Goal: Task Accomplishment & Management: Manage account settings

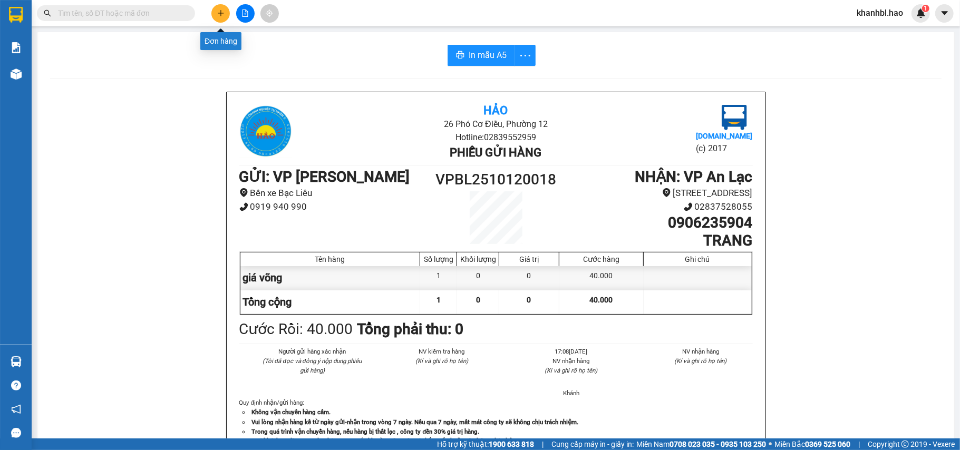
click at [219, 13] on icon "plus" at bounding box center [220, 12] width 7 height 7
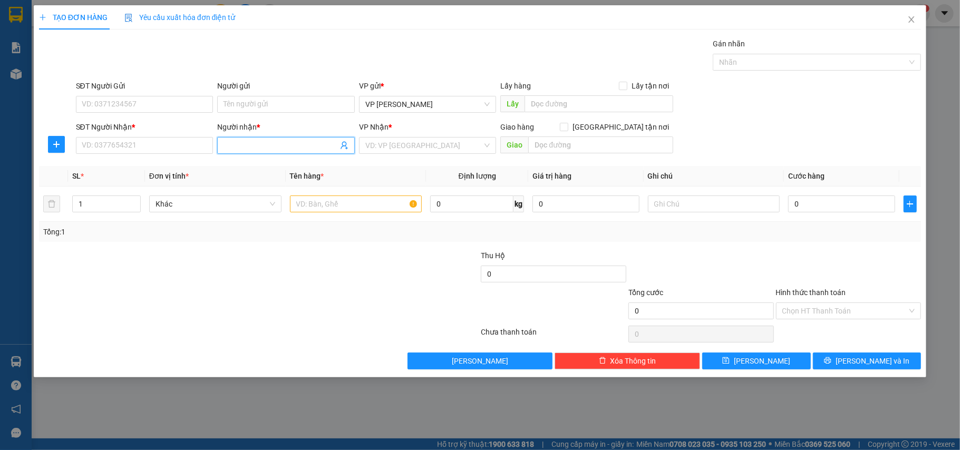
click at [249, 149] on input "Người nhận *" at bounding box center [280, 146] width 114 height 12
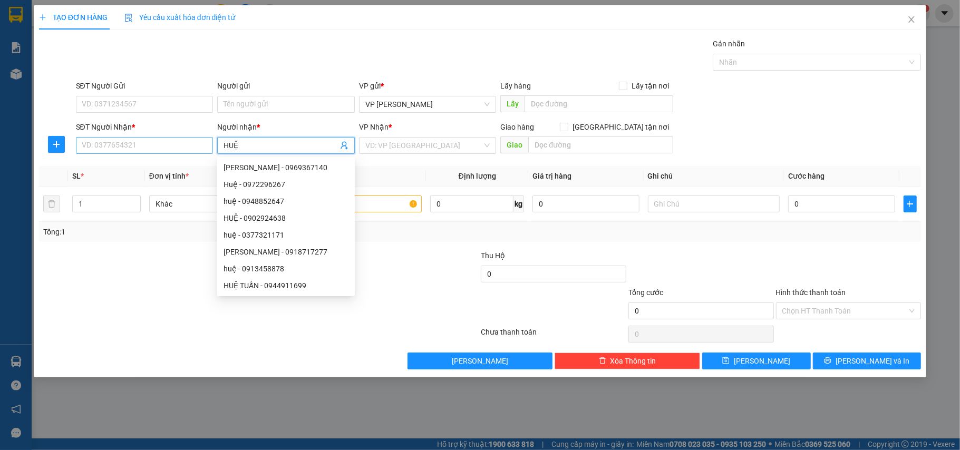
type input "HUỆ"
click at [177, 144] on input "SĐT Người Nhận *" at bounding box center [145, 145] width 138 height 17
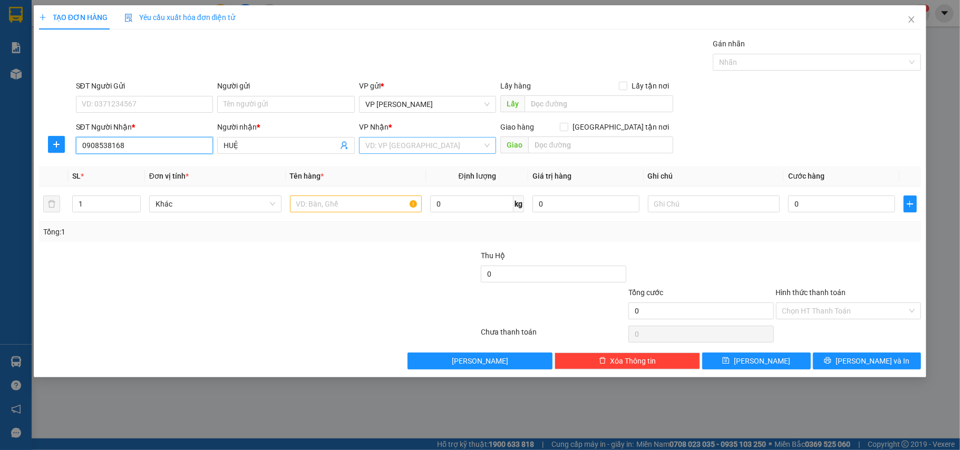
type input "0908538168"
click at [407, 141] on input "search" at bounding box center [424, 146] width 118 height 16
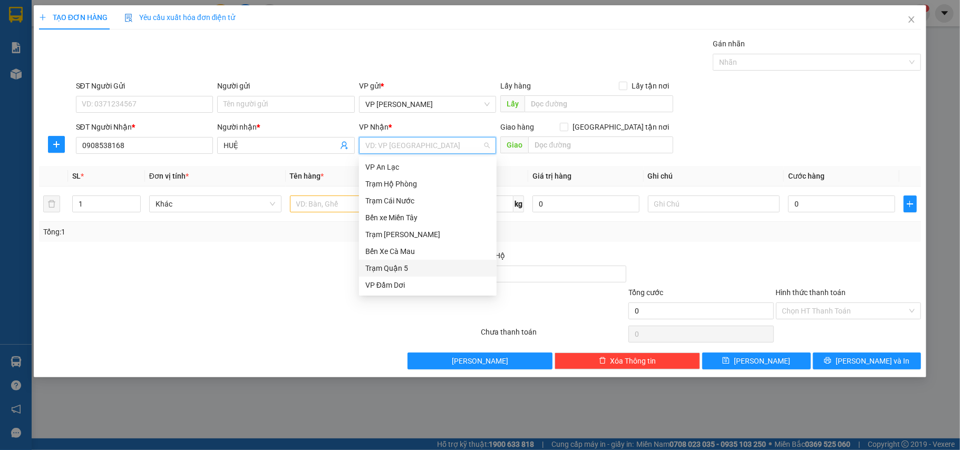
drag, startPoint x: 405, startPoint y: 268, endPoint x: 344, endPoint y: 239, distance: 67.4
click at [405, 268] on div "Trạm Quận 5" at bounding box center [427, 268] width 125 height 12
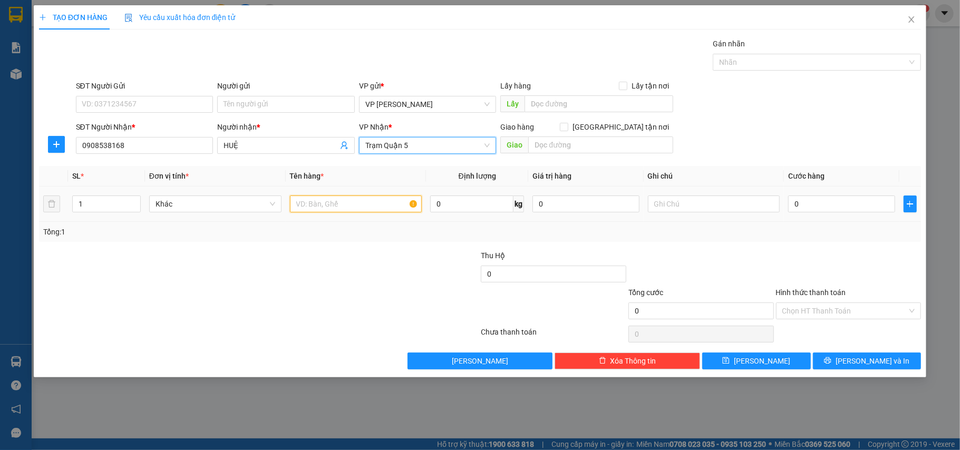
click at [334, 209] on input "text" at bounding box center [356, 204] width 132 height 17
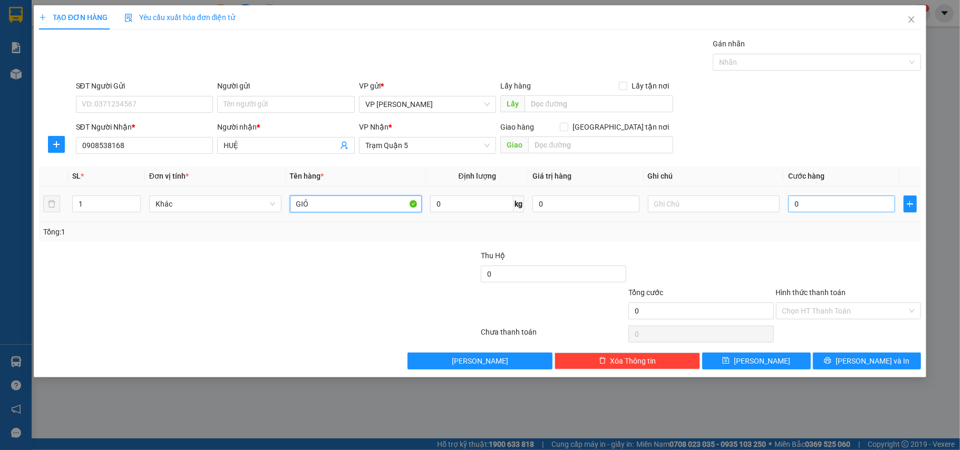
type input "GIỎ"
click at [858, 198] on input "0" at bounding box center [841, 204] width 106 height 17
type input "003"
type input "3"
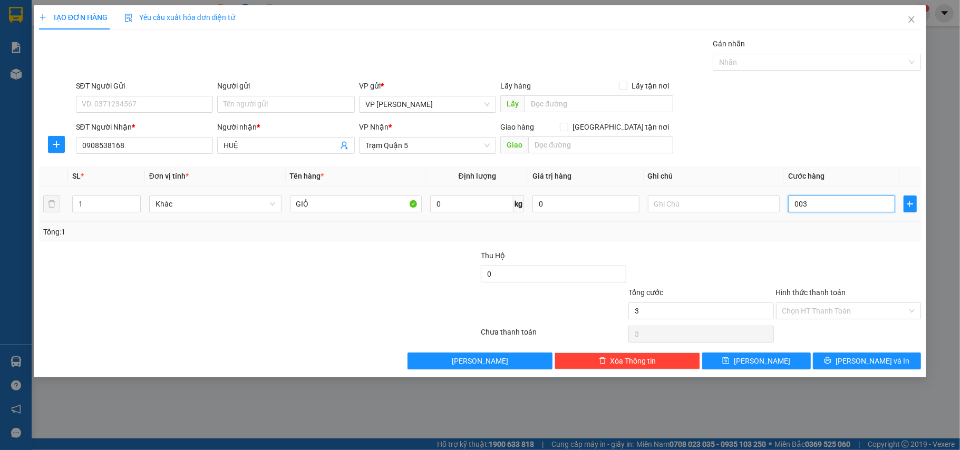
type input "0.030"
type input "30"
click at [849, 312] on input "Hình thức thanh toán" at bounding box center [844, 311] width 125 height 16
type input "30.000"
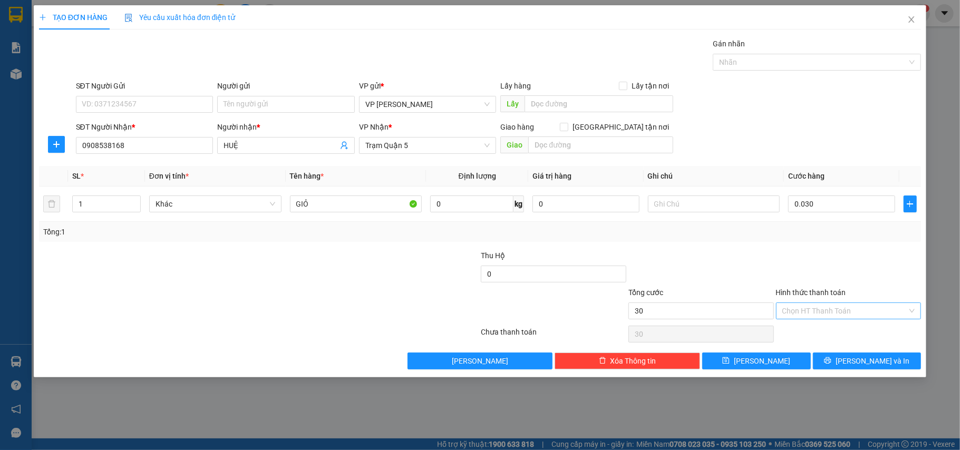
type input "30.000"
click at [823, 329] on div "Tại văn phòng" at bounding box center [848, 334] width 133 height 12
type input "0"
click at [831, 360] on icon "printer" at bounding box center [827, 360] width 7 height 7
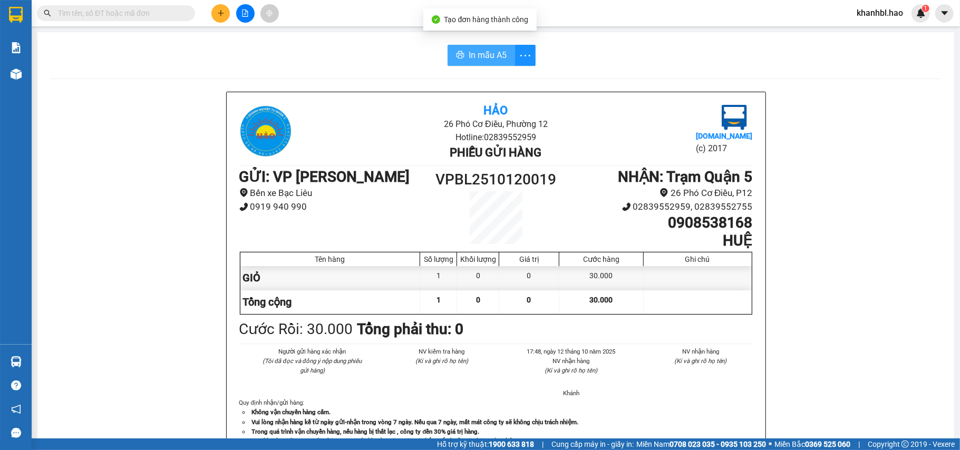
click at [490, 60] on span "In mẫu A5" at bounding box center [487, 54] width 38 height 13
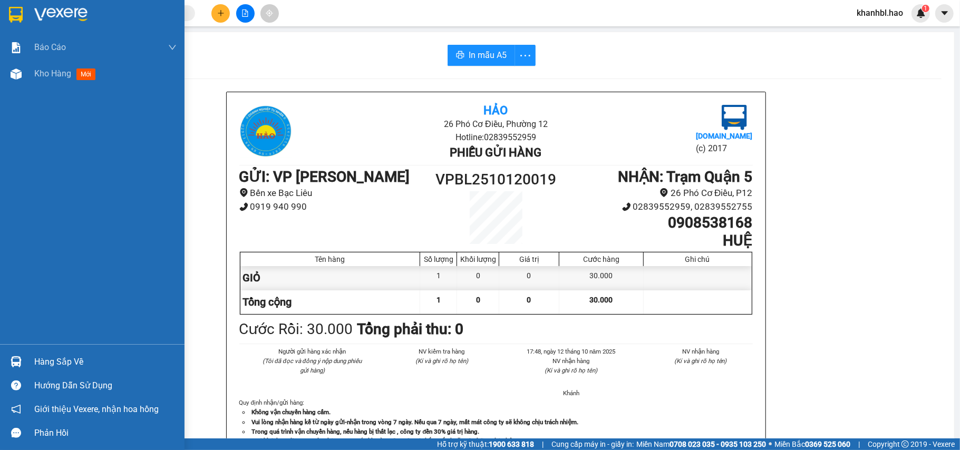
click at [20, 13] on img at bounding box center [16, 15] width 14 height 16
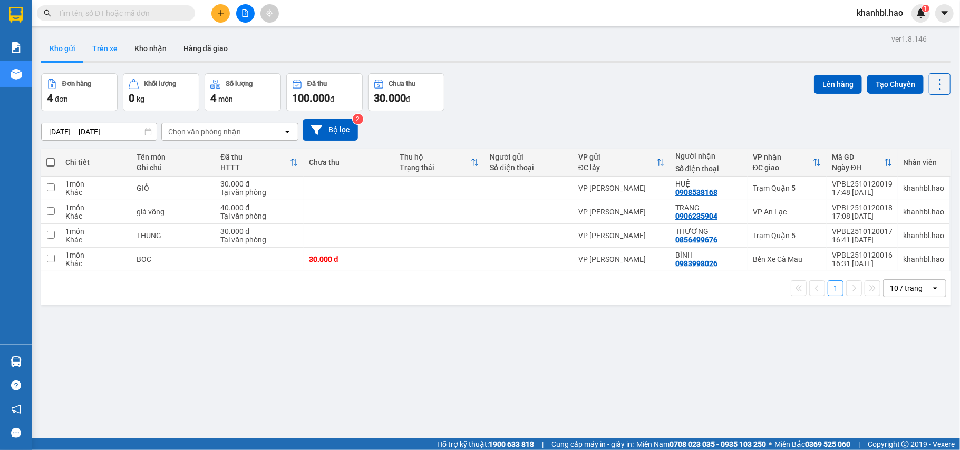
click at [114, 44] on button "Trên xe" at bounding box center [105, 48] width 42 height 25
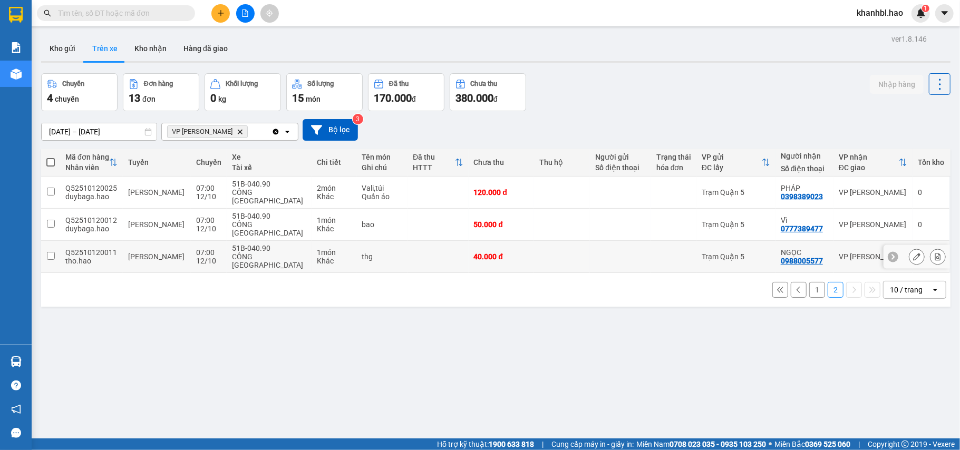
click at [56, 241] on td at bounding box center [50, 257] width 19 height 32
checkbox input "true"
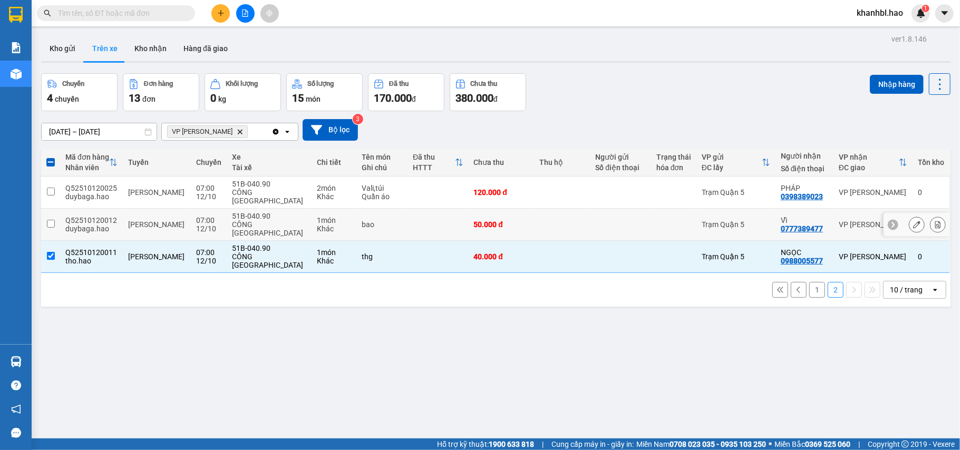
click at [52, 220] on input "checkbox" at bounding box center [51, 224] width 8 height 8
checkbox input "true"
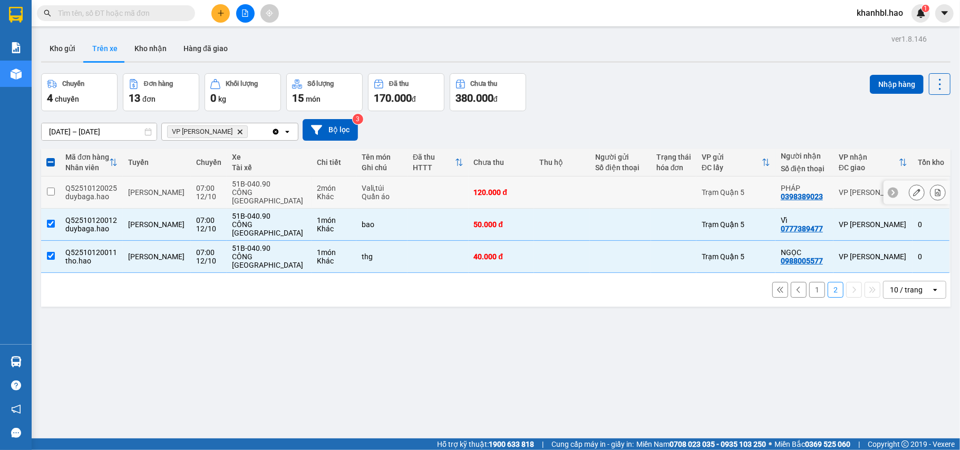
click at [58, 188] on td at bounding box center [50, 193] width 19 height 32
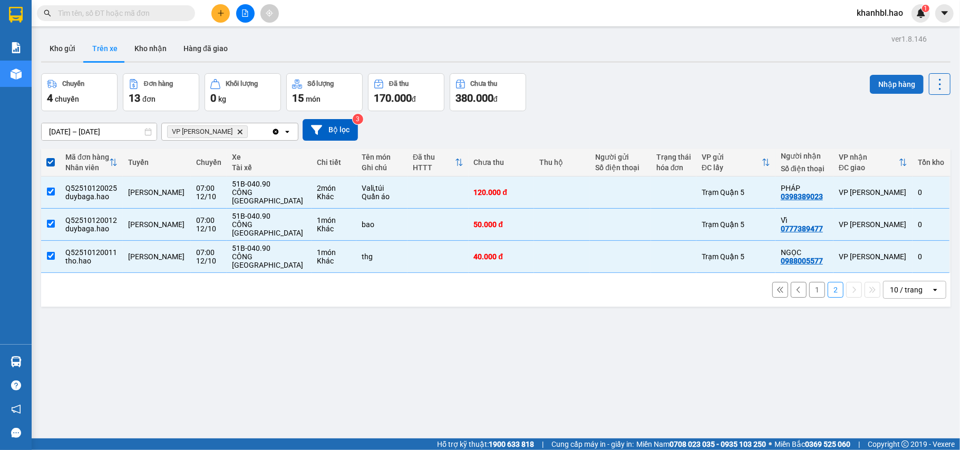
click at [887, 83] on button "Nhập hàng" at bounding box center [896, 84] width 54 height 19
checkbox input "false"
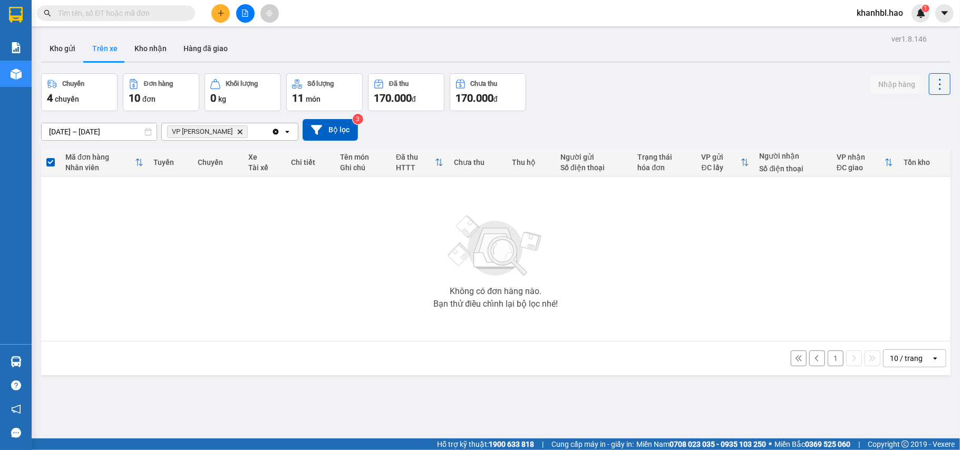
click at [827, 359] on button "1" at bounding box center [835, 358] width 16 height 16
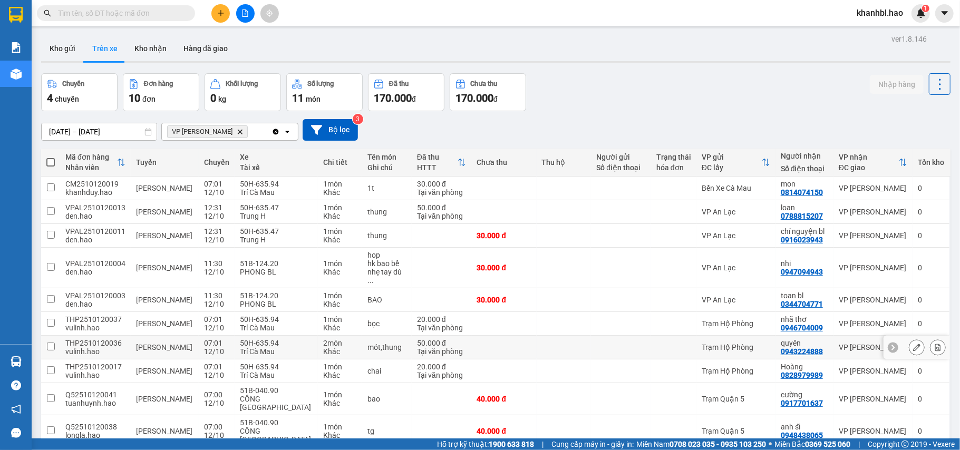
scroll to position [48, 0]
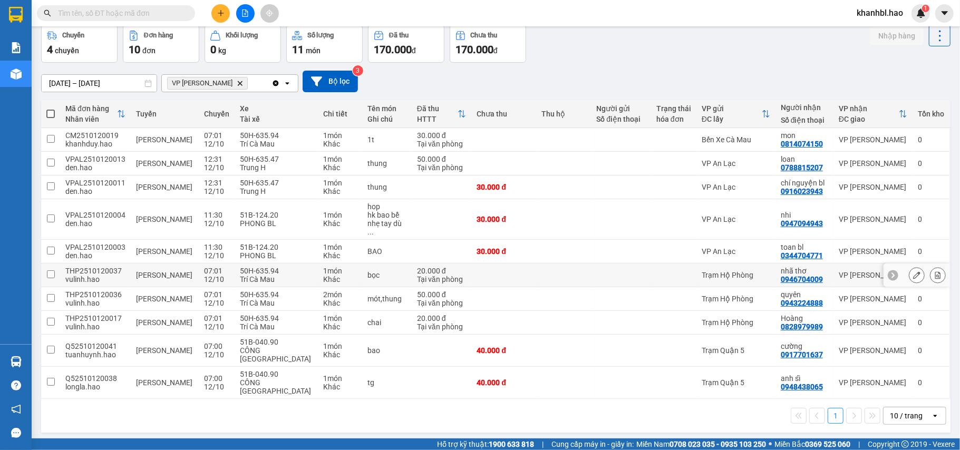
click at [53, 270] on input "checkbox" at bounding box center [51, 274] width 8 height 8
checkbox input "true"
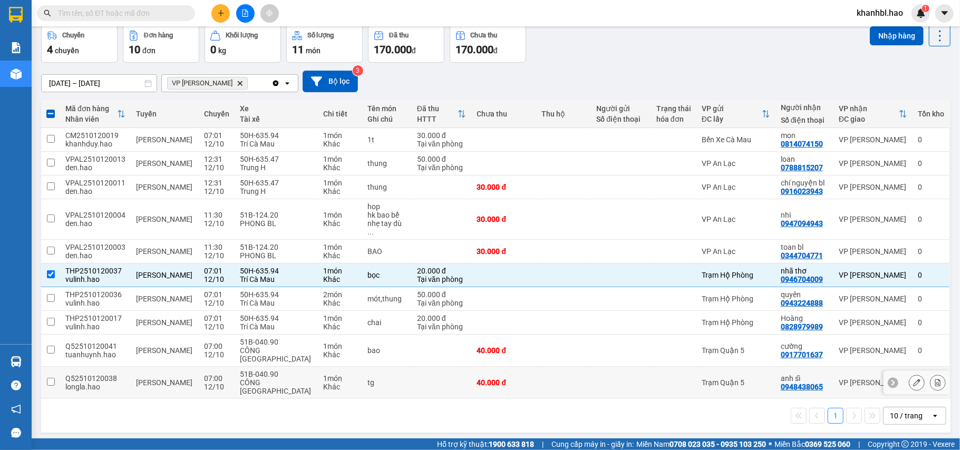
click at [913, 379] on icon at bounding box center [916, 382] width 7 height 7
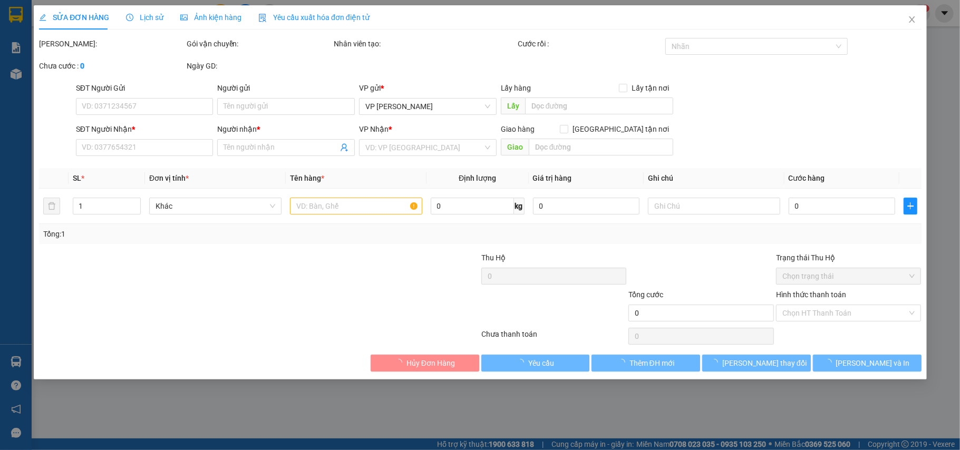
type input "0948438065"
type input "anh sĩ"
type input "40.000"
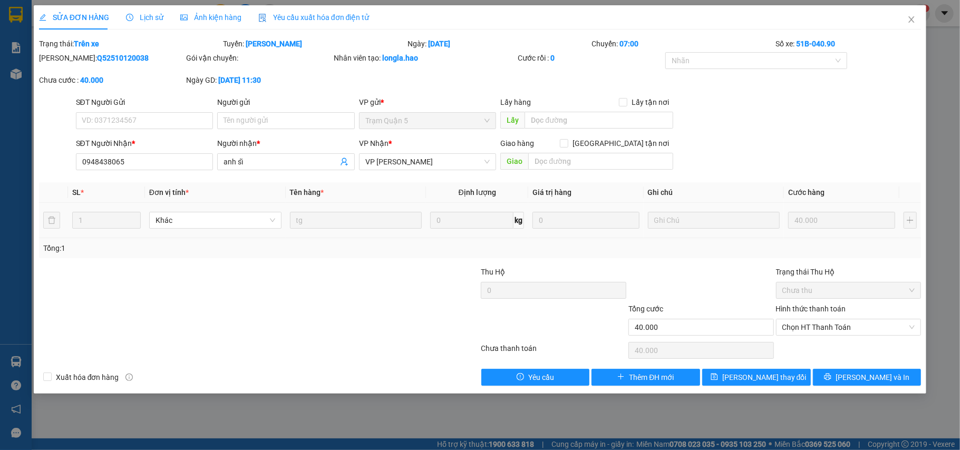
click at [207, 16] on span "Ảnh kiện hàng" at bounding box center [210, 17] width 61 height 8
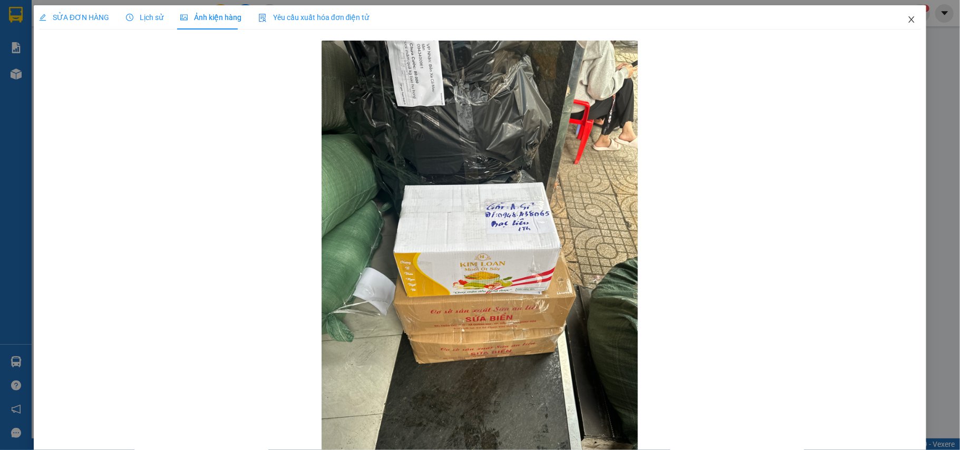
click at [907, 16] on icon "close" at bounding box center [911, 19] width 8 height 8
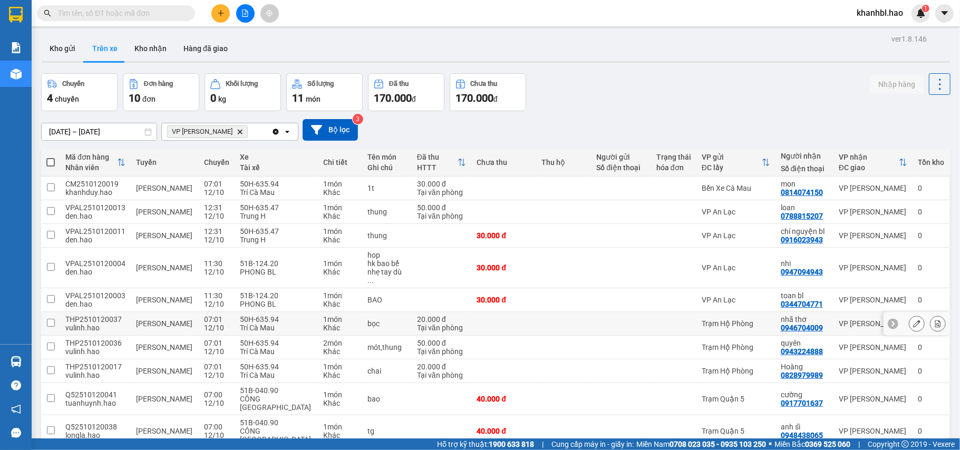
click at [50, 319] on input "checkbox" at bounding box center [51, 323] width 8 height 8
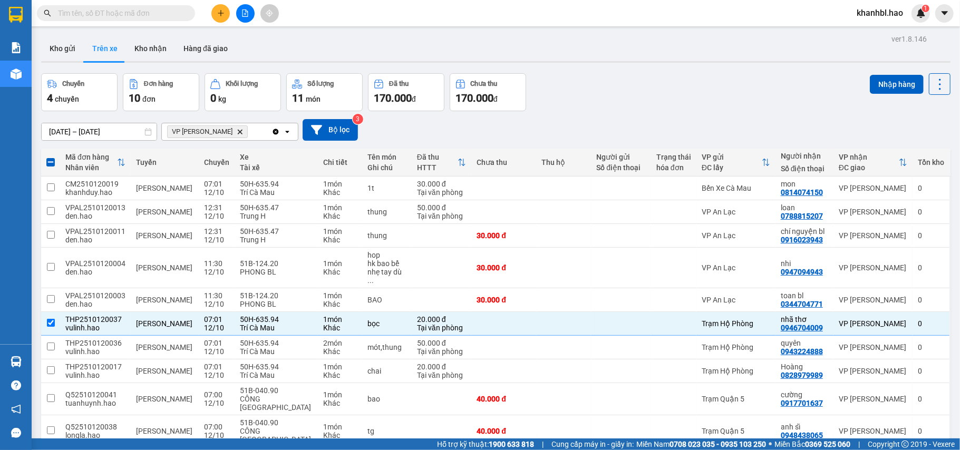
click at [881, 71] on div "ver 1.8.146 Kho gửi Trên xe Kho nhận Hàng đã giao Chuyến 4 chuyến Đơn hàng 10 đ…" at bounding box center [495, 259] width 917 height 454
click at [887, 81] on button "Nhập hàng" at bounding box center [896, 84] width 54 height 19
checkbox input "false"
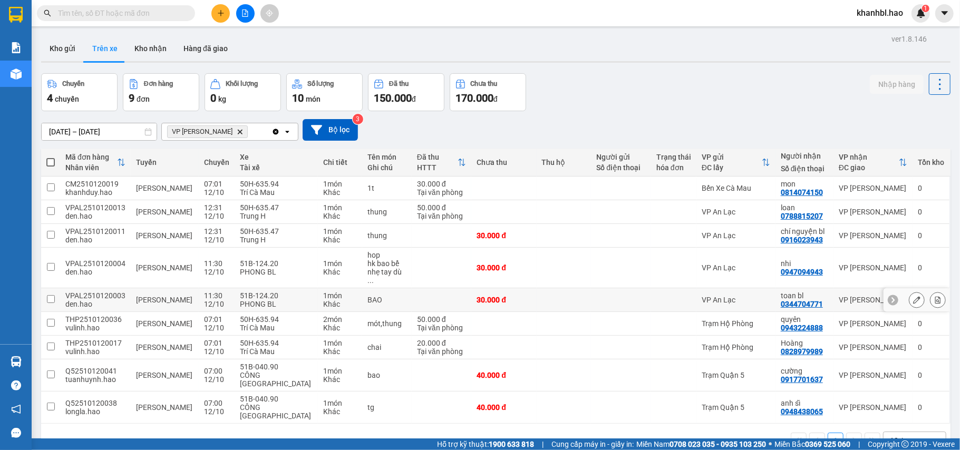
click at [49, 295] on input "checkbox" at bounding box center [51, 299] width 8 height 8
checkbox input "true"
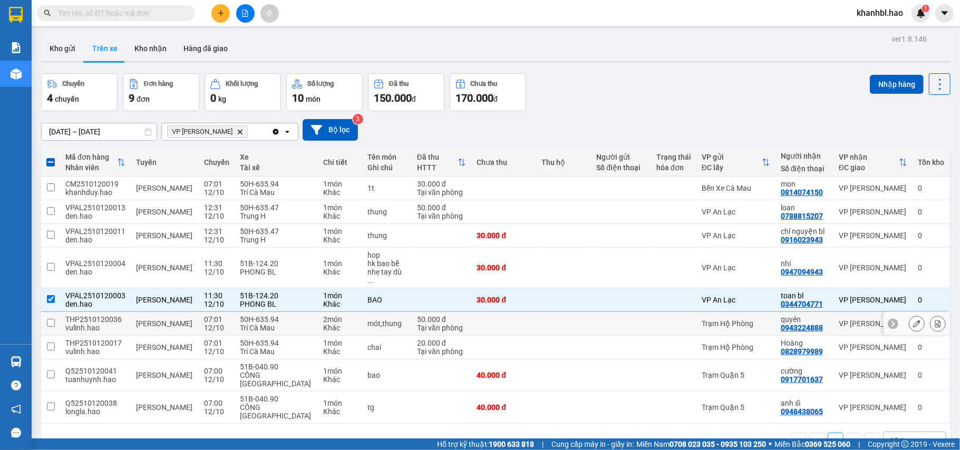
click at [52, 319] on input "checkbox" at bounding box center [51, 323] width 8 height 8
checkbox input "true"
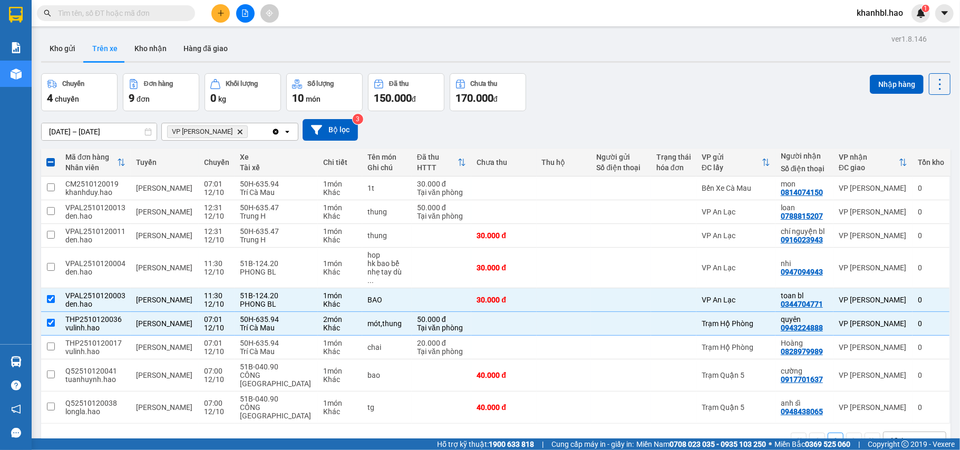
click at [50, 343] on input "checkbox" at bounding box center [51, 347] width 8 height 8
checkbox input "true"
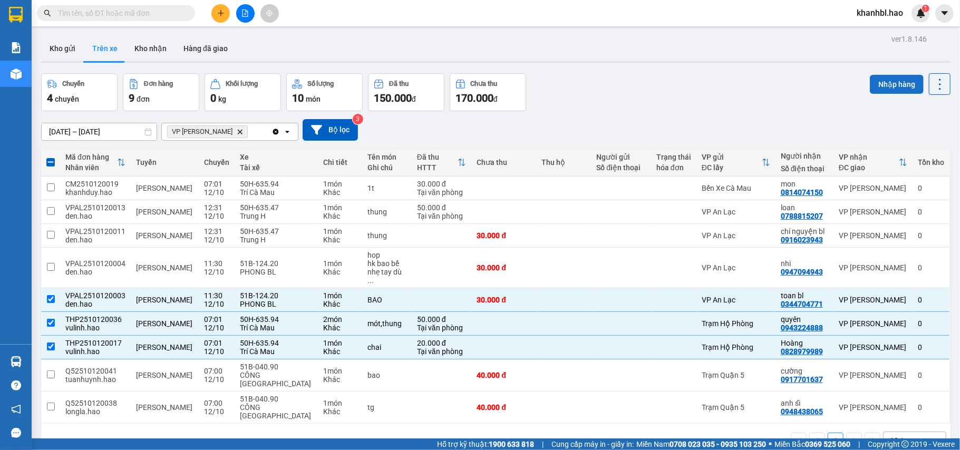
click at [877, 85] on button "Nhập hàng" at bounding box center [896, 84] width 54 height 19
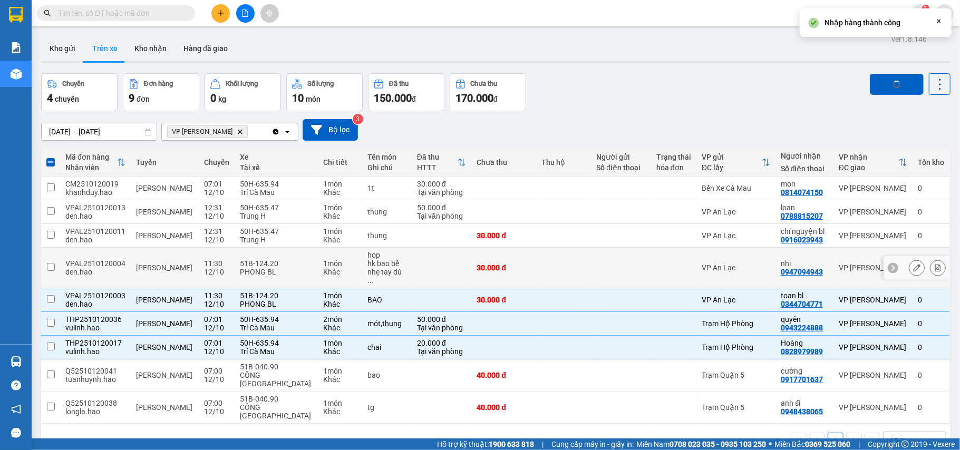
checkbox input "false"
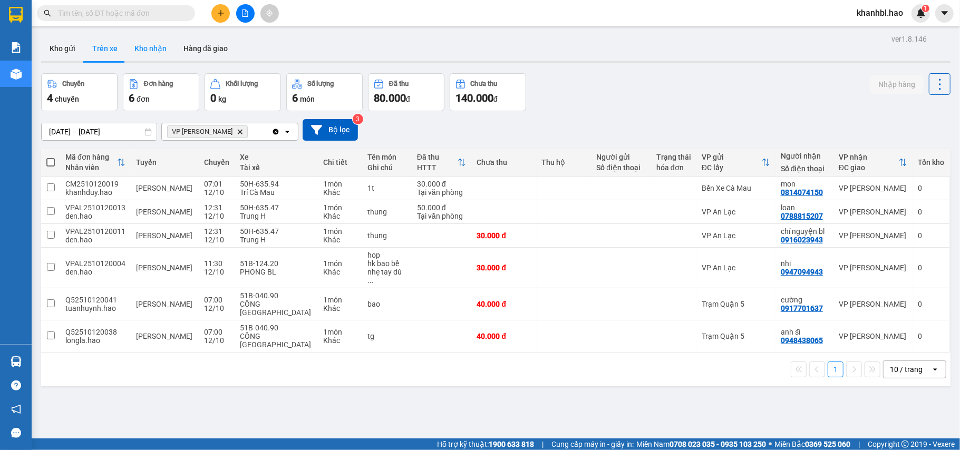
click at [159, 48] on button "Kho nhận" at bounding box center [150, 48] width 49 height 25
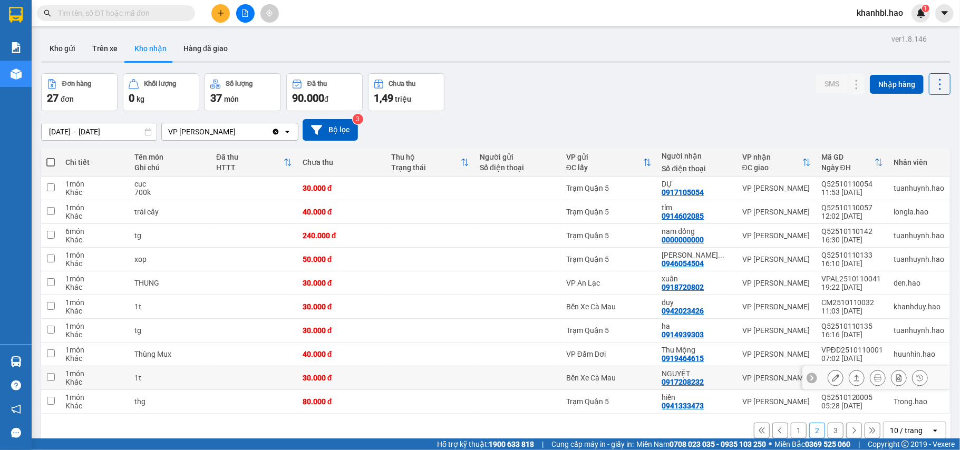
scroll to position [48, 0]
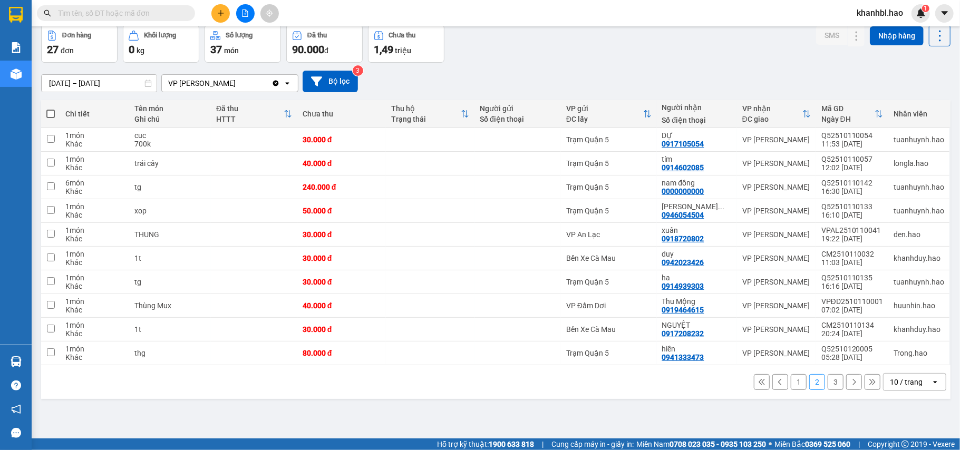
click at [790, 384] on button "1" at bounding box center [798, 382] width 16 height 16
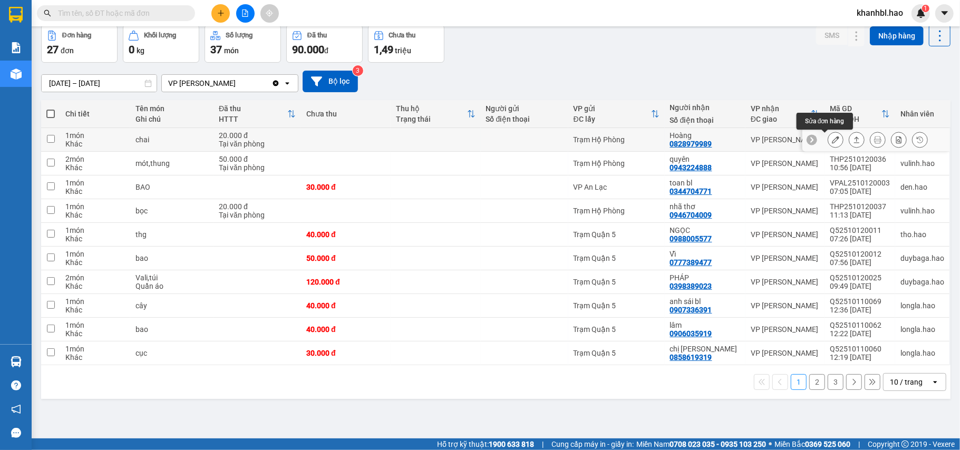
click at [832, 142] on icon at bounding box center [835, 139] width 7 height 7
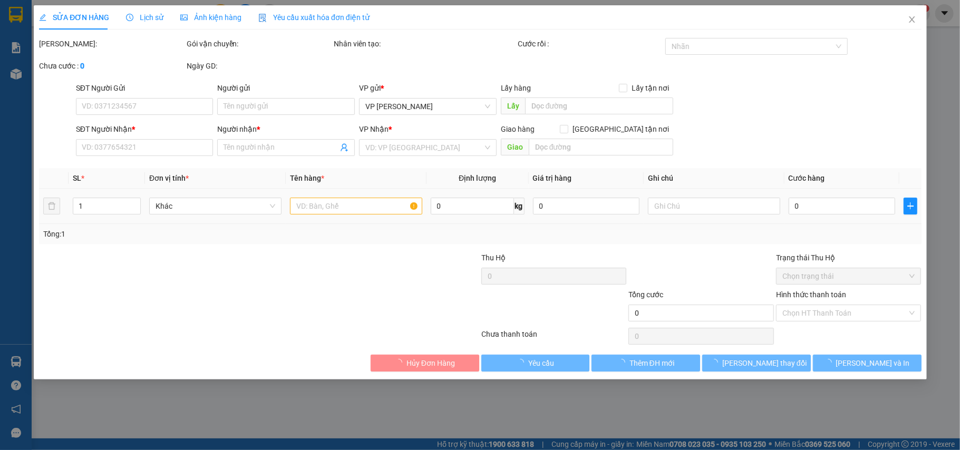
type input "0828979989"
type input "Hoàng"
type input "20.000"
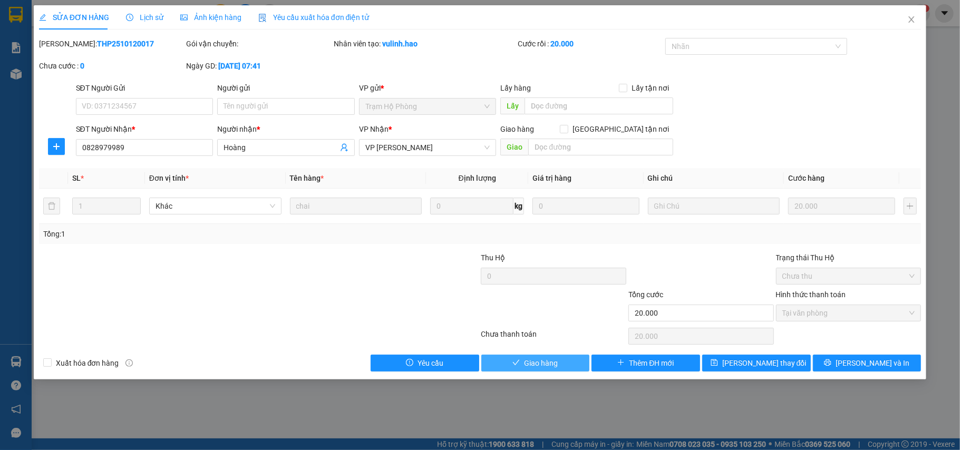
drag, startPoint x: 552, startPoint y: 363, endPoint x: 574, endPoint y: 352, distance: 24.7
click at [556, 361] on span "Giao hàng" at bounding box center [541, 363] width 34 height 12
type input "0"
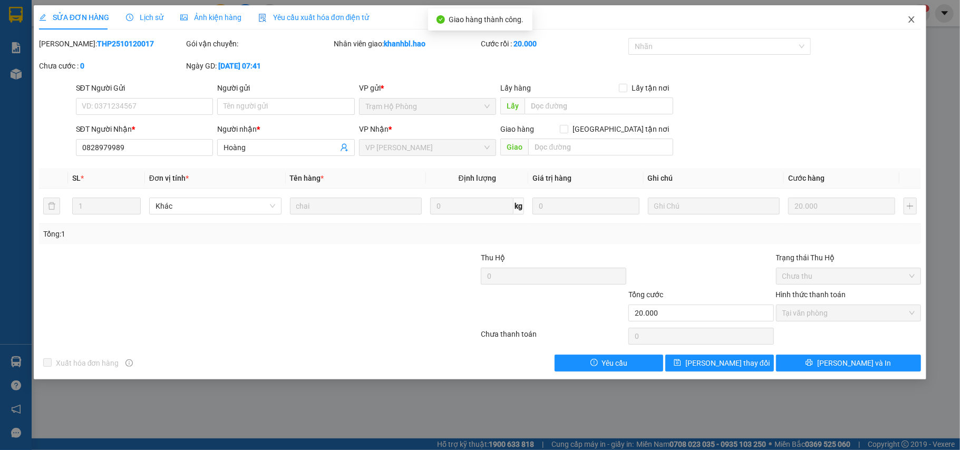
click at [909, 15] on span "Close" at bounding box center [911, 20] width 30 height 30
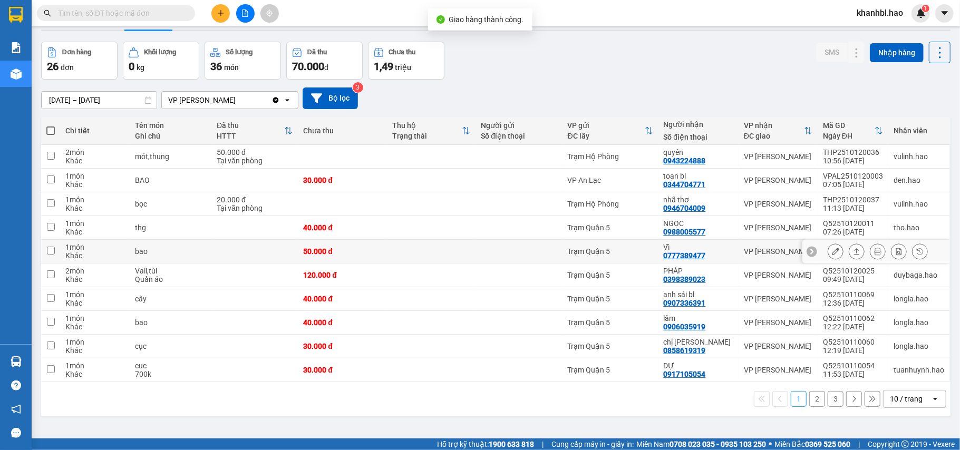
scroll to position [48, 0]
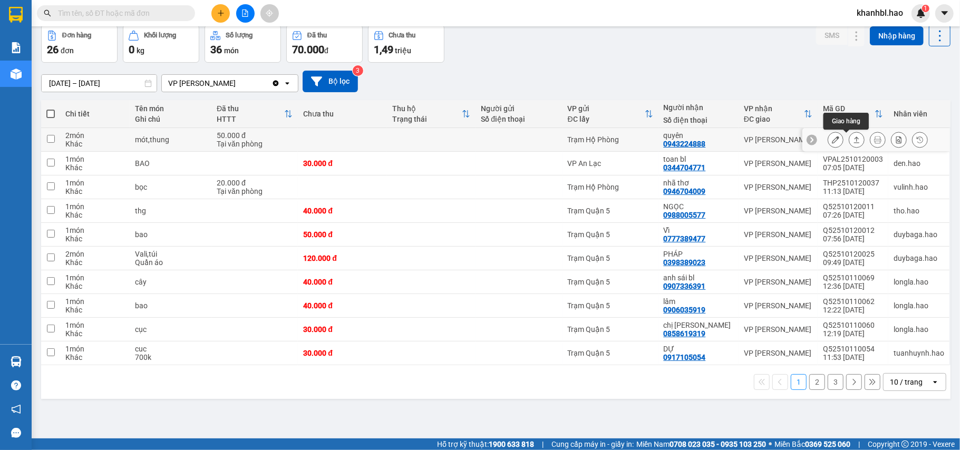
click at [830, 139] on button at bounding box center [835, 140] width 15 height 18
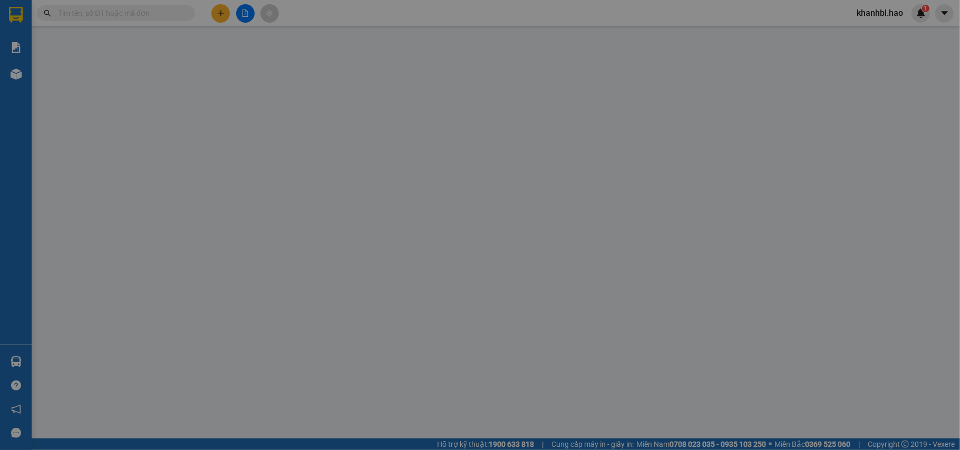
type input "0943224888"
type input "quyên"
type input "50.000"
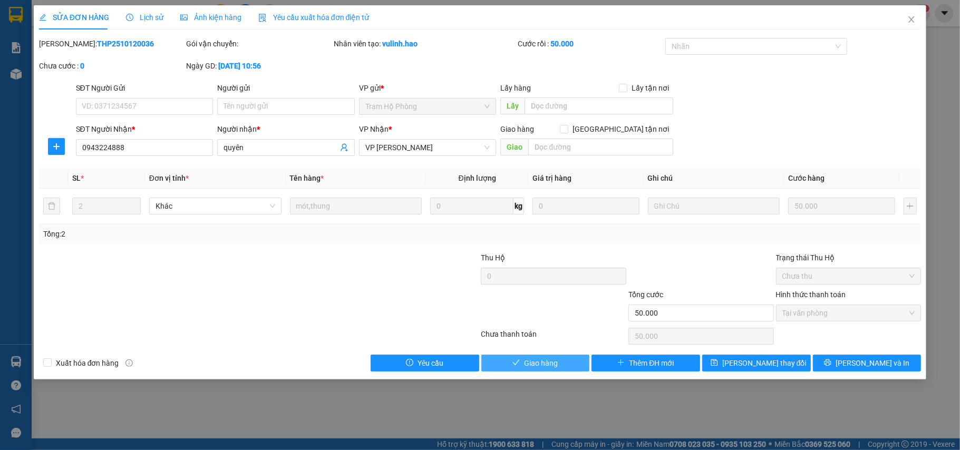
drag, startPoint x: 536, startPoint y: 361, endPoint x: 549, endPoint y: 353, distance: 14.9
click at [541, 357] on button "Giao hàng" at bounding box center [535, 363] width 109 height 17
type input "0"
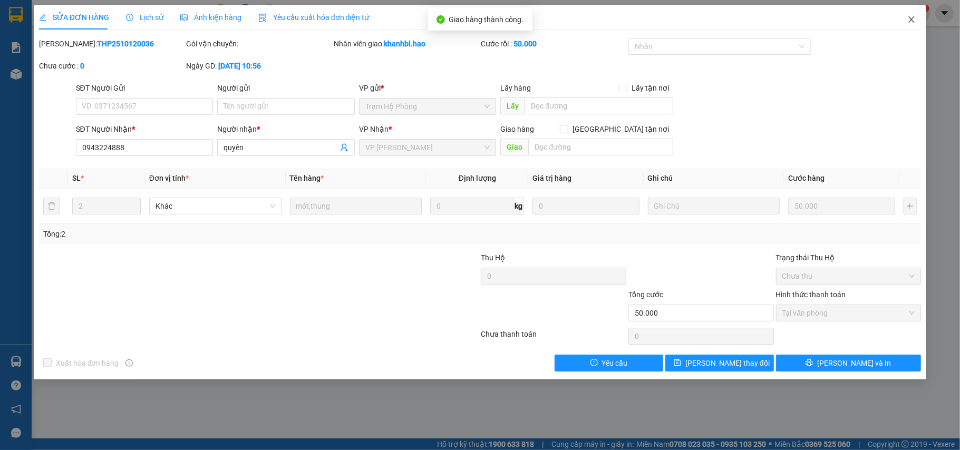
click at [922, 23] on span "Close" at bounding box center [911, 20] width 30 height 30
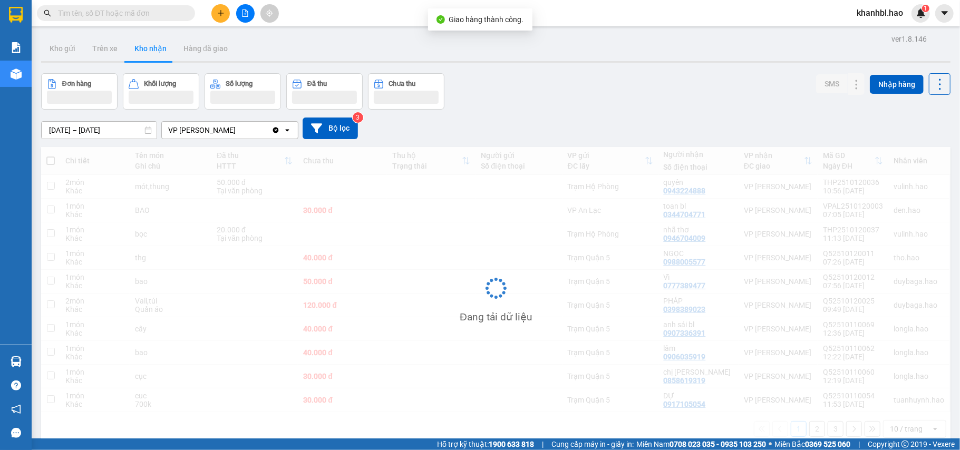
click at [909, 20] on div "khanhbl.hao 1" at bounding box center [889, 13] width 82 height 18
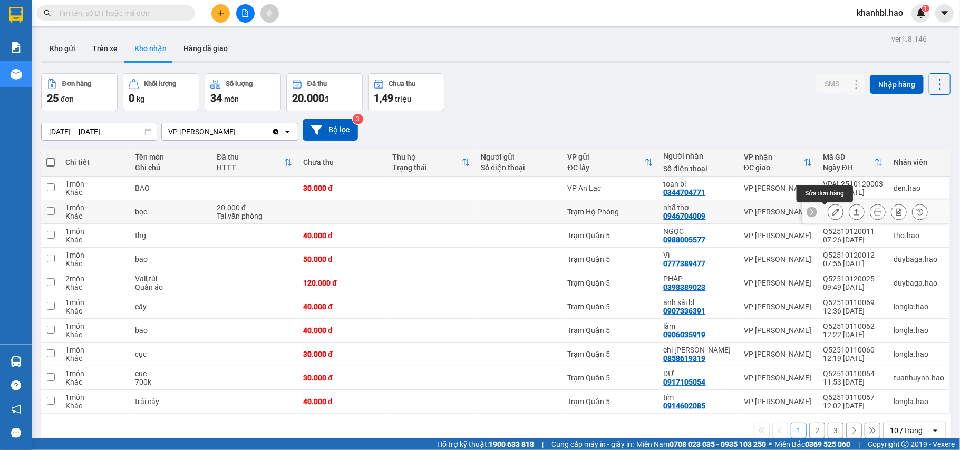
click at [832, 211] on button at bounding box center [835, 212] width 15 height 18
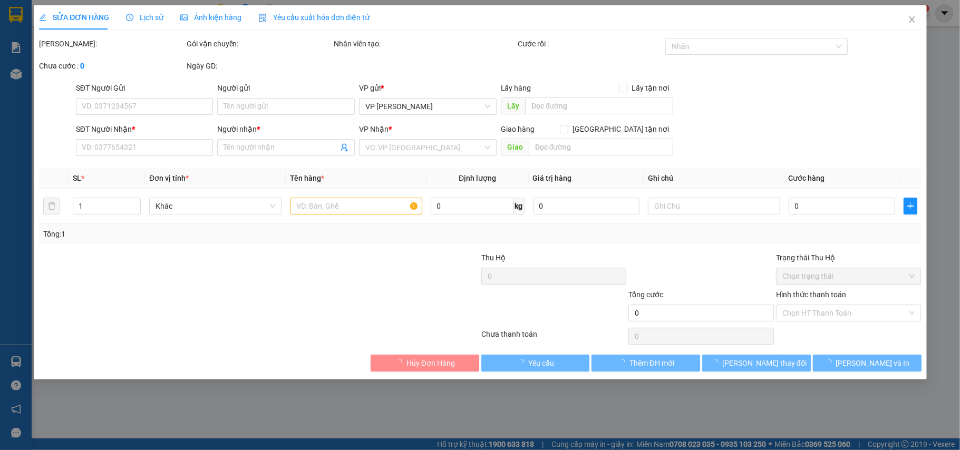
type input "0946704009"
type input "nhã thơ"
type input "20.000"
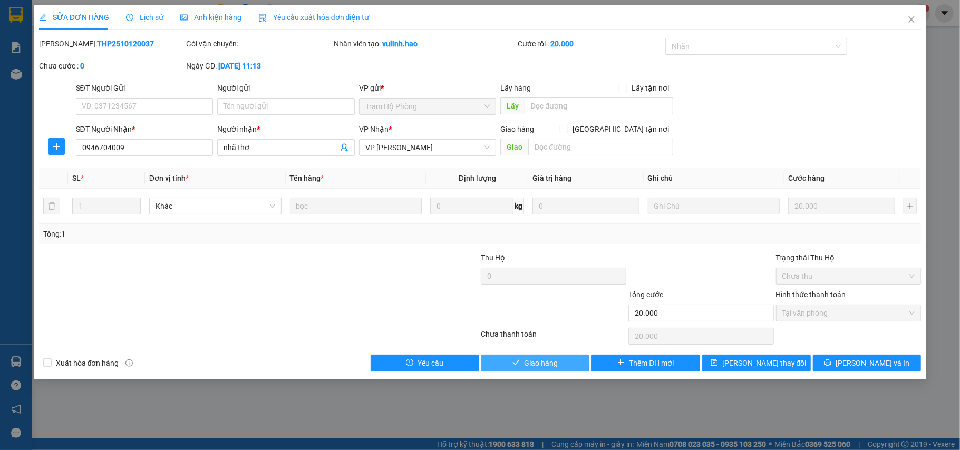
drag, startPoint x: 519, startPoint y: 359, endPoint x: 734, endPoint y: 165, distance: 289.5
click at [519, 359] on button "Giao hàng" at bounding box center [535, 363] width 109 height 17
type input "0"
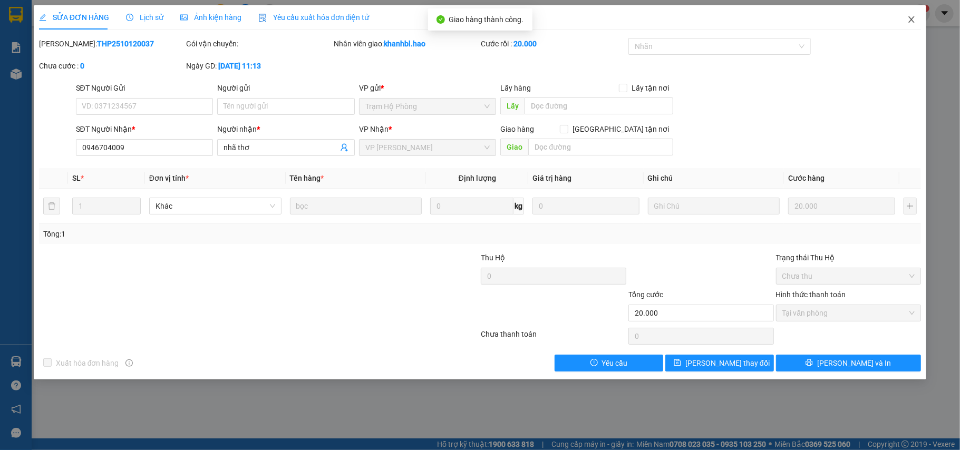
click at [911, 21] on icon "close" at bounding box center [911, 19] width 6 height 6
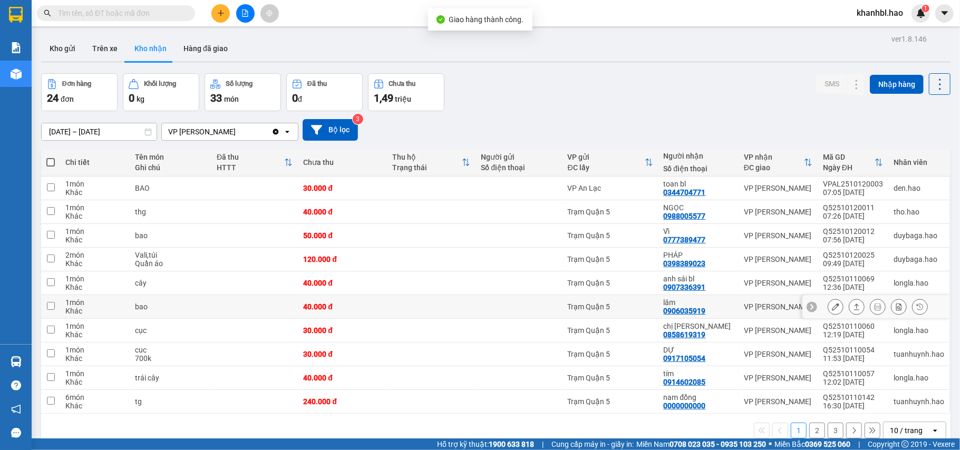
scroll to position [48, 0]
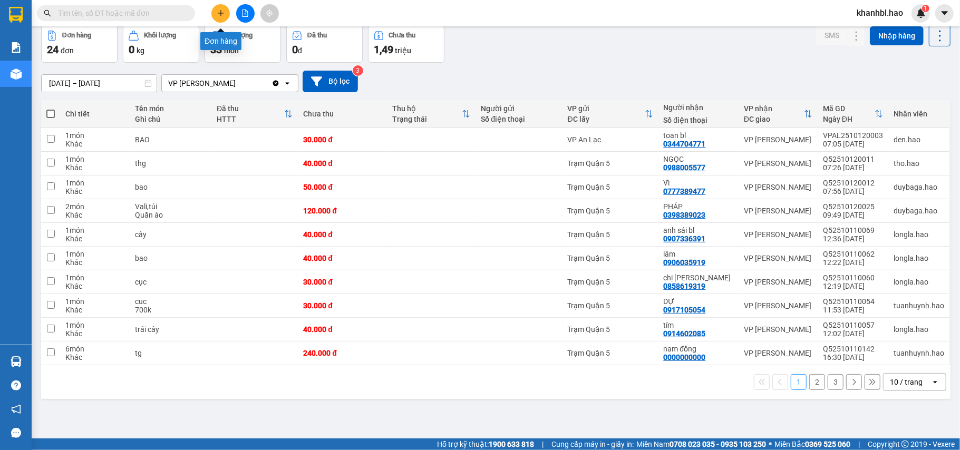
click at [218, 13] on icon "plus" at bounding box center [220, 12] width 7 height 7
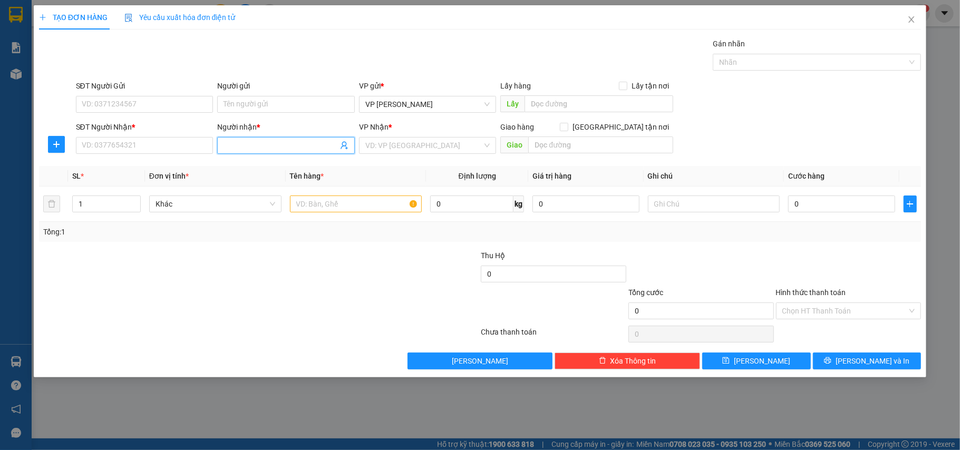
click at [261, 145] on input "Người nhận *" at bounding box center [280, 146] width 114 height 12
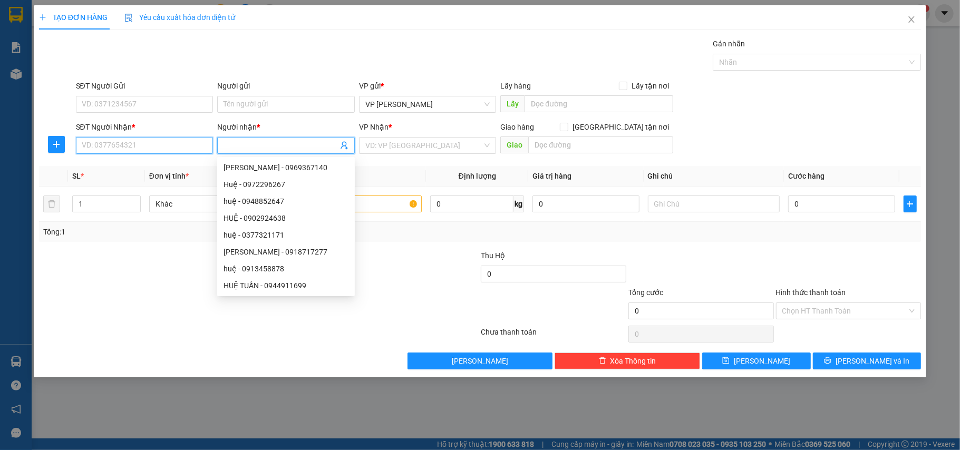
click at [165, 143] on input "SĐT Người Nhận *" at bounding box center [145, 145] width 138 height 17
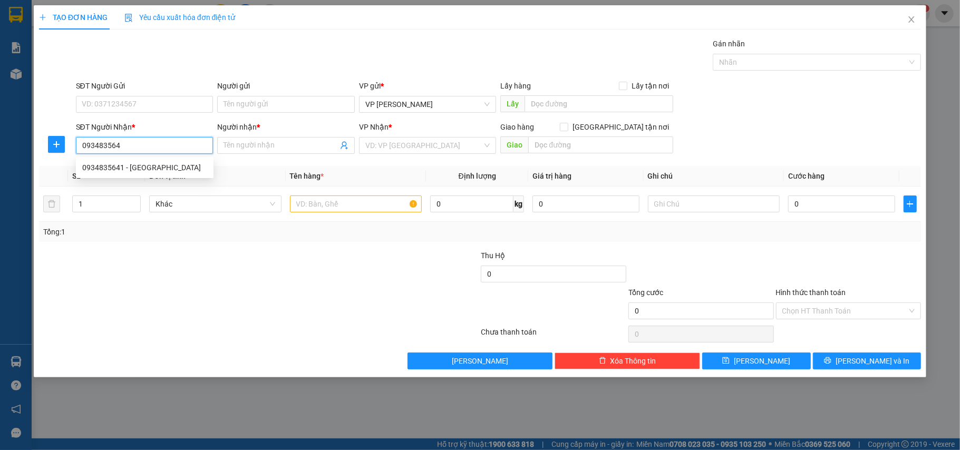
type input "0934835641"
click at [125, 167] on div "0934835641 - [GEOGRAPHIC_DATA]" at bounding box center [144, 168] width 125 height 12
type input "HÀ"
type input "30.000"
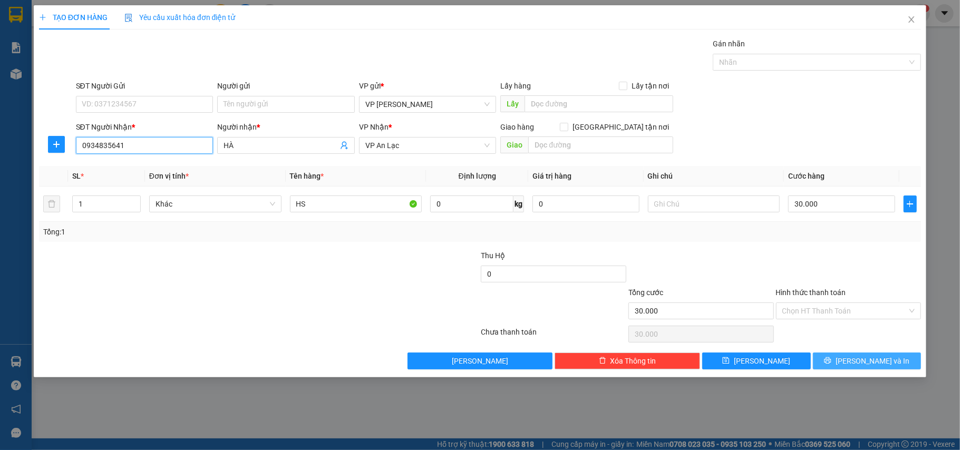
type input "0934835641"
click at [880, 365] on span "[PERSON_NAME] và In" at bounding box center [872, 361] width 74 height 12
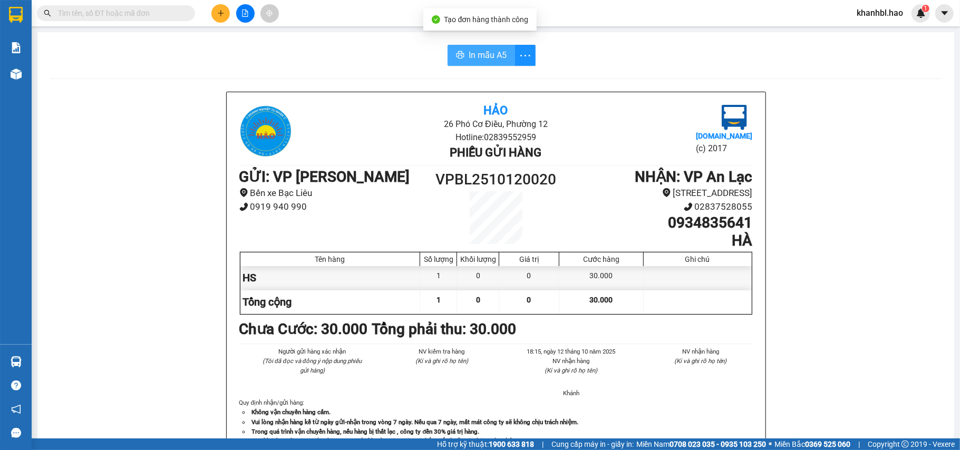
click at [473, 54] on span "In mẫu A5" at bounding box center [487, 54] width 38 height 13
click at [9, 1] on div at bounding box center [16, 17] width 32 height 34
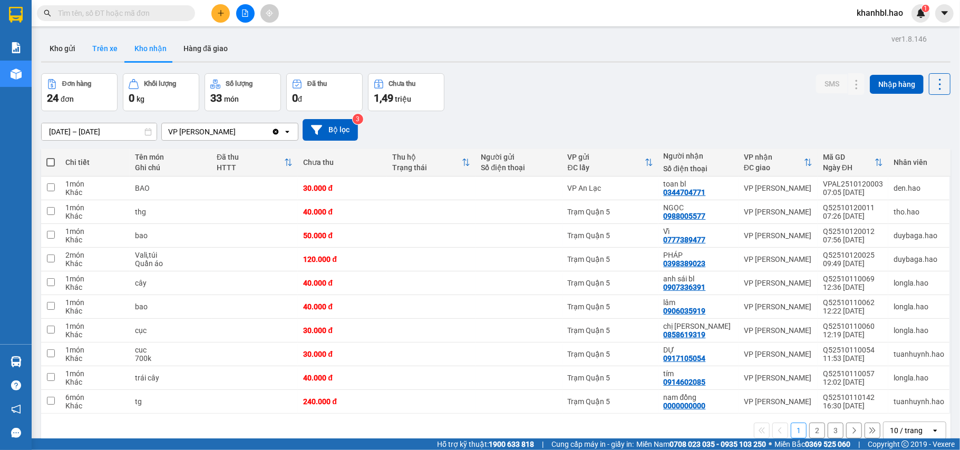
drag, startPoint x: 100, startPoint y: 44, endPoint x: 133, endPoint y: 87, distance: 53.8
click at [100, 45] on button "Trên xe" at bounding box center [105, 48] width 42 height 25
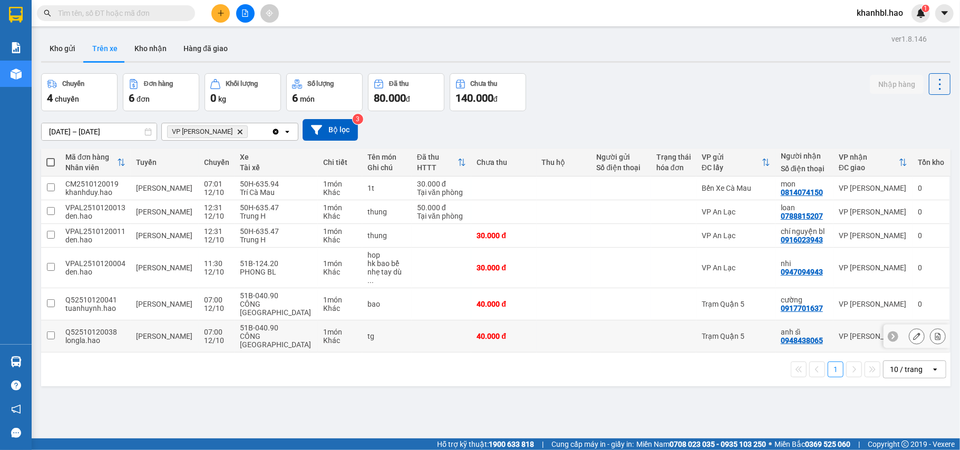
click at [913, 333] on icon at bounding box center [916, 336] width 7 height 7
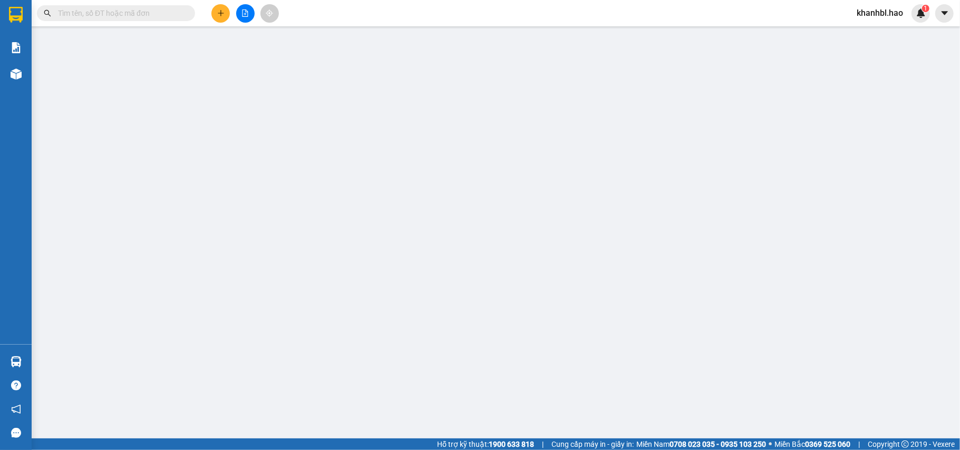
type input "0948438065"
type input "anh sĩ"
type input "40.000"
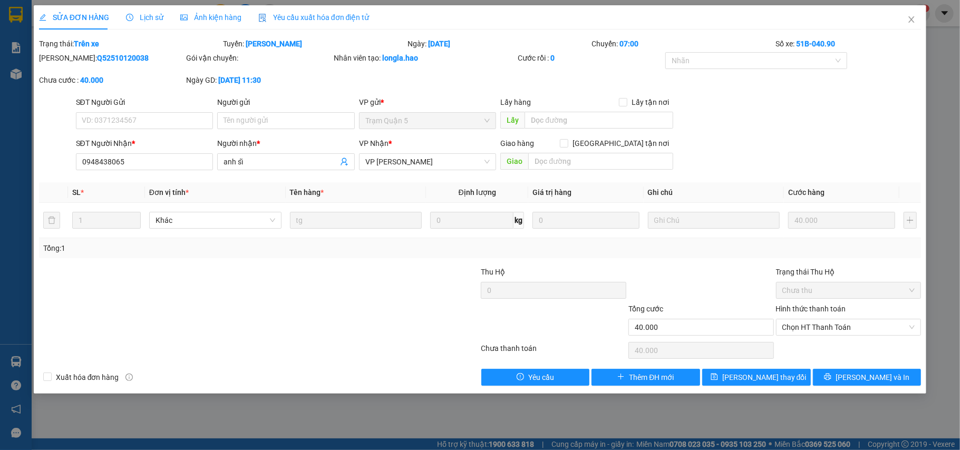
click at [224, 20] on span "Ảnh kiện hàng" at bounding box center [210, 17] width 61 height 8
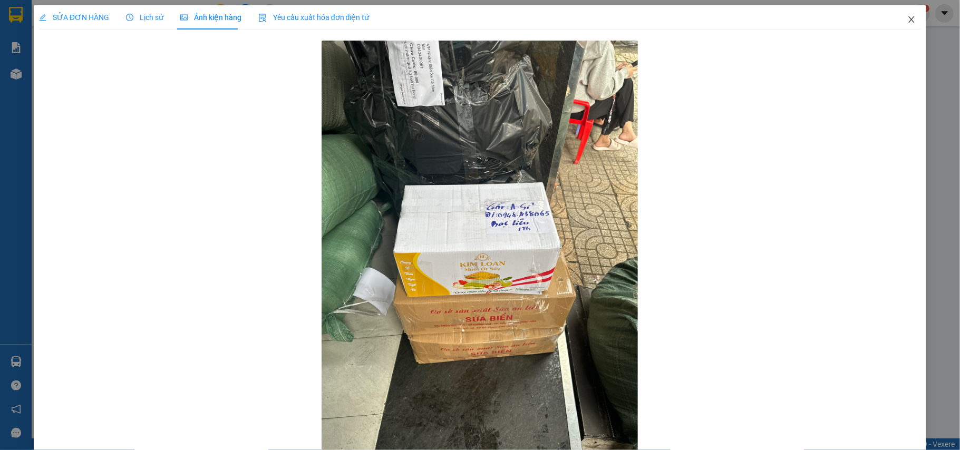
click at [908, 18] on icon "close" at bounding box center [911, 19] width 6 height 6
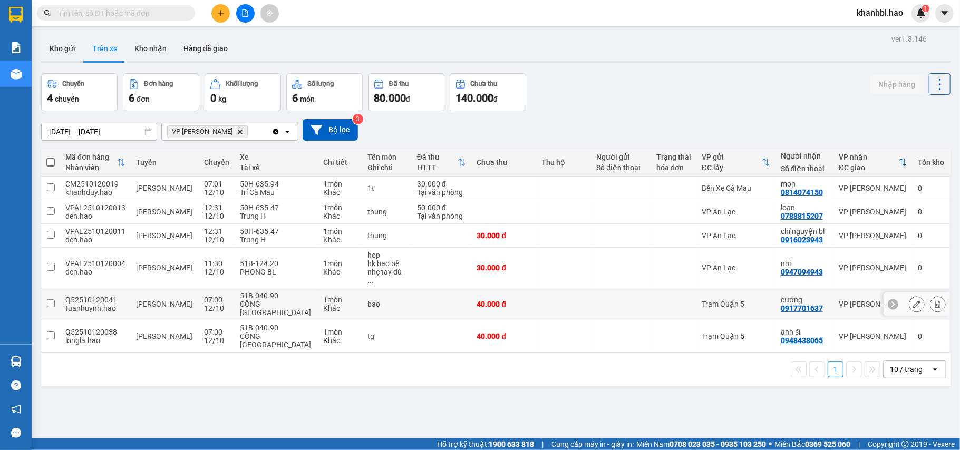
drag, startPoint x: 53, startPoint y: 291, endPoint x: 51, endPoint y: 266, distance: 24.9
click at [53, 299] on input "checkbox" at bounding box center [51, 303] width 8 height 8
checkbox input "true"
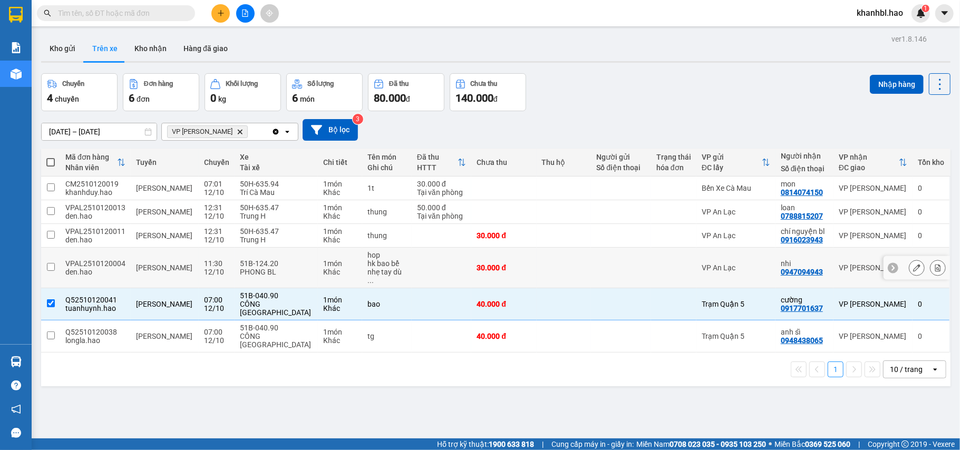
drag, startPoint x: 50, startPoint y: 264, endPoint x: 74, endPoint y: 265, distance: 24.8
click at [50, 263] on input "checkbox" at bounding box center [51, 267] width 8 height 8
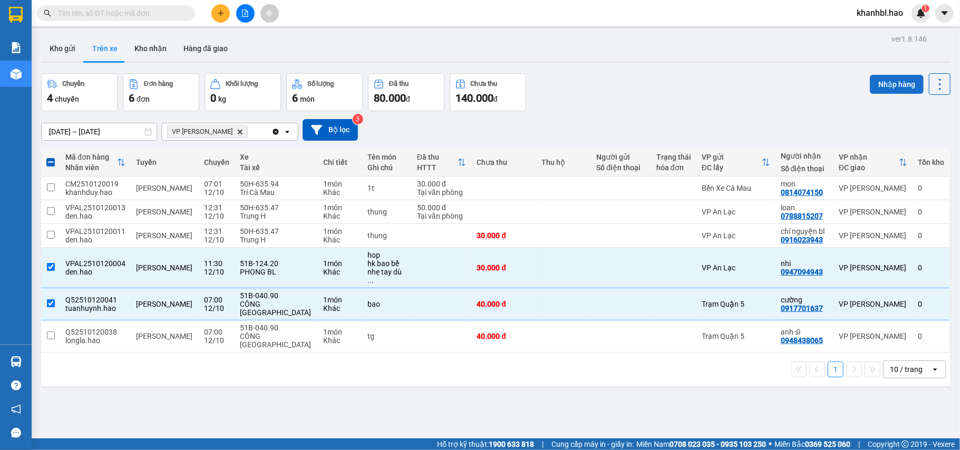
click at [880, 82] on button "Nhập hàng" at bounding box center [896, 84] width 54 height 19
checkbox input "false"
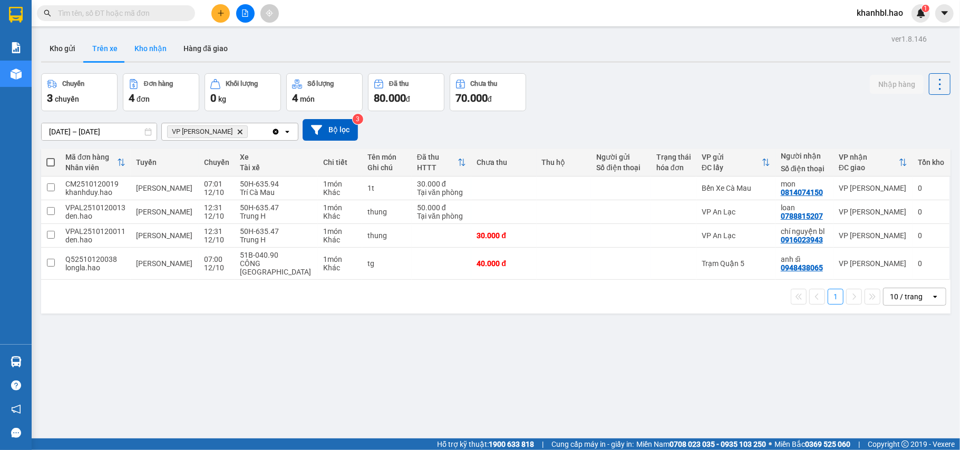
click at [165, 54] on button "Kho nhận" at bounding box center [150, 48] width 49 height 25
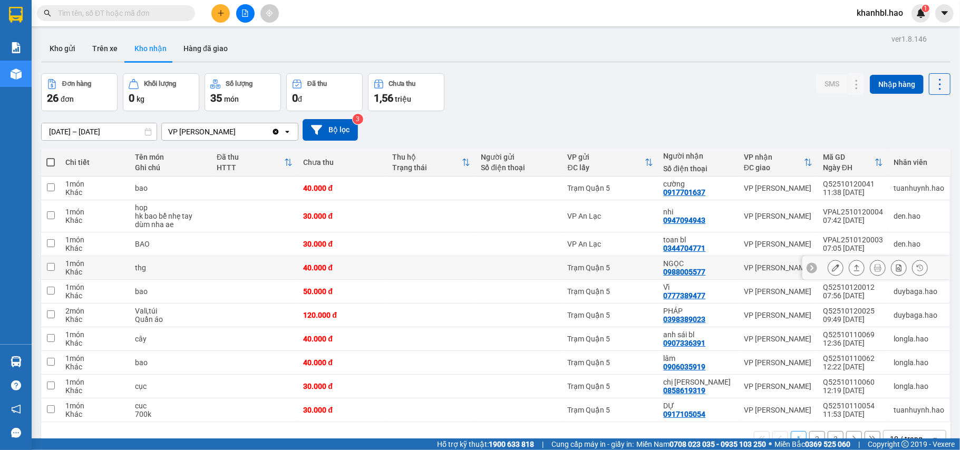
click at [829, 272] on button at bounding box center [835, 268] width 15 height 18
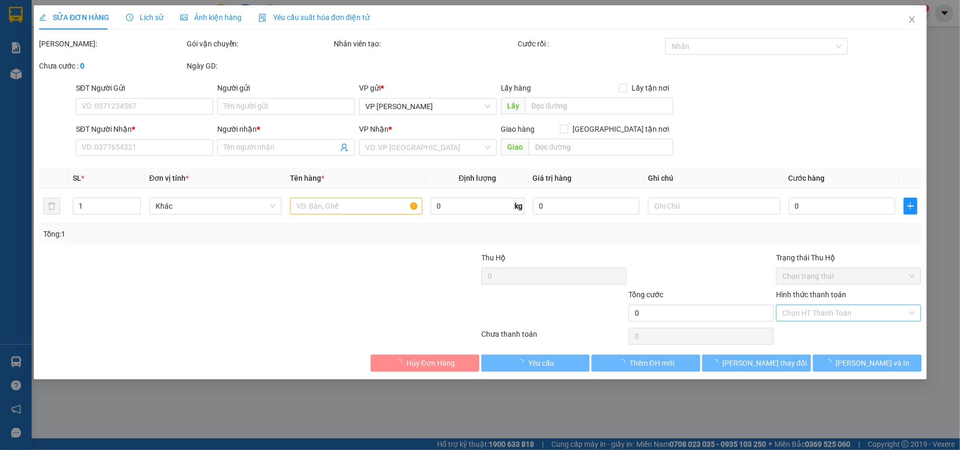
type input "0988005577"
type input "NGỌC"
type input "40.000"
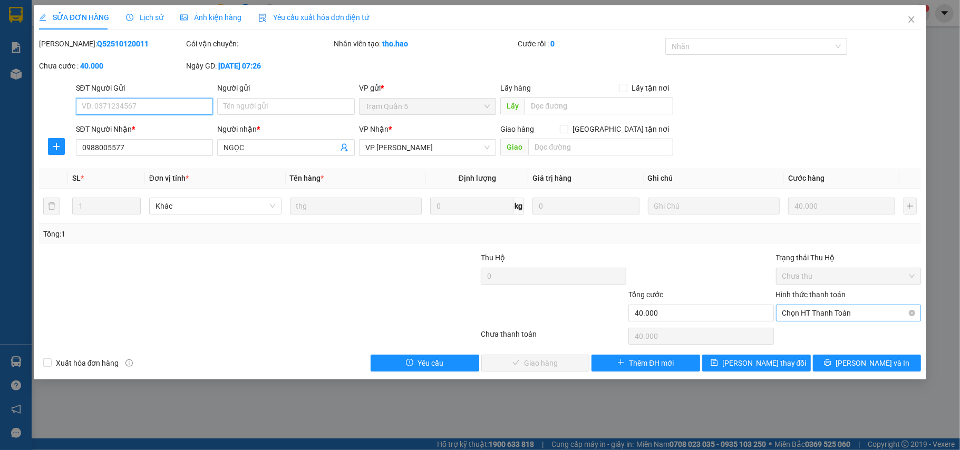
click at [839, 315] on span "Chọn HT Thanh Toán" at bounding box center [848, 313] width 133 height 16
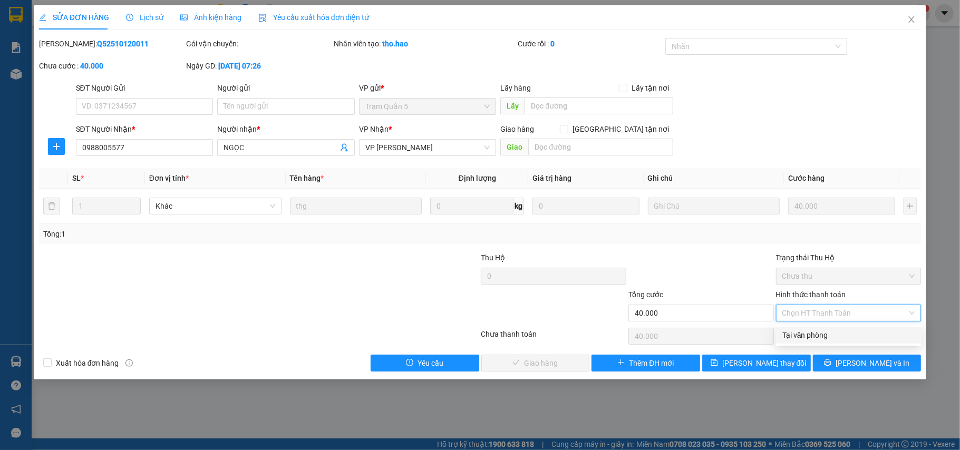
drag, startPoint x: 829, startPoint y: 334, endPoint x: 710, endPoint y: 337, distance: 118.6
click at [826, 334] on div "Tại văn phòng" at bounding box center [848, 335] width 133 height 12
type input "0"
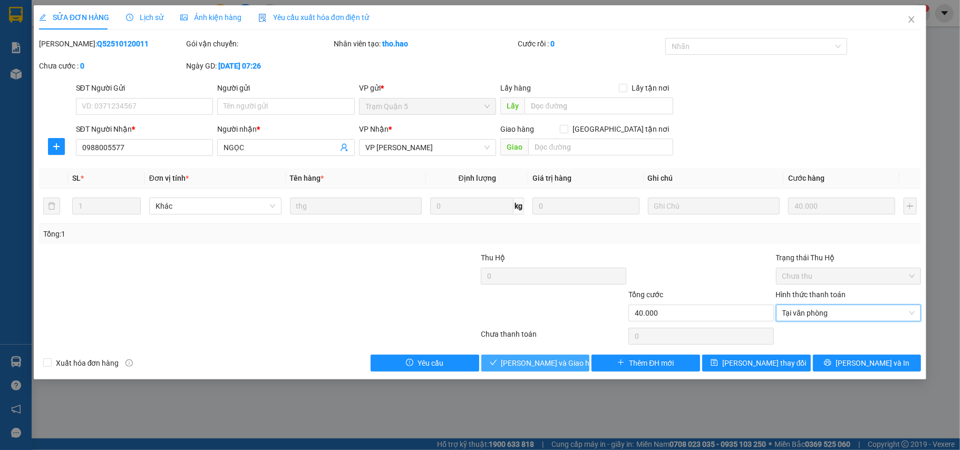
click at [557, 365] on span "[PERSON_NAME] và Giao hàng" at bounding box center [551, 363] width 101 height 12
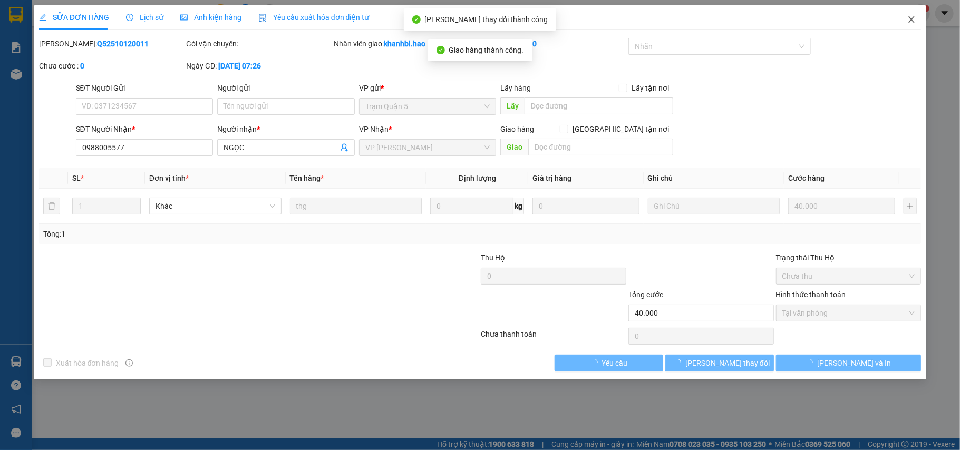
click at [907, 21] on icon "close" at bounding box center [911, 19] width 8 height 8
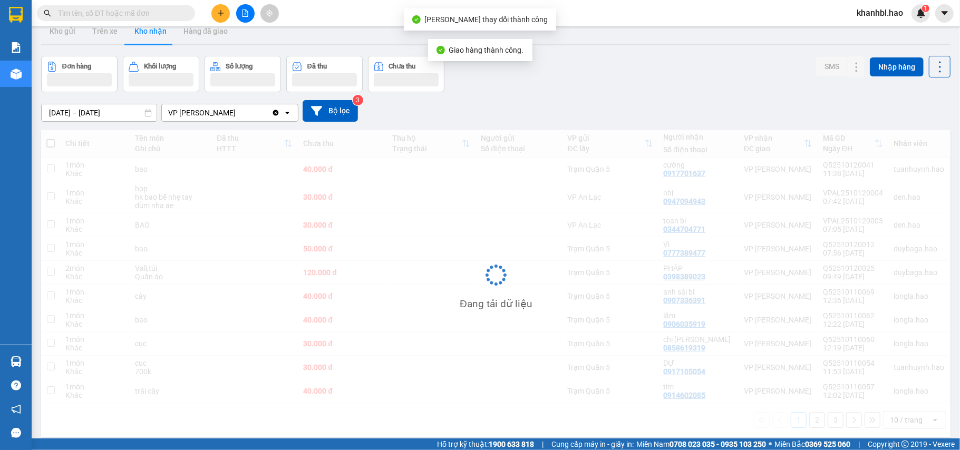
scroll to position [48, 0]
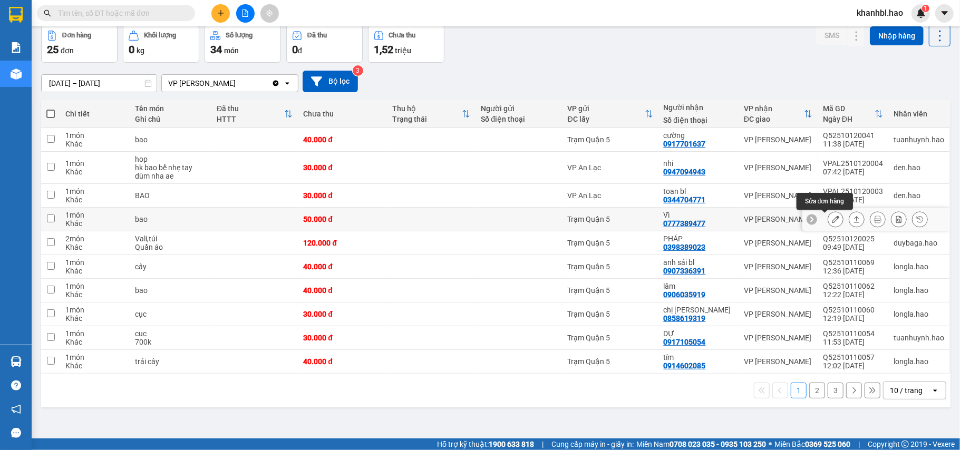
click at [832, 221] on icon at bounding box center [835, 219] width 7 height 7
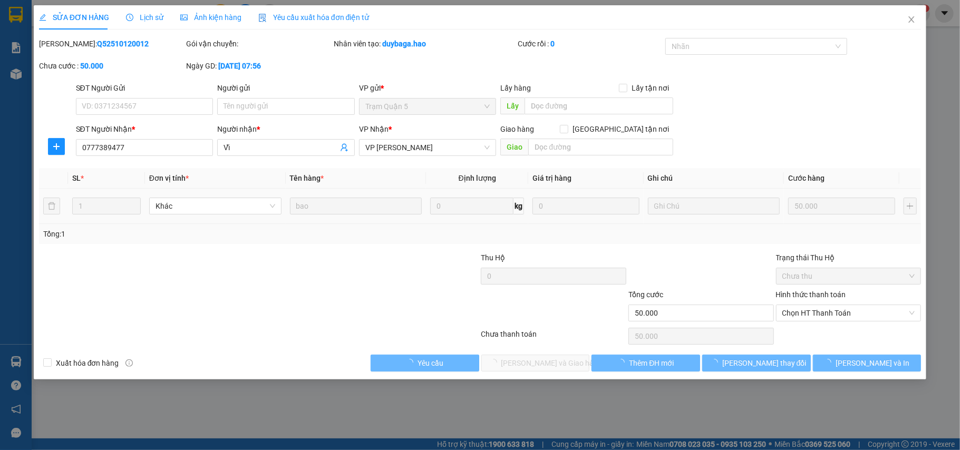
type input "0777389477"
type input "Vĩ"
type input "50.000"
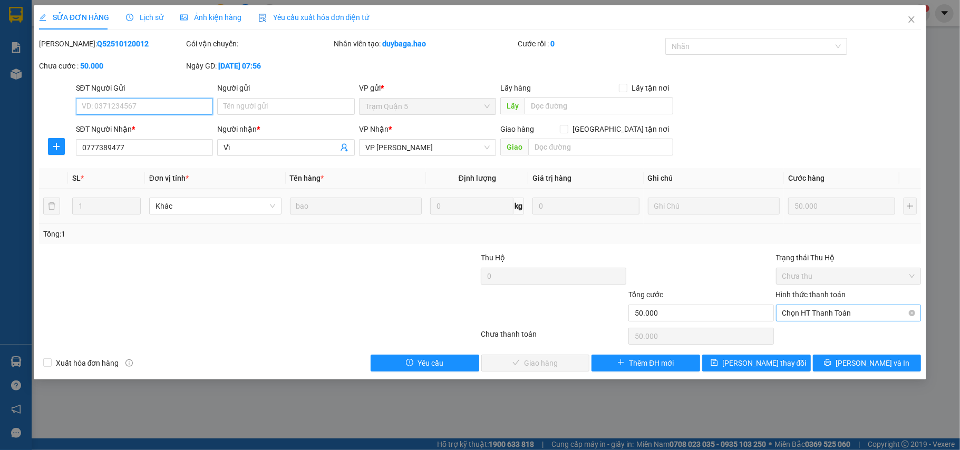
click at [825, 313] on span "Chọn HT Thanh Toán" at bounding box center [848, 313] width 133 height 16
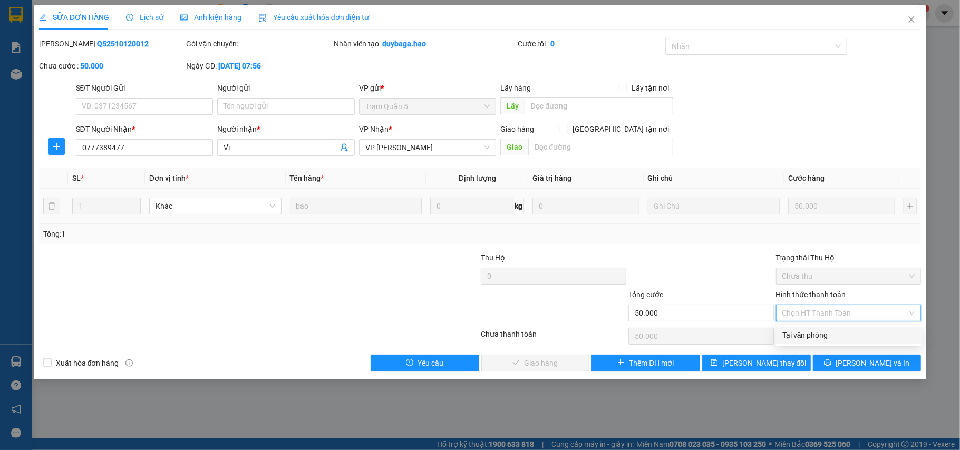
click at [813, 334] on div "Tại văn phòng" at bounding box center [848, 335] width 133 height 12
type input "0"
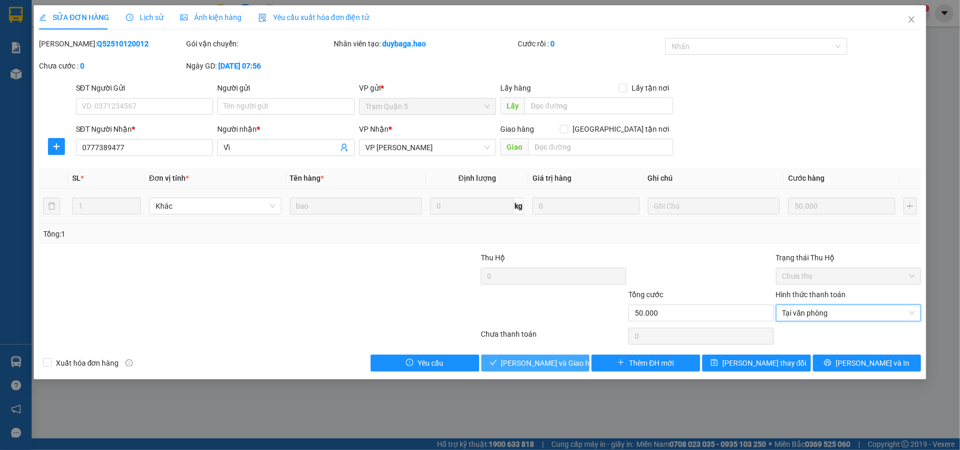
click at [561, 364] on span "[PERSON_NAME] và Giao hàng" at bounding box center [551, 363] width 101 height 12
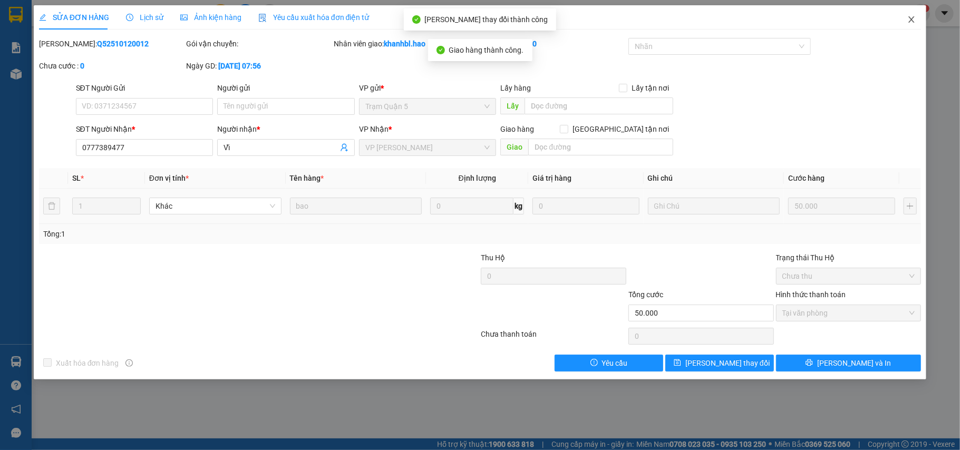
click at [911, 25] on span "Close" at bounding box center [911, 20] width 30 height 30
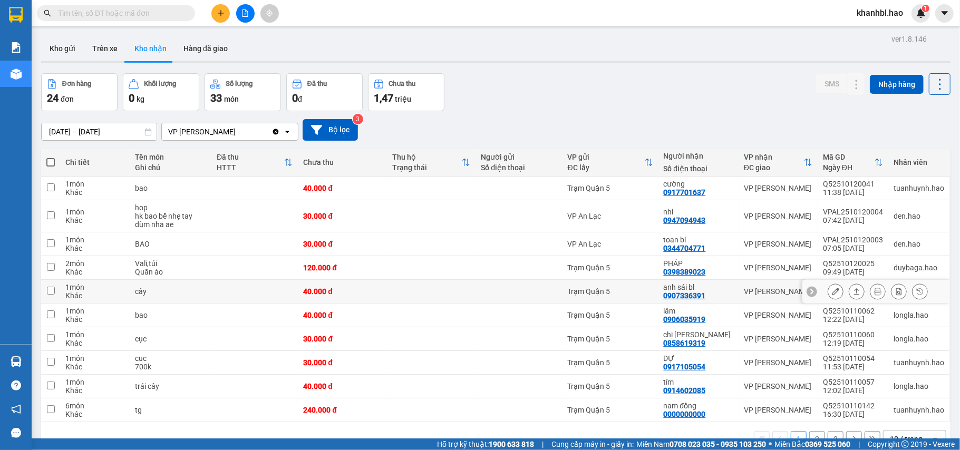
scroll to position [48, 0]
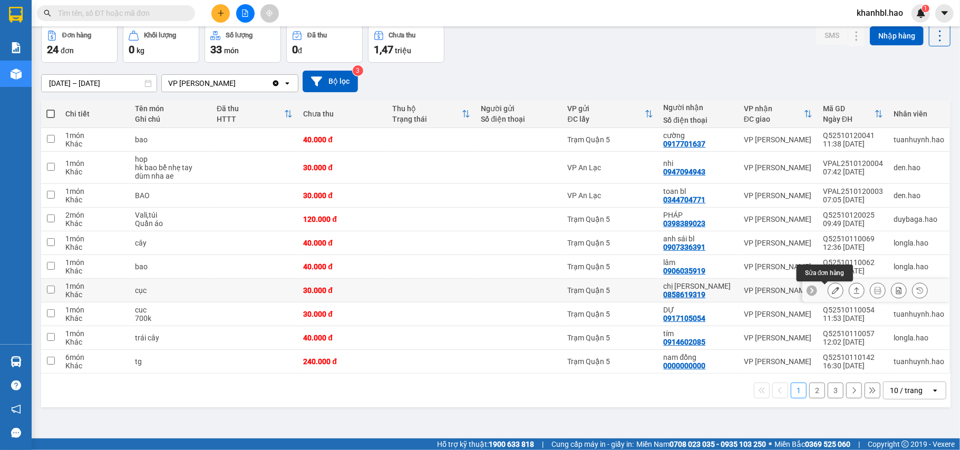
click at [832, 293] on icon at bounding box center [835, 290] width 7 height 7
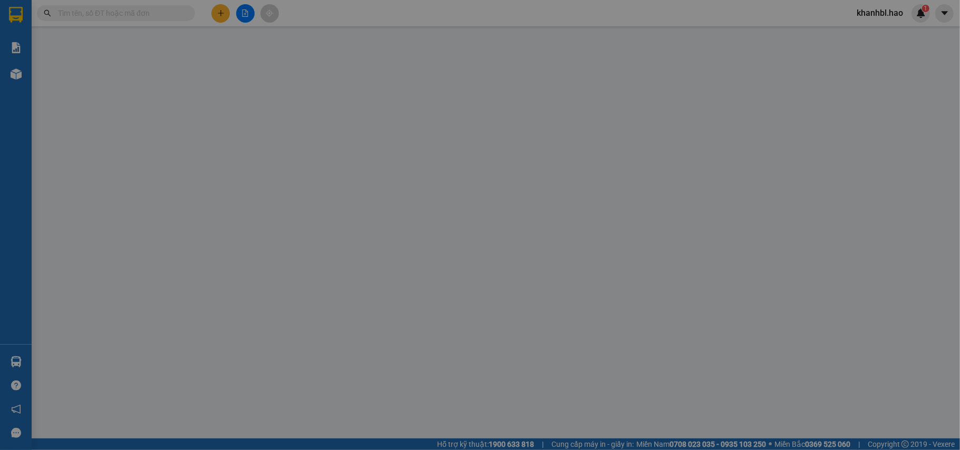
type input "0858619319"
type input "chị [PERSON_NAME]"
type input "30.000"
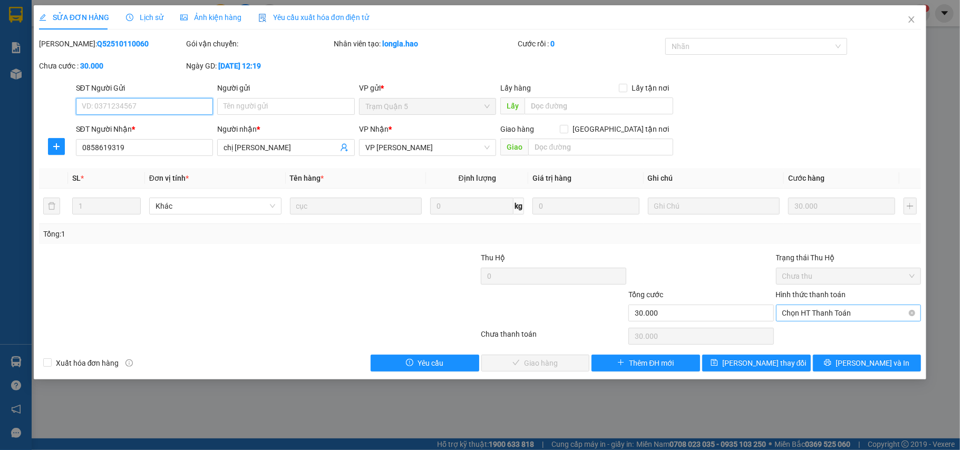
click at [821, 315] on span "Chọn HT Thanh Toán" at bounding box center [848, 313] width 133 height 16
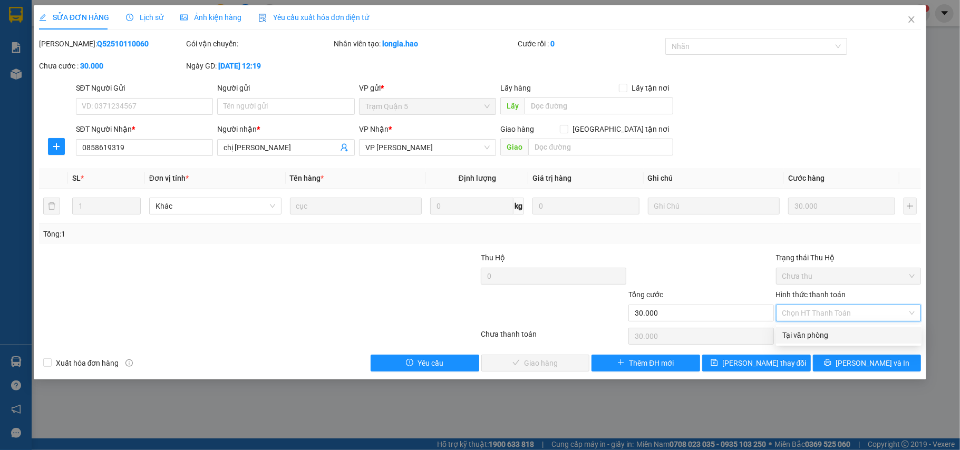
click at [820, 331] on div "Tại văn phòng" at bounding box center [848, 335] width 133 height 12
type input "0"
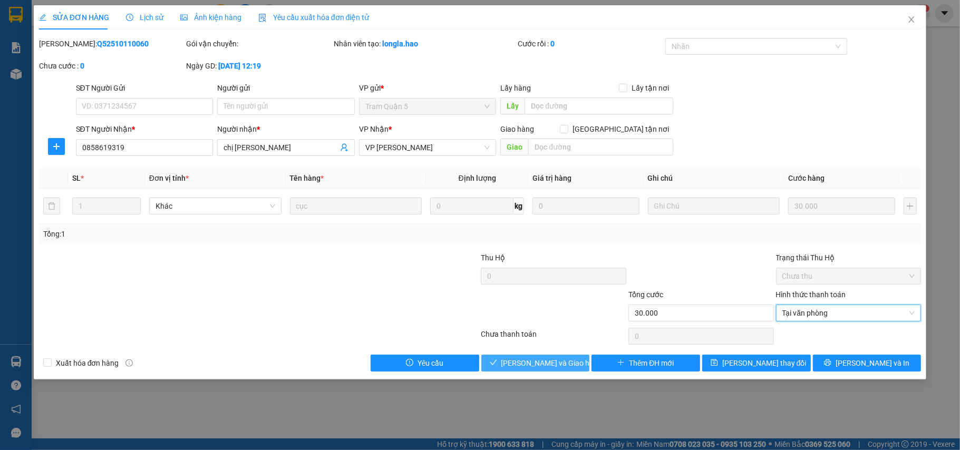
drag, startPoint x: 561, startPoint y: 363, endPoint x: 587, endPoint y: 352, distance: 27.9
click at [562, 363] on span "[PERSON_NAME] và Giao hàng" at bounding box center [551, 363] width 101 height 12
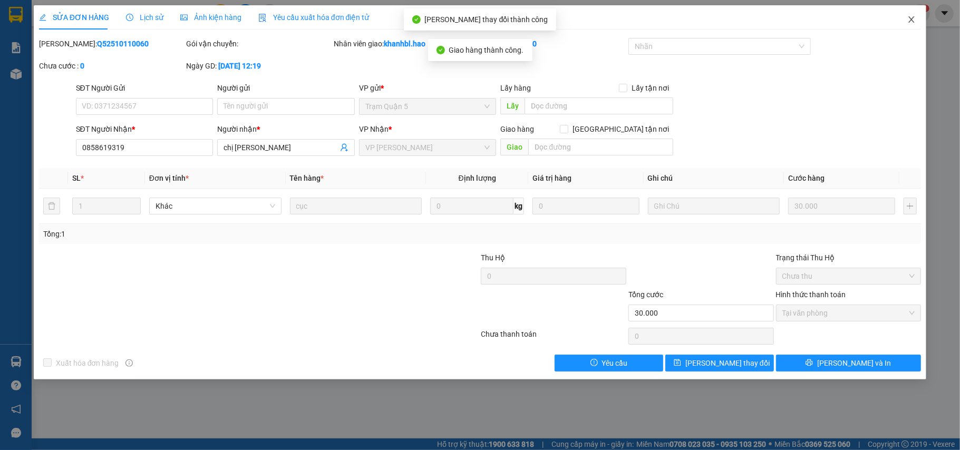
click at [914, 21] on icon "close" at bounding box center [911, 19] width 8 height 8
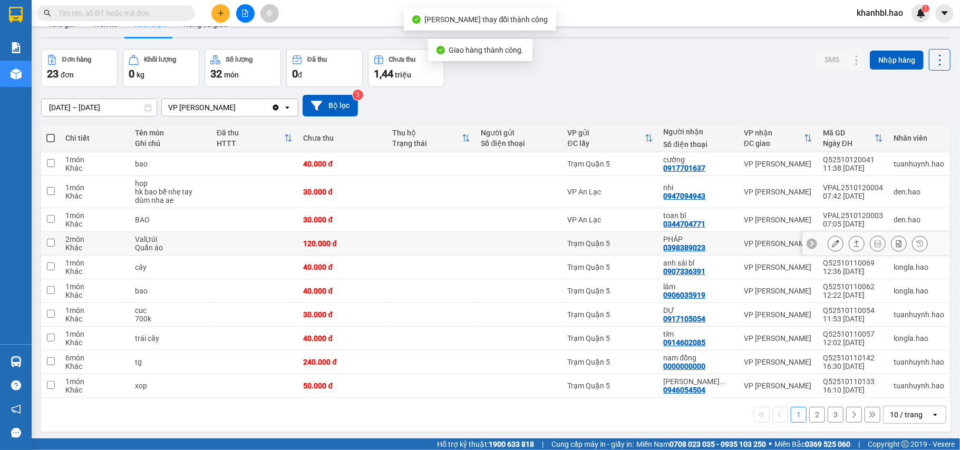
scroll to position [48, 0]
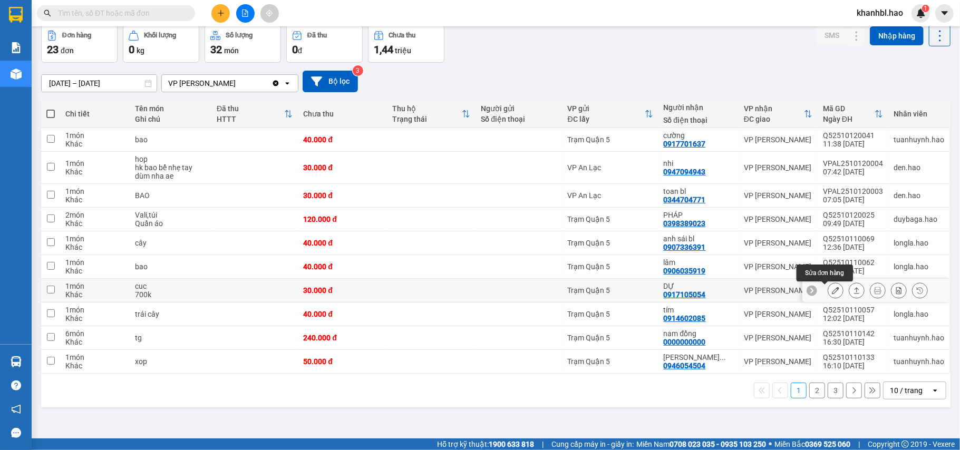
click at [832, 293] on icon at bounding box center [835, 290] width 7 height 7
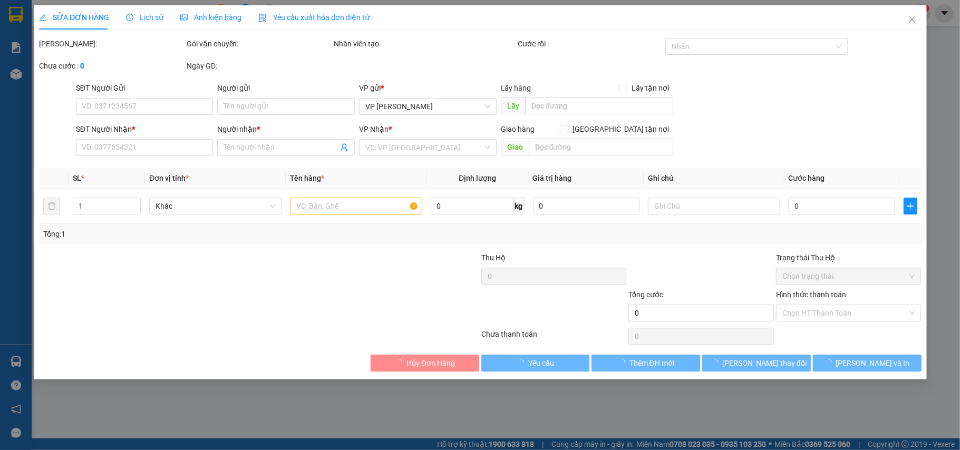
type input "0917105054"
type input "DỰ"
type input "30.000"
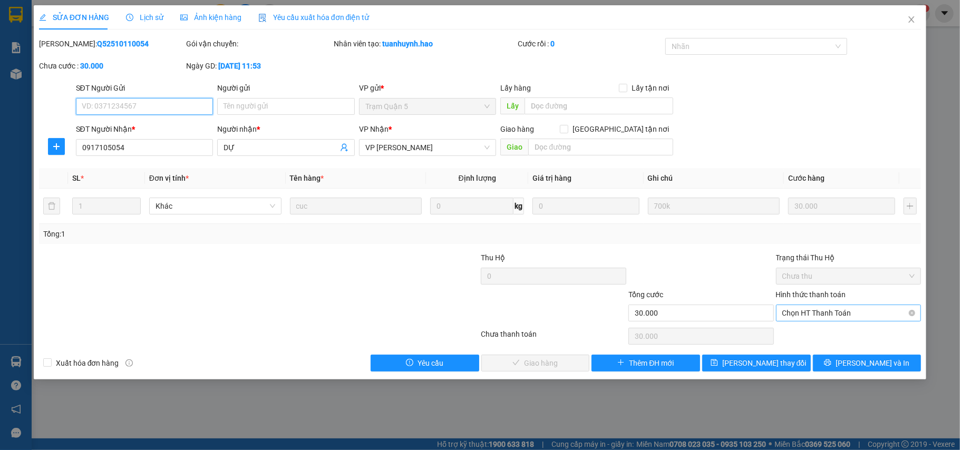
click at [831, 316] on span "Chọn HT Thanh Toán" at bounding box center [848, 313] width 133 height 16
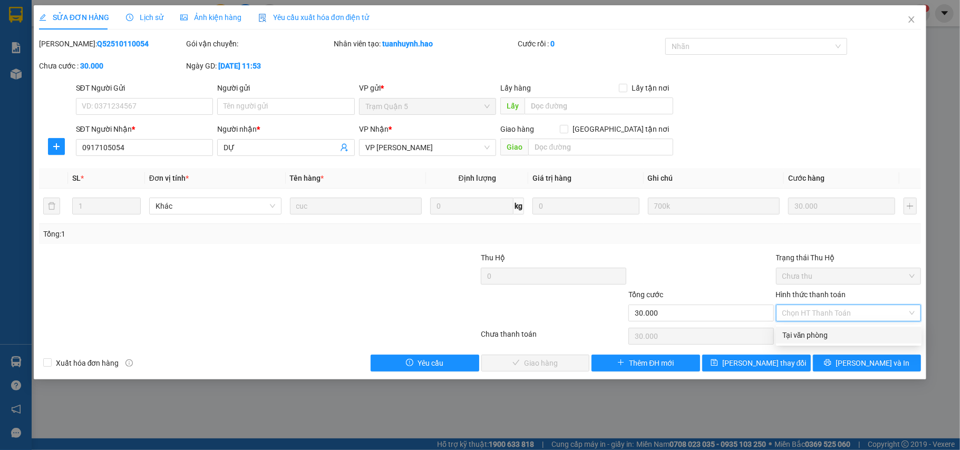
click at [818, 338] on div "Tại văn phòng" at bounding box center [848, 335] width 133 height 12
type input "0"
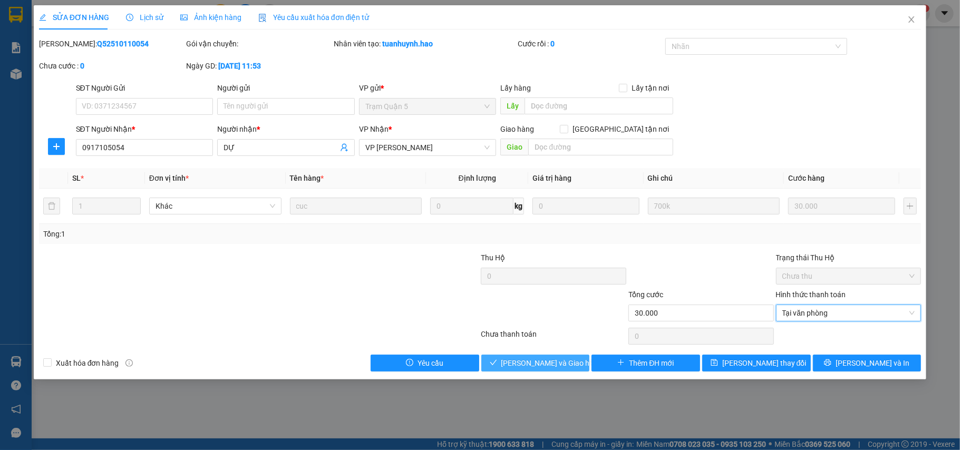
click at [545, 361] on span "[PERSON_NAME] và Giao hàng" at bounding box center [551, 363] width 101 height 12
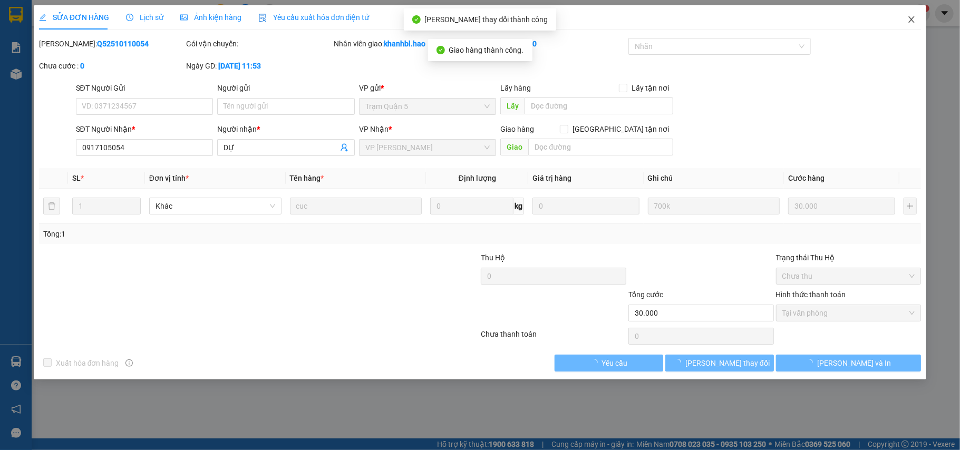
click at [913, 22] on icon "close" at bounding box center [911, 19] width 6 height 6
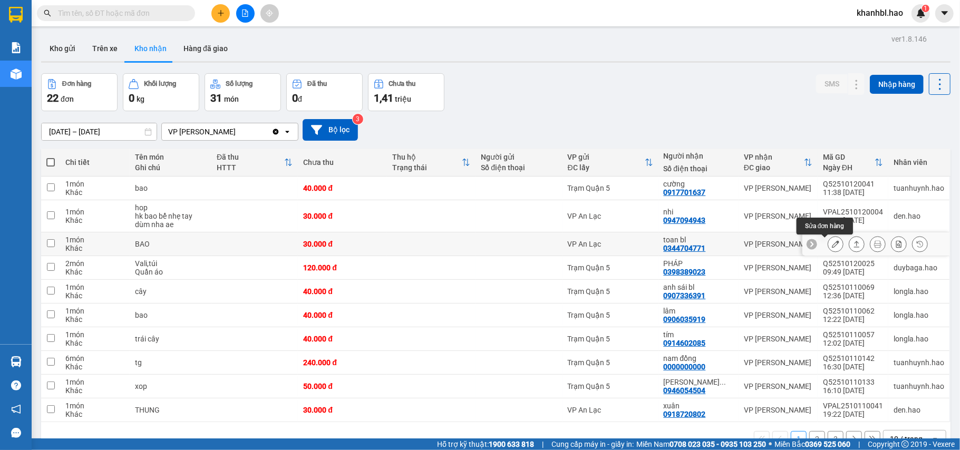
click at [828, 246] on button at bounding box center [835, 244] width 15 height 18
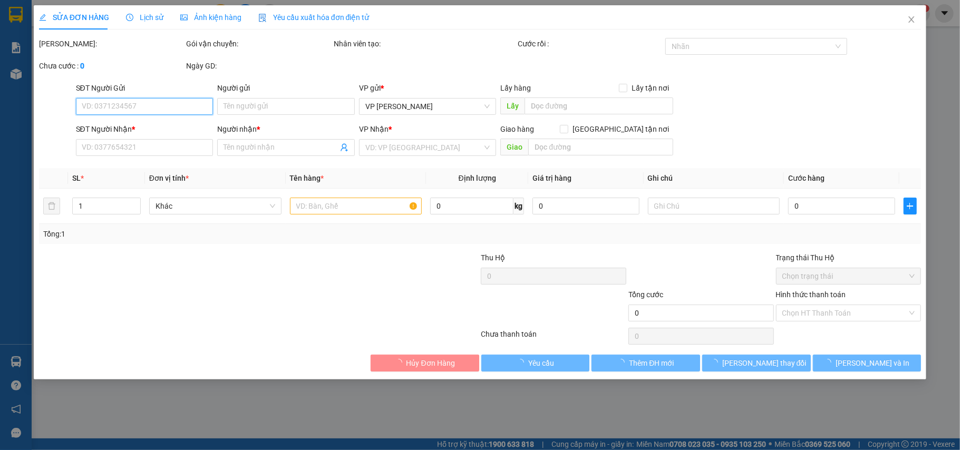
type input "0344704771"
type input "toan bl"
type input "30.000"
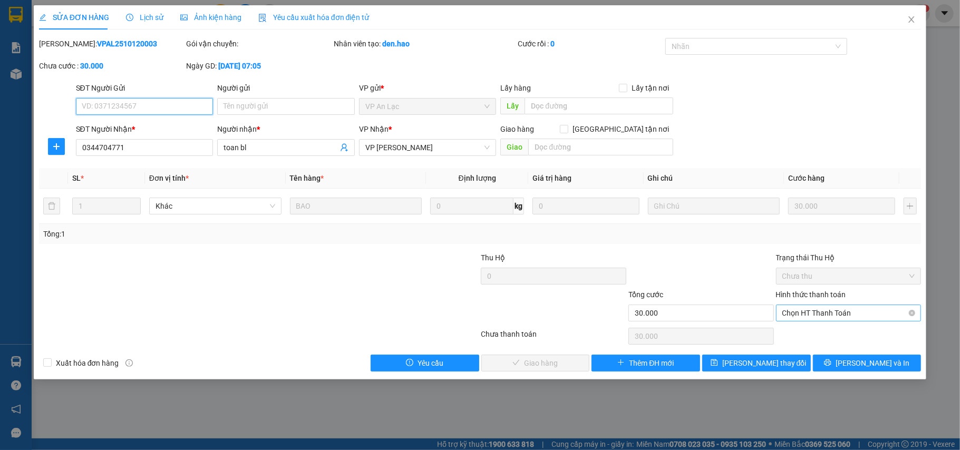
click at [824, 313] on span "Chọn HT Thanh Toán" at bounding box center [848, 313] width 133 height 16
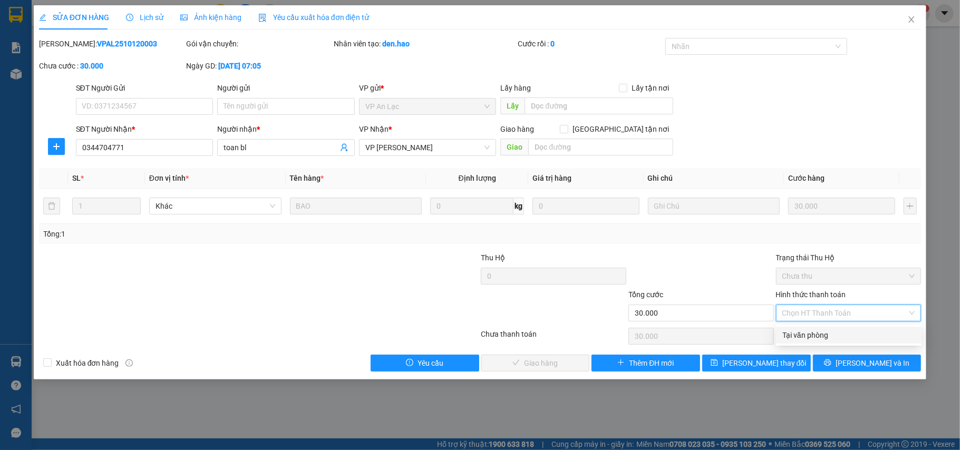
click at [818, 326] on div "Total Paid Fee 0 Total UnPaid Fee 30.000 Cash Collection Total Fee Mã ĐH: VPAL2…" at bounding box center [480, 205] width 882 height 334
click at [807, 315] on span "Chọn HT Thanh Toán" at bounding box center [848, 313] width 133 height 16
drag, startPoint x: 803, startPoint y: 331, endPoint x: 764, endPoint y: 340, distance: 40.0
click at [802, 332] on div "Tại văn phòng" at bounding box center [848, 335] width 133 height 12
type input "0"
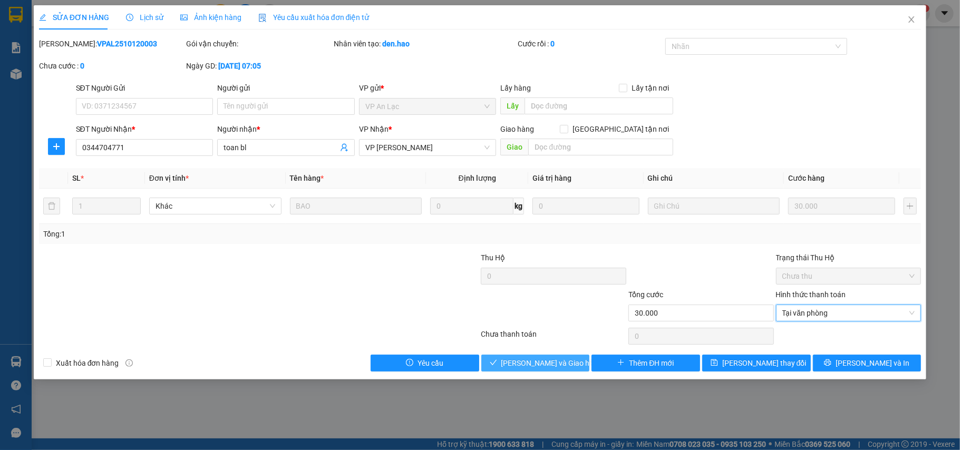
click at [562, 359] on span "[PERSON_NAME] và Giao hàng" at bounding box center [551, 363] width 101 height 12
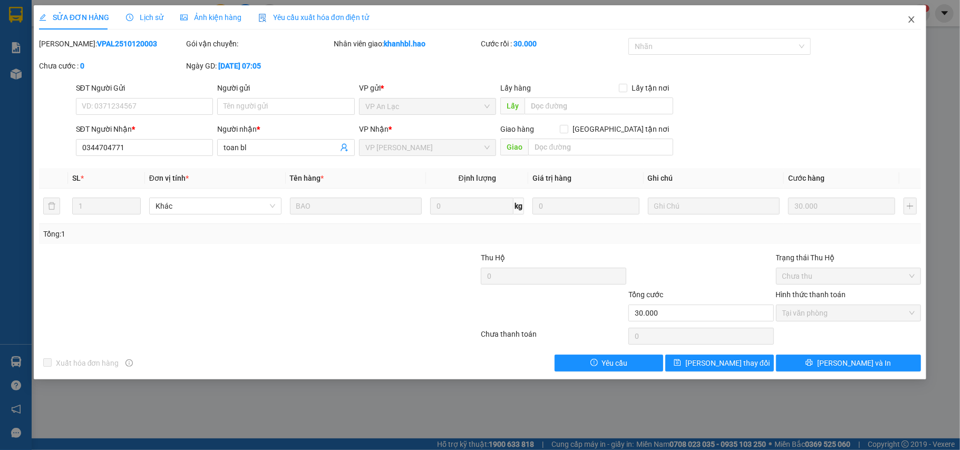
click at [910, 20] on icon "close" at bounding box center [911, 19] width 8 height 8
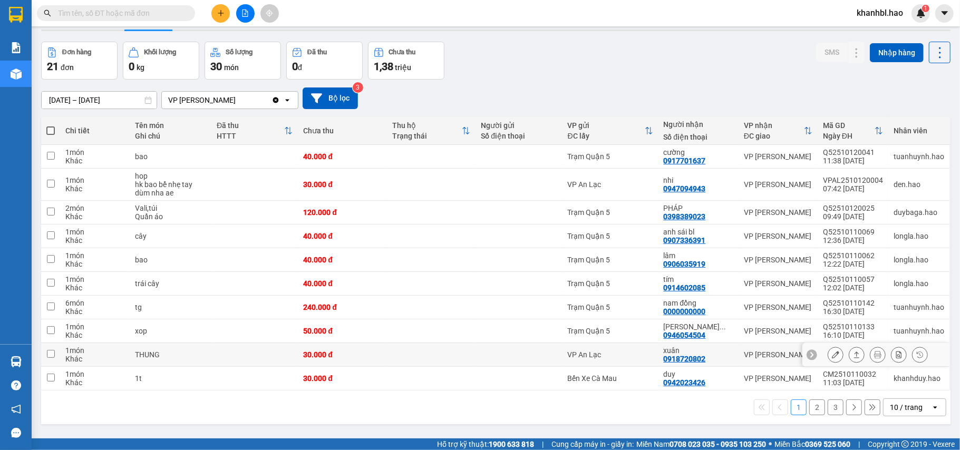
scroll to position [48, 0]
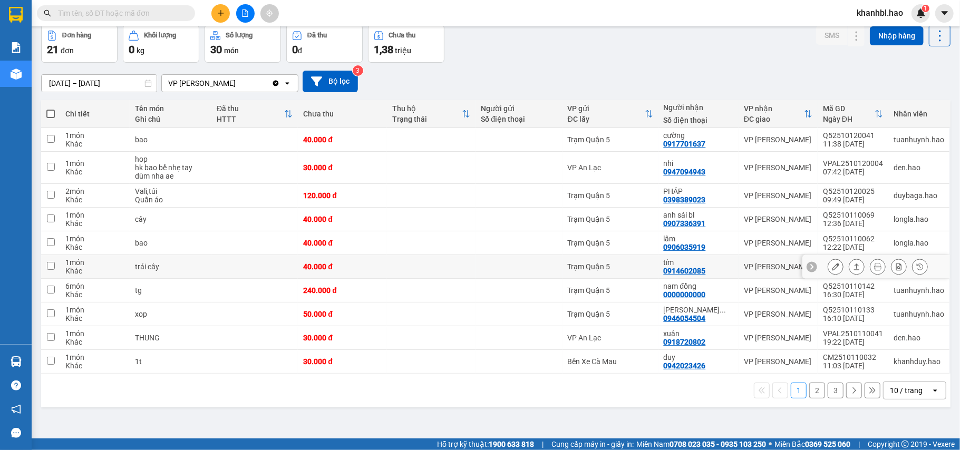
click at [832, 267] on icon at bounding box center [835, 266] width 7 height 7
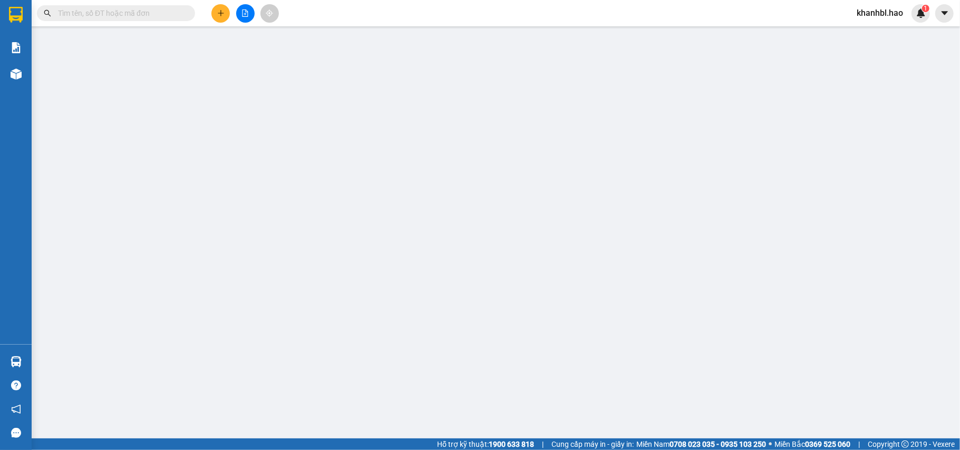
type input "0914602085"
type input "tím"
type input "40.000"
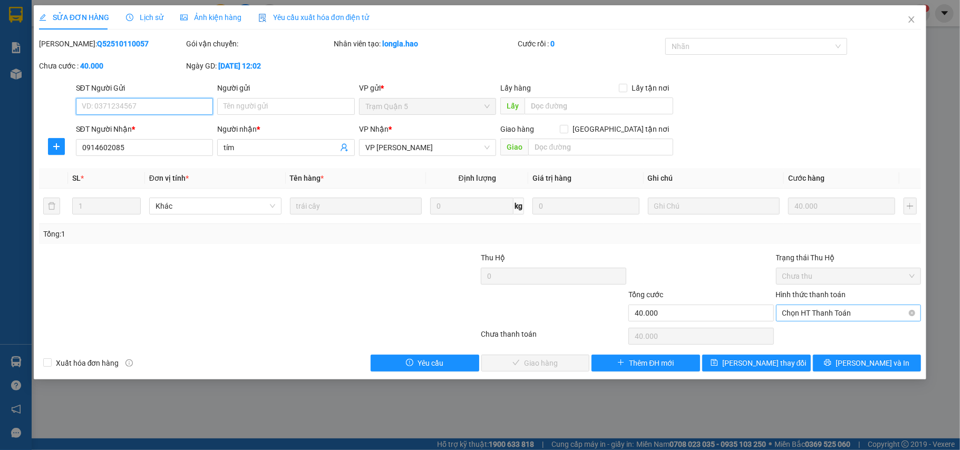
click at [816, 315] on span "Chọn HT Thanh Toán" at bounding box center [848, 313] width 133 height 16
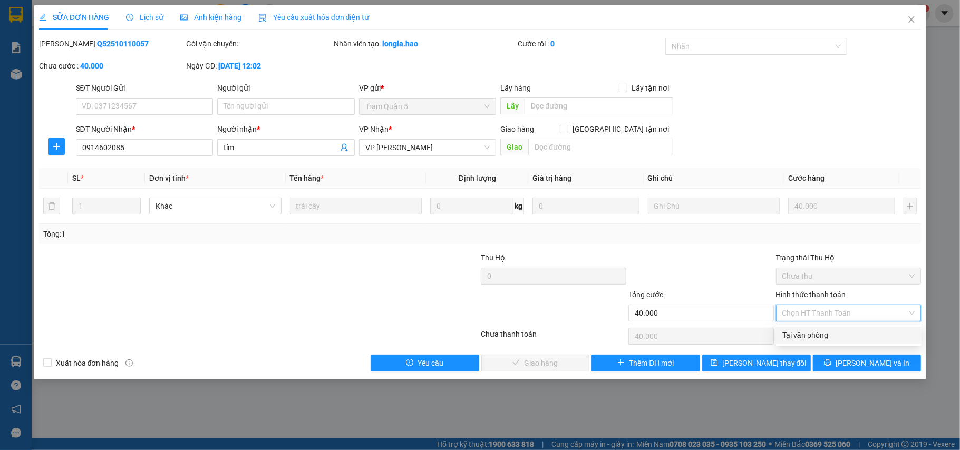
drag, startPoint x: 813, startPoint y: 329, endPoint x: 732, endPoint y: 340, distance: 80.9
click at [812, 331] on div "Tại văn phòng" at bounding box center [848, 335] width 133 height 12
type input "0"
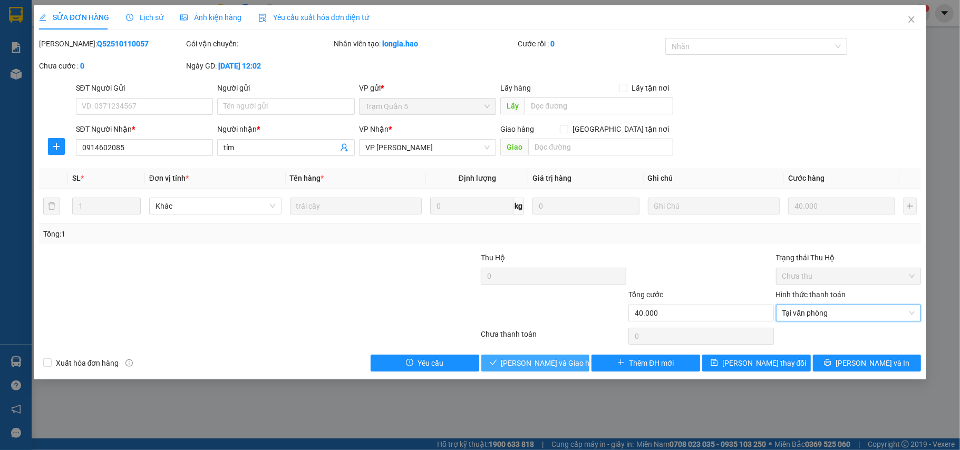
click at [580, 363] on button "[PERSON_NAME] và Giao hàng" at bounding box center [535, 363] width 109 height 17
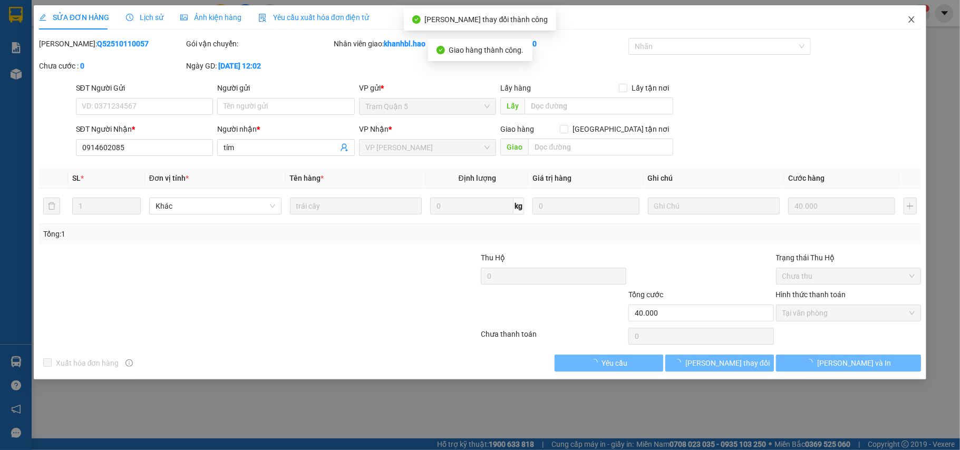
click at [913, 19] on icon "close" at bounding box center [911, 19] width 8 height 8
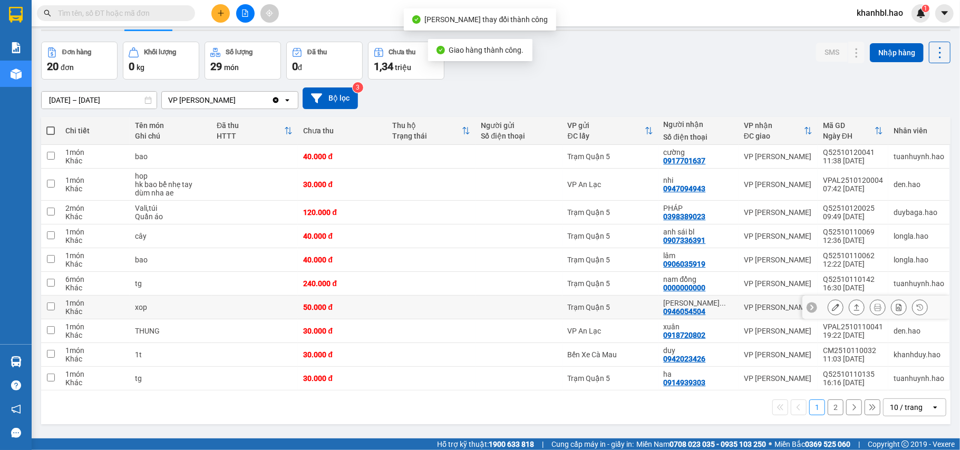
scroll to position [48, 0]
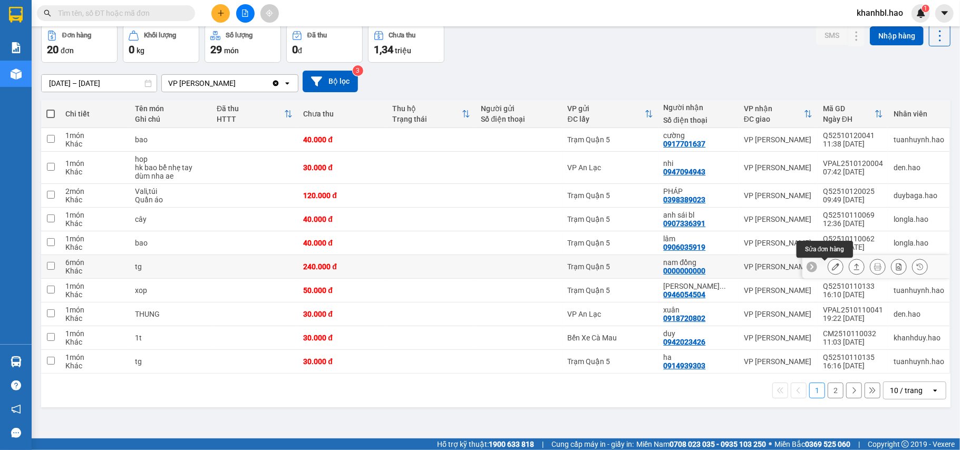
click at [832, 268] on icon at bounding box center [835, 266] width 7 height 7
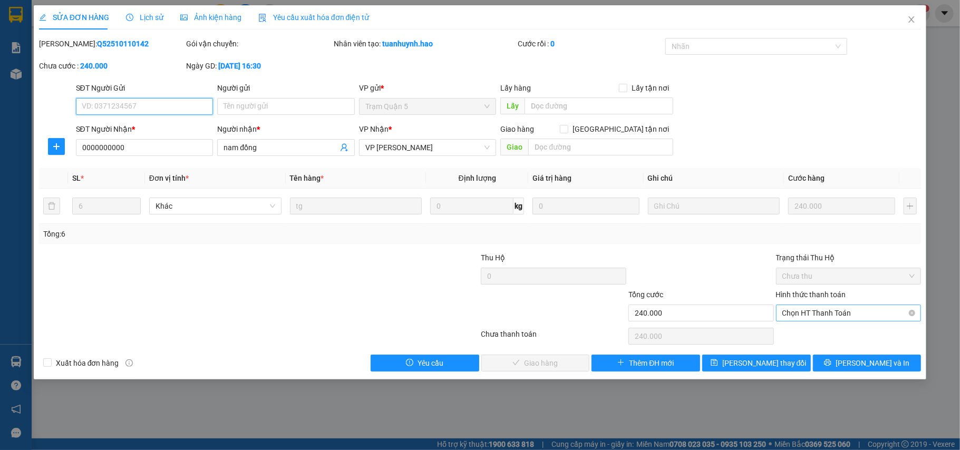
click at [829, 308] on span "Chọn HT Thanh Toán" at bounding box center [848, 313] width 133 height 16
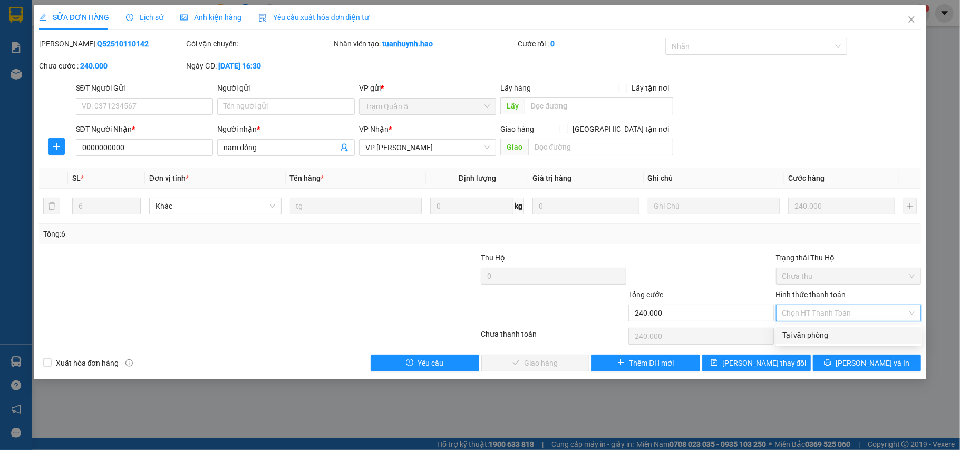
click at [815, 332] on div "Tại văn phòng" at bounding box center [848, 335] width 133 height 12
type input "0"
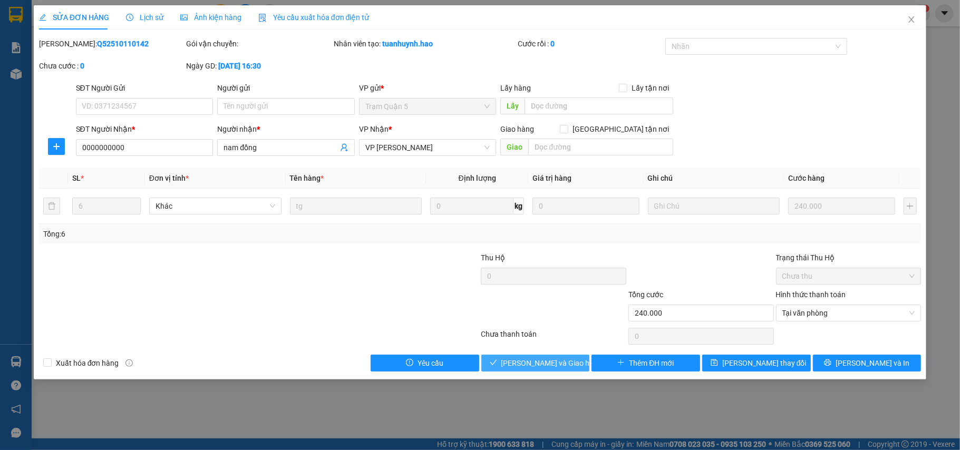
drag, startPoint x: 538, startPoint y: 363, endPoint x: 549, endPoint y: 354, distance: 13.9
click at [539, 360] on span "[PERSON_NAME] và Giao hàng" at bounding box center [551, 363] width 101 height 12
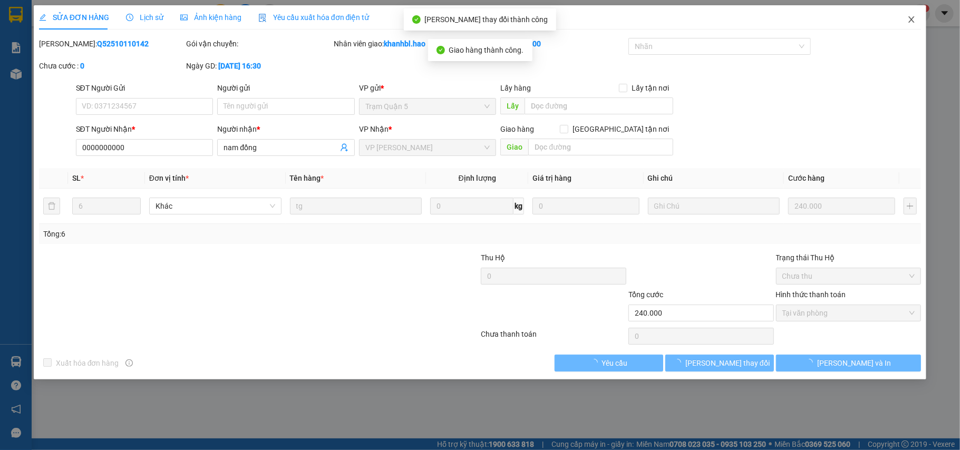
click at [911, 22] on icon "close" at bounding box center [911, 19] width 8 height 8
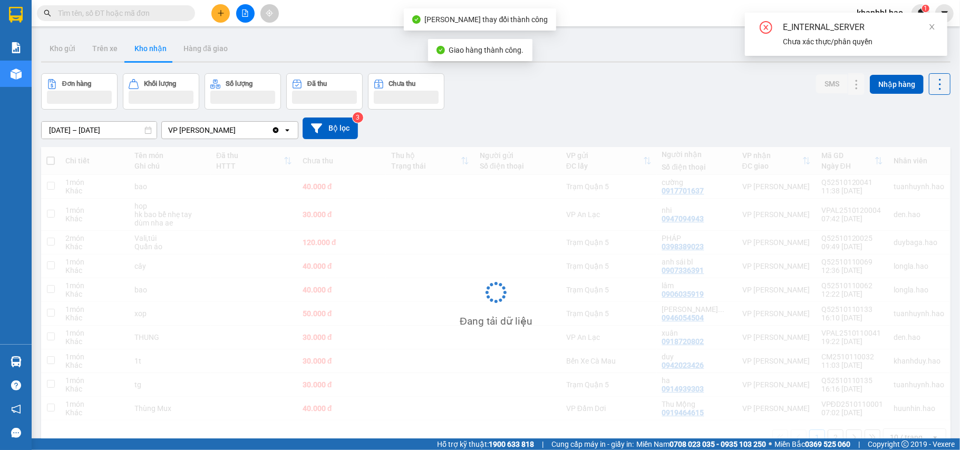
scroll to position [48, 0]
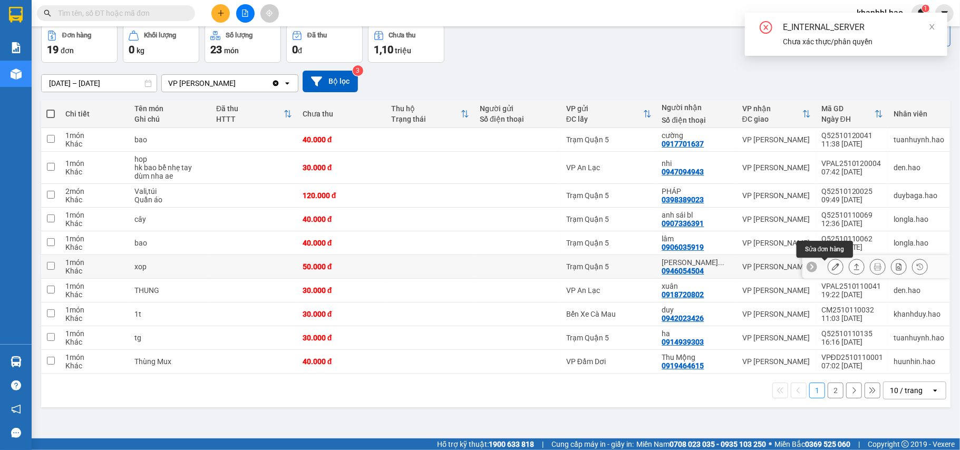
click at [832, 267] on icon at bounding box center [835, 266] width 7 height 7
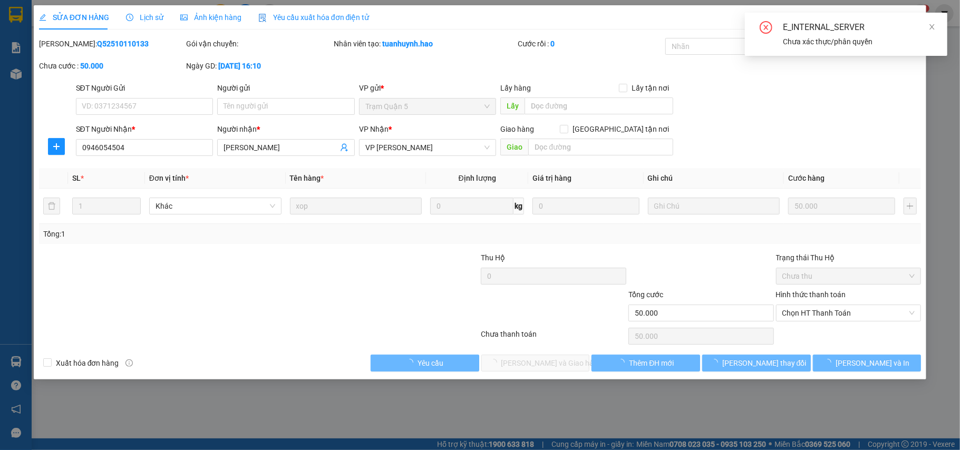
type input "0946054504"
type input "[PERSON_NAME]"
type input "50.000"
click at [837, 312] on span "Chọn HT Thanh Toán" at bounding box center [848, 313] width 133 height 16
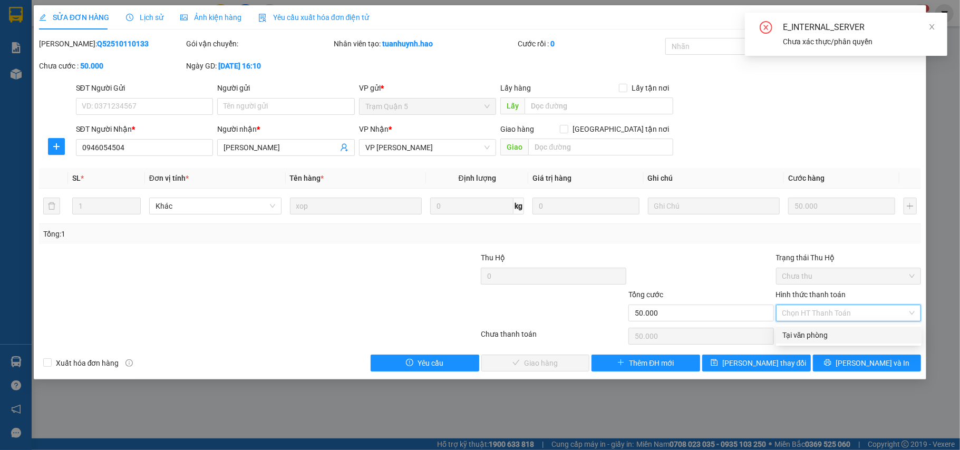
click at [808, 335] on div "Tại văn phòng" at bounding box center [848, 335] width 133 height 12
type input "0"
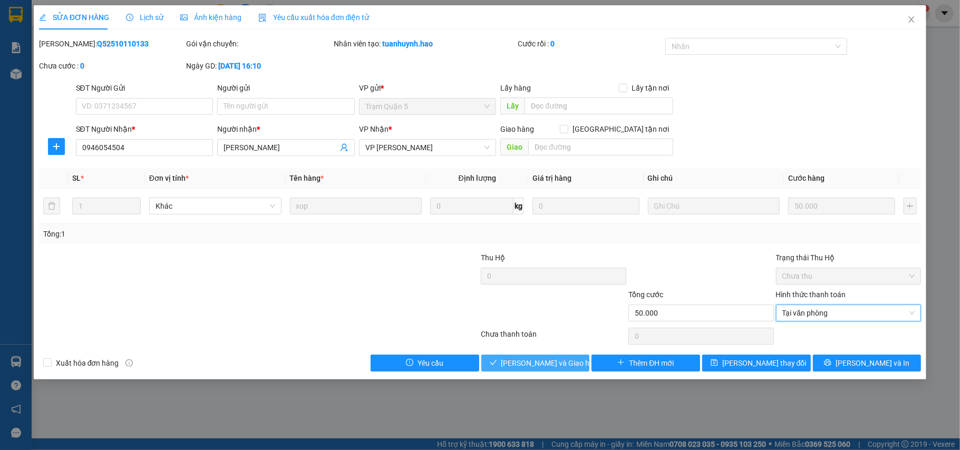
drag, startPoint x: 546, startPoint y: 369, endPoint x: 620, endPoint y: 319, distance: 89.3
click at [548, 366] on span "[PERSON_NAME] và Giao hàng" at bounding box center [551, 363] width 101 height 12
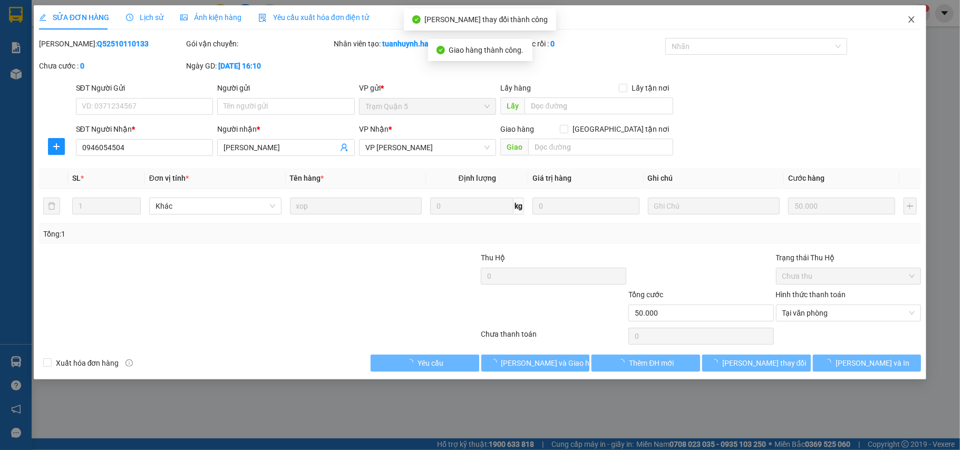
click at [911, 15] on span "Close" at bounding box center [911, 20] width 30 height 30
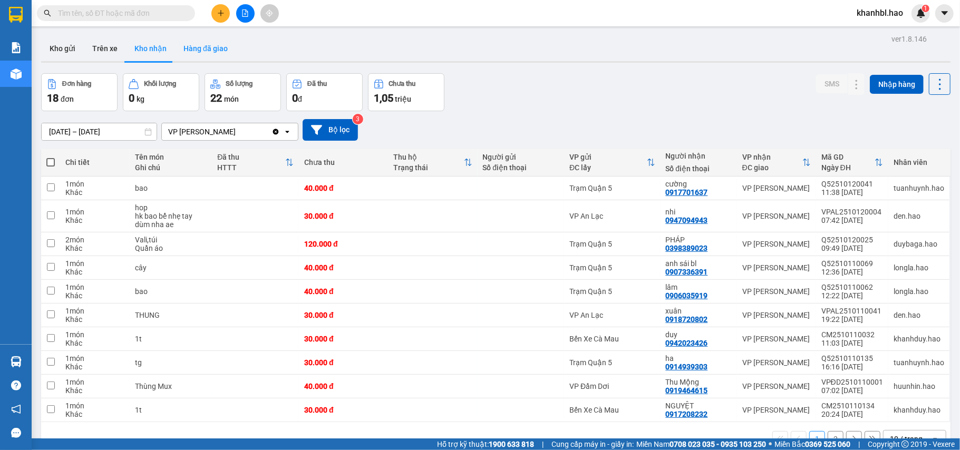
click at [209, 48] on button "Hàng đã giao" at bounding box center [205, 48] width 61 height 25
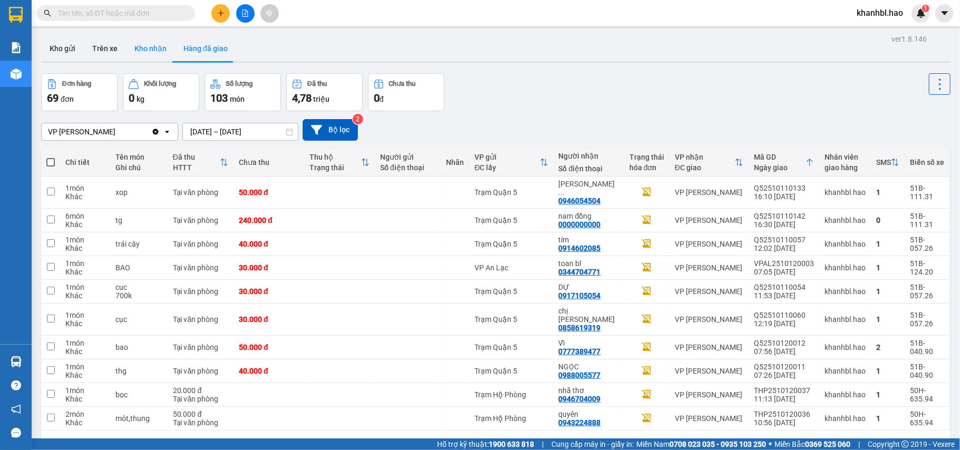
click at [159, 50] on button "Kho nhận" at bounding box center [150, 48] width 49 height 25
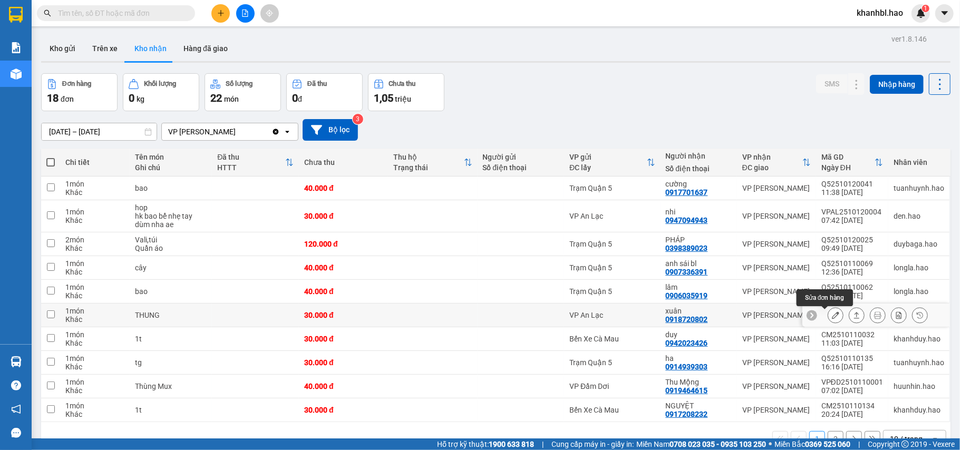
click at [832, 316] on icon at bounding box center [835, 314] width 7 height 7
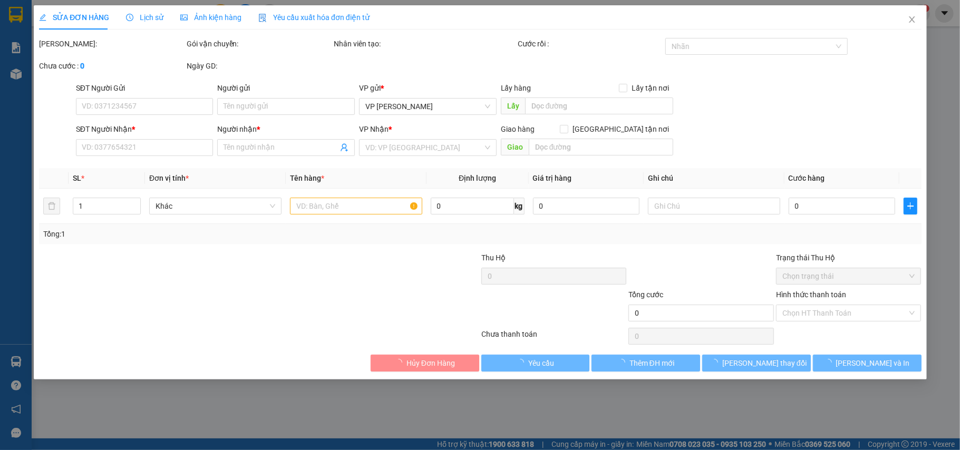
type input "0918720802"
type input "xuân"
type input "30.000"
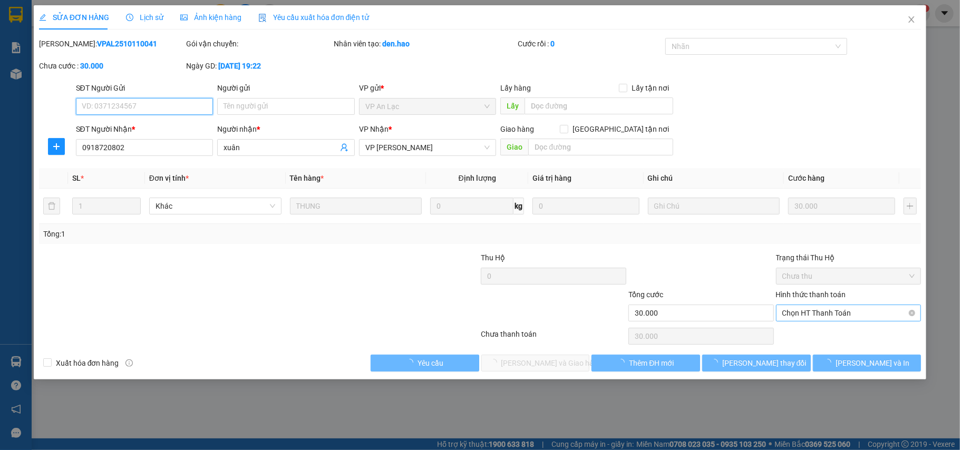
click at [838, 315] on span "Chọn HT Thanh Toán" at bounding box center [848, 313] width 133 height 16
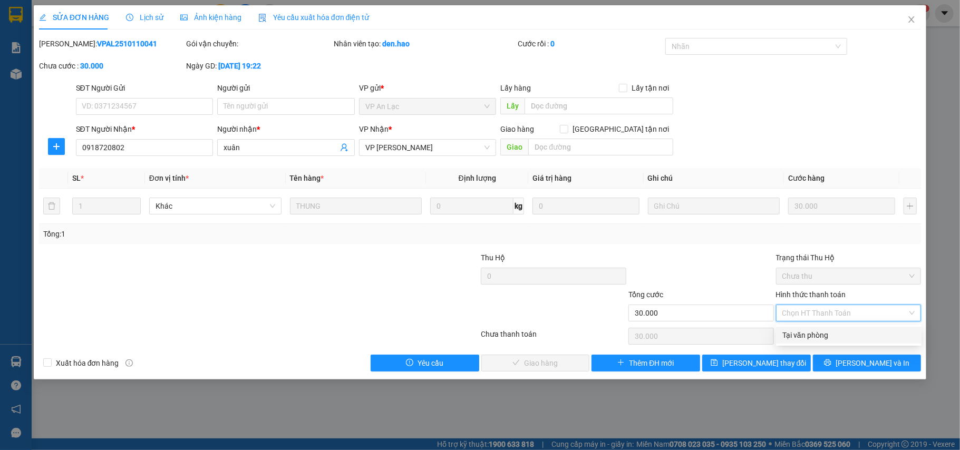
drag, startPoint x: 812, startPoint y: 331, endPoint x: 768, endPoint y: 340, distance: 44.8
click at [810, 331] on div "Tại văn phòng" at bounding box center [848, 335] width 133 height 12
type input "0"
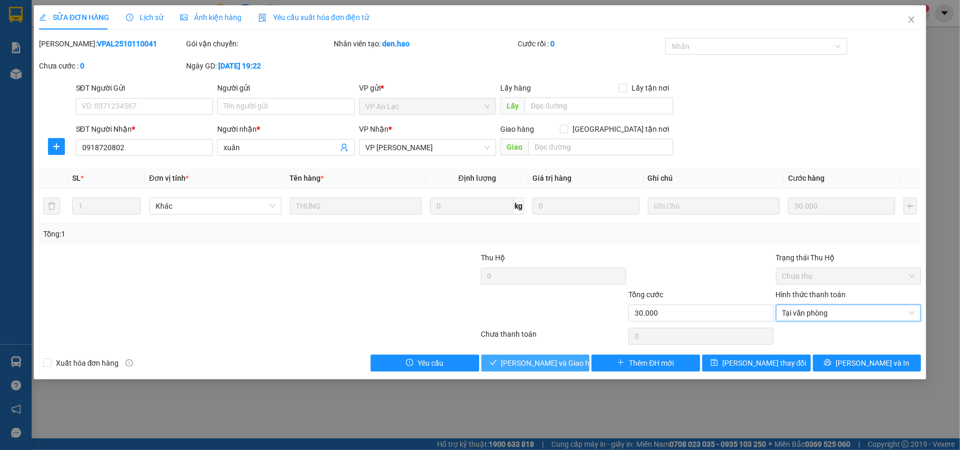
drag, startPoint x: 563, startPoint y: 363, endPoint x: 603, endPoint y: 351, distance: 42.2
click at [563, 361] on span "[PERSON_NAME] và Giao hàng" at bounding box center [551, 363] width 101 height 12
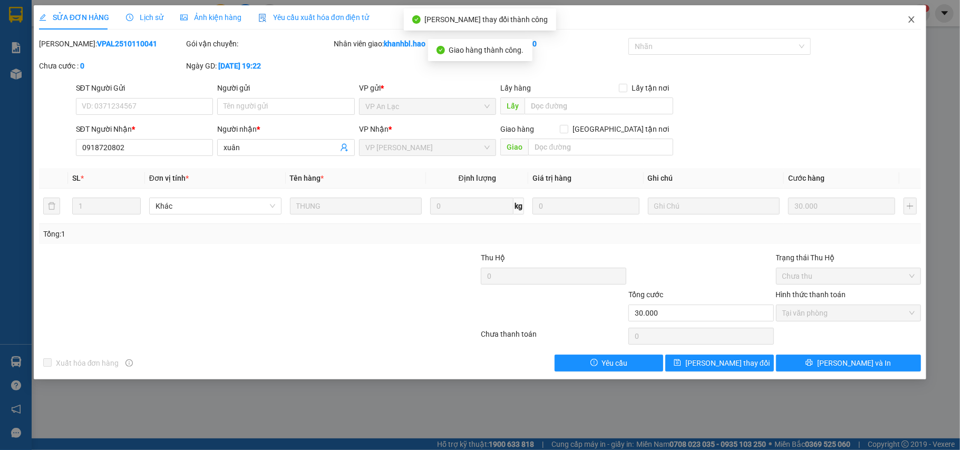
click at [913, 22] on icon "close" at bounding box center [911, 19] width 8 height 8
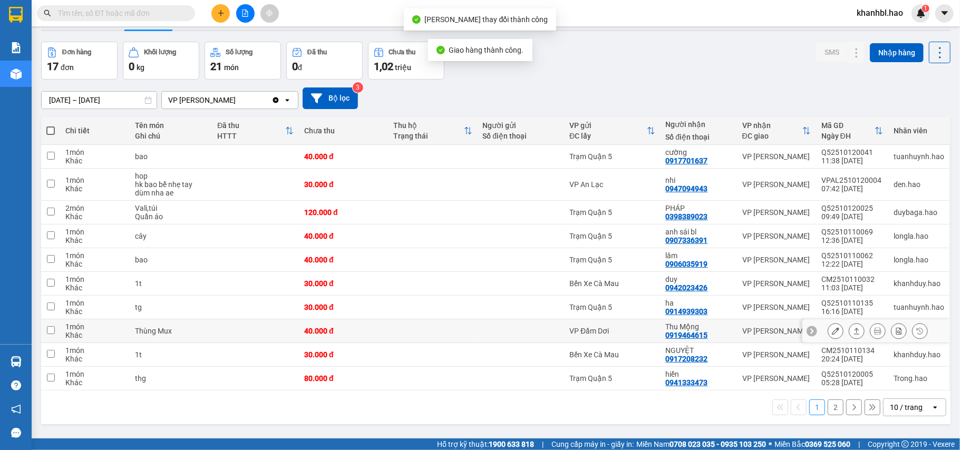
scroll to position [48, 0]
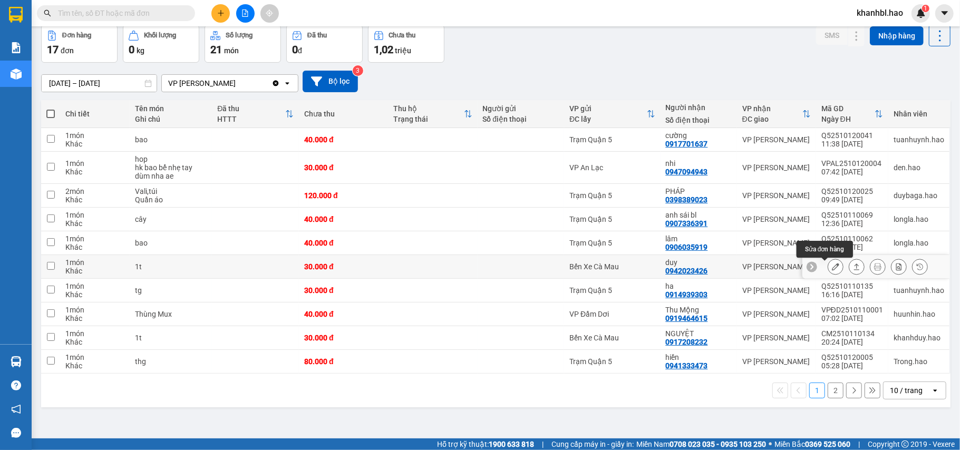
click at [829, 269] on button at bounding box center [835, 267] width 15 height 18
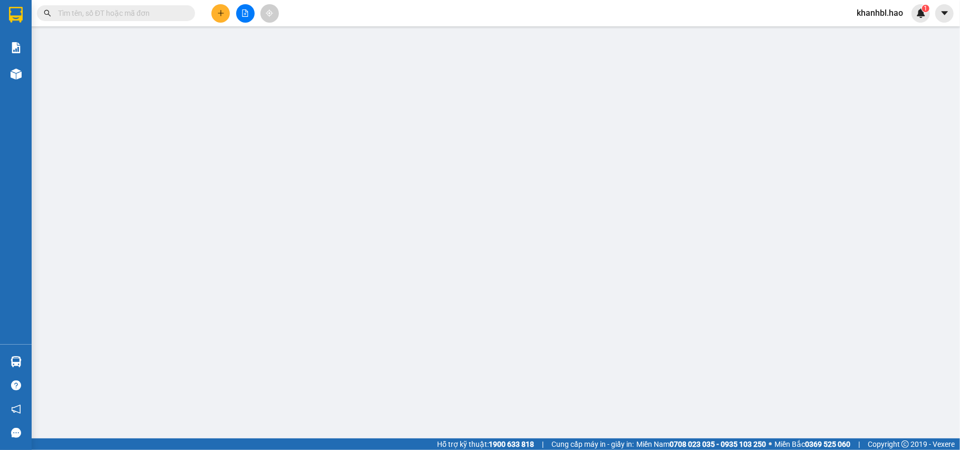
type input "0942023426"
type input "duy"
type input "30.000"
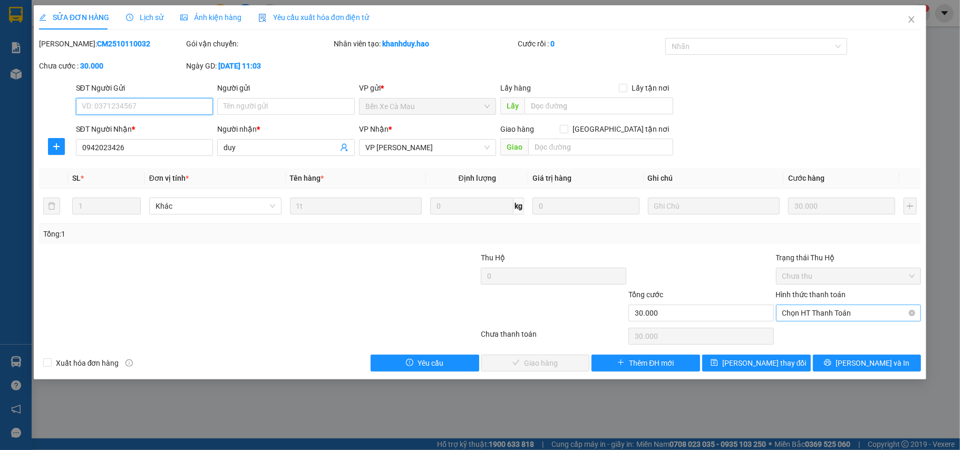
click at [828, 315] on span "Chọn HT Thanh Toán" at bounding box center [848, 313] width 133 height 16
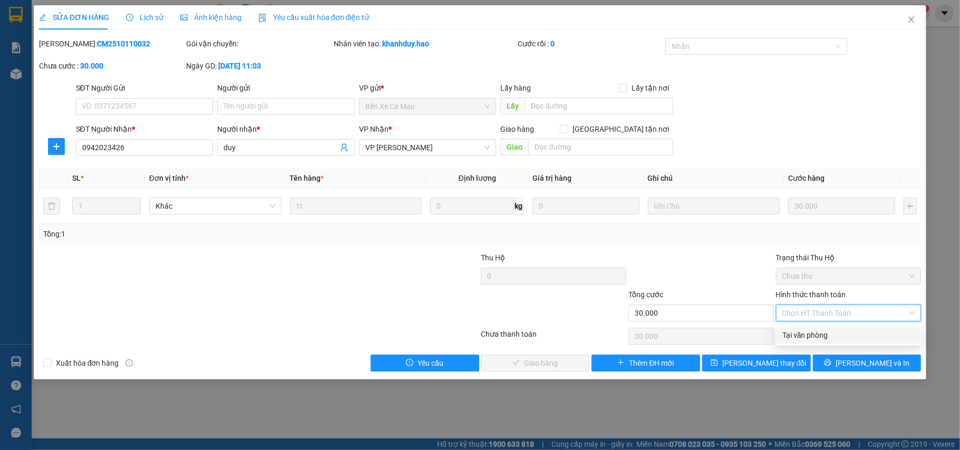
drag, startPoint x: 819, startPoint y: 336, endPoint x: 786, endPoint y: 336, distance: 32.7
click at [818, 336] on div "Tại văn phòng" at bounding box center [848, 335] width 133 height 12
type input "0"
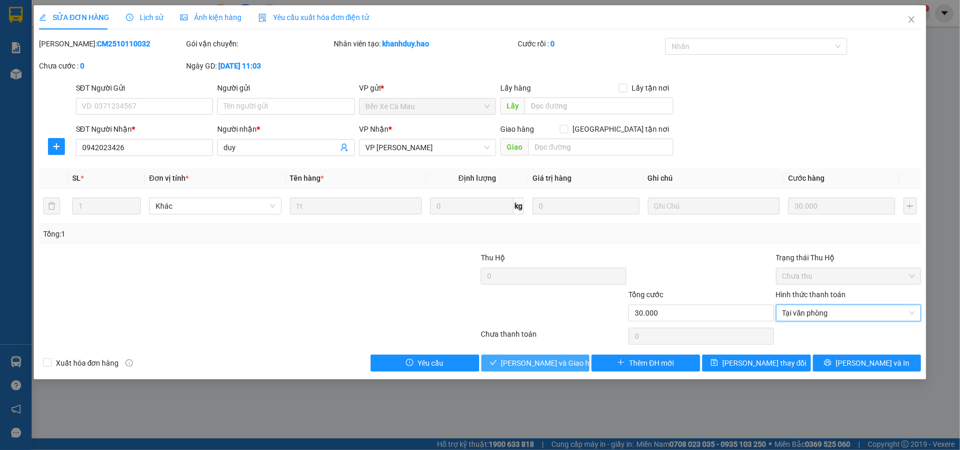
click at [555, 357] on button "[PERSON_NAME] và Giao hàng" at bounding box center [535, 363] width 109 height 17
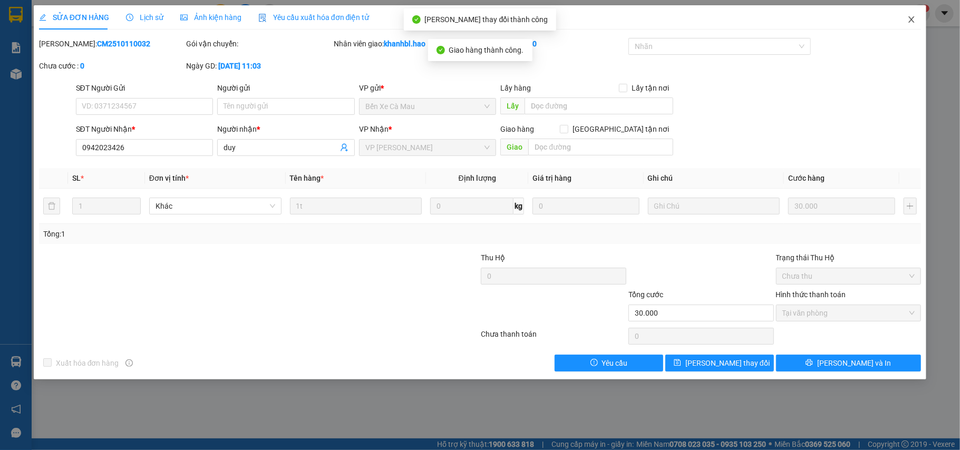
click at [912, 13] on span "Close" at bounding box center [911, 20] width 30 height 30
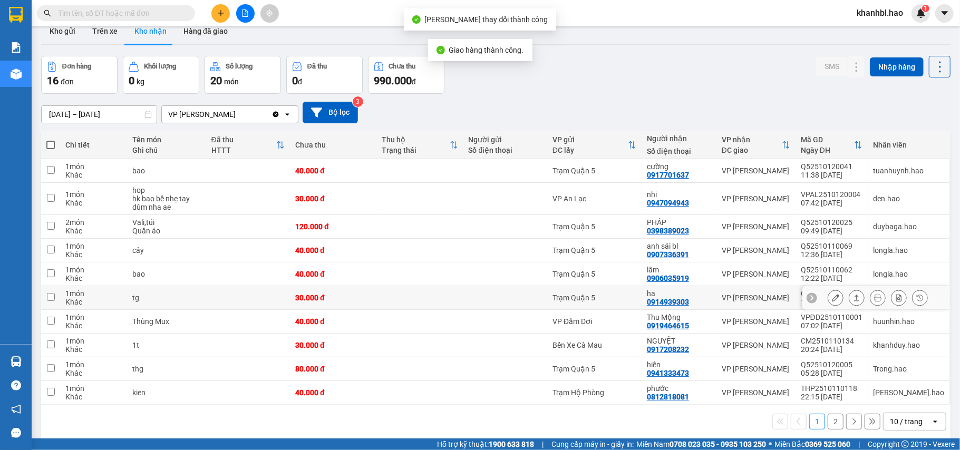
scroll to position [48, 0]
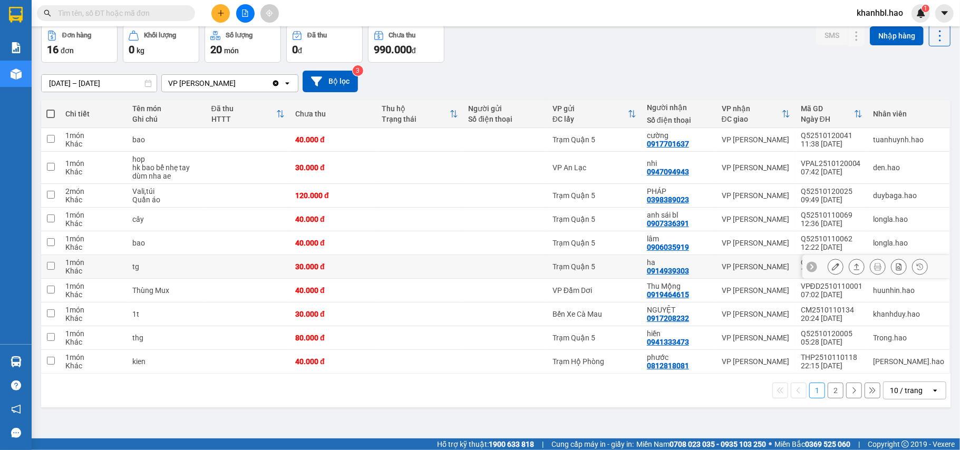
click at [832, 270] on icon at bounding box center [835, 266] width 7 height 7
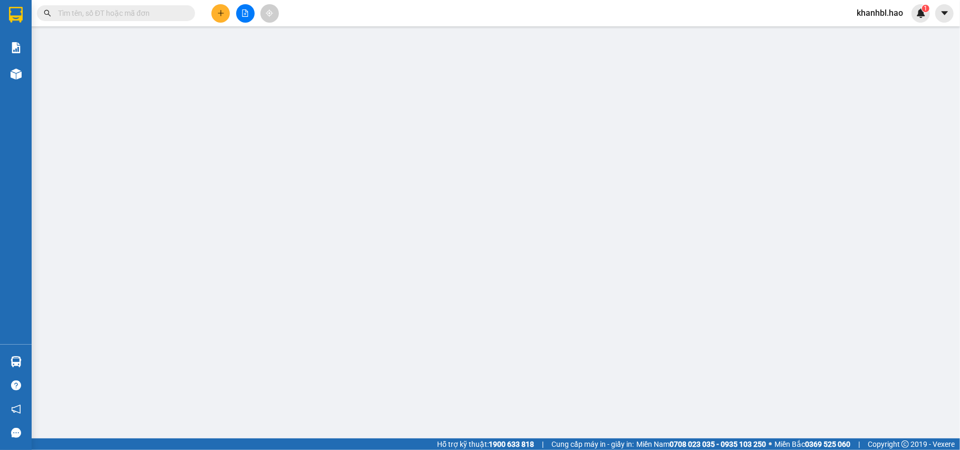
type input "0914939303"
type input "ha"
type input "30.000"
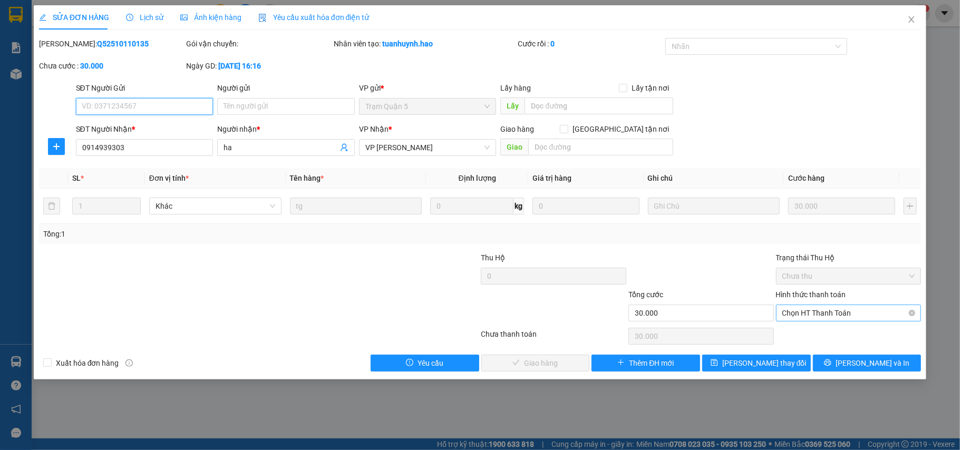
click at [834, 314] on span "Chọn HT Thanh Toán" at bounding box center [848, 313] width 133 height 16
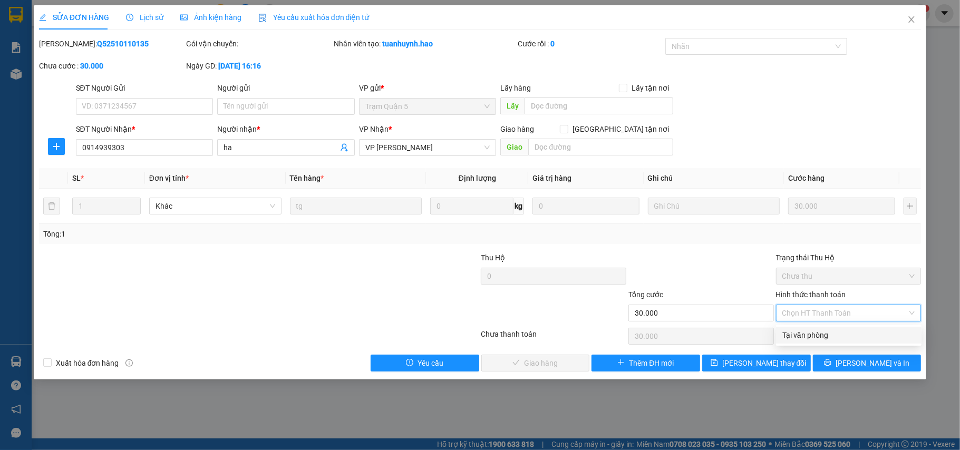
drag, startPoint x: 814, startPoint y: 337, endPoint x: 803, endPoint y: 338, distance: 10.6
click at [813, 338] on div "Tại văn phòng" at bounding box center [848, 335] width 133 height 12
type input "0"
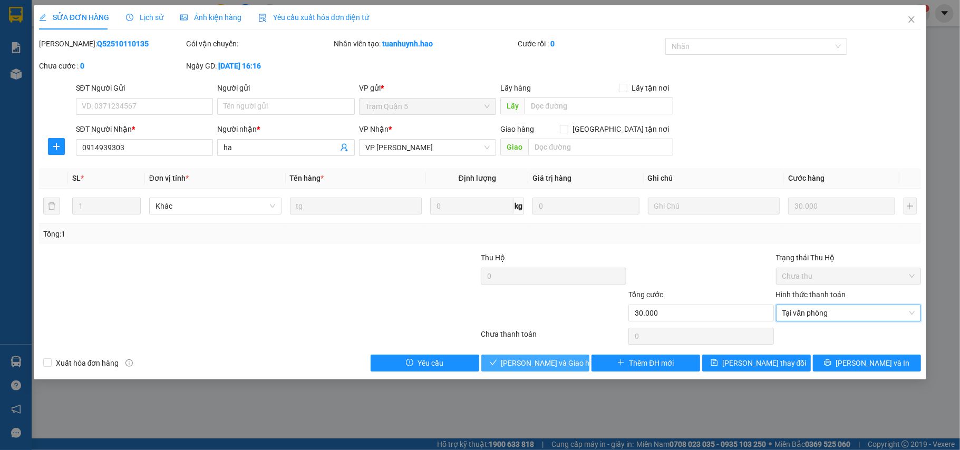
click at [576, 358] on button "[PERSON_NAME] và Giao hàng" at bounding box center [535, 363] width 109 height 17
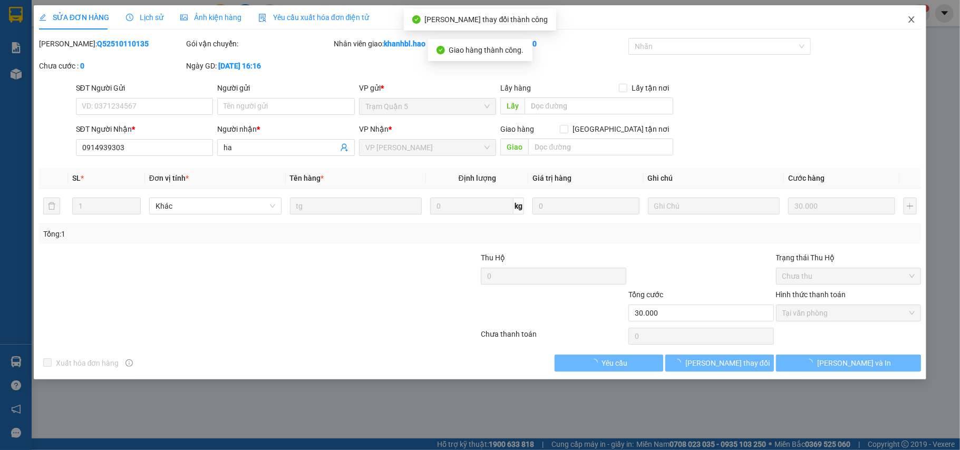
click at [908, 20] on icon "close" at bounding box center [911, 19] width 8 height 8
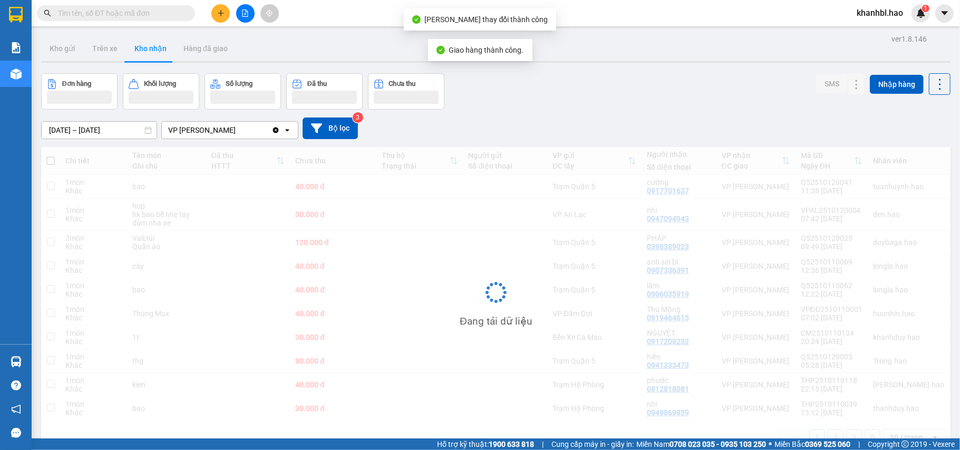
scroll to position [48, 0]
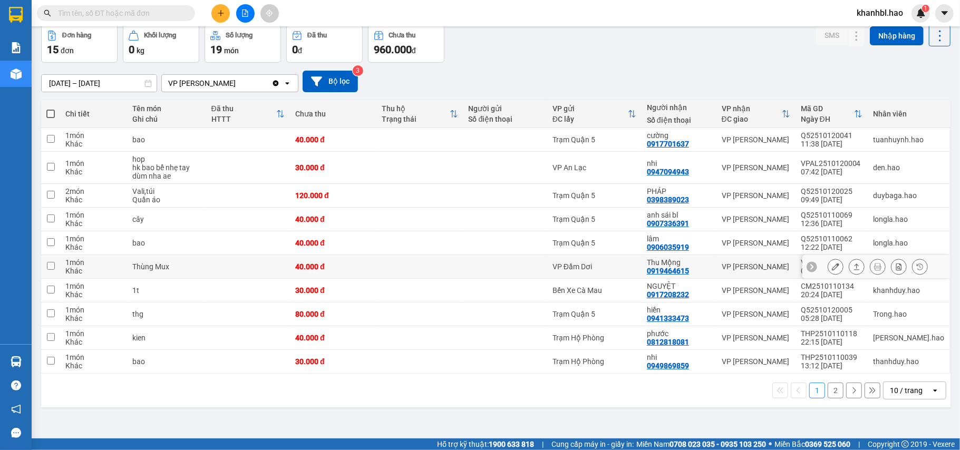
click at [828, 269] on button at bounding box center [835, 267] width 15 height 18
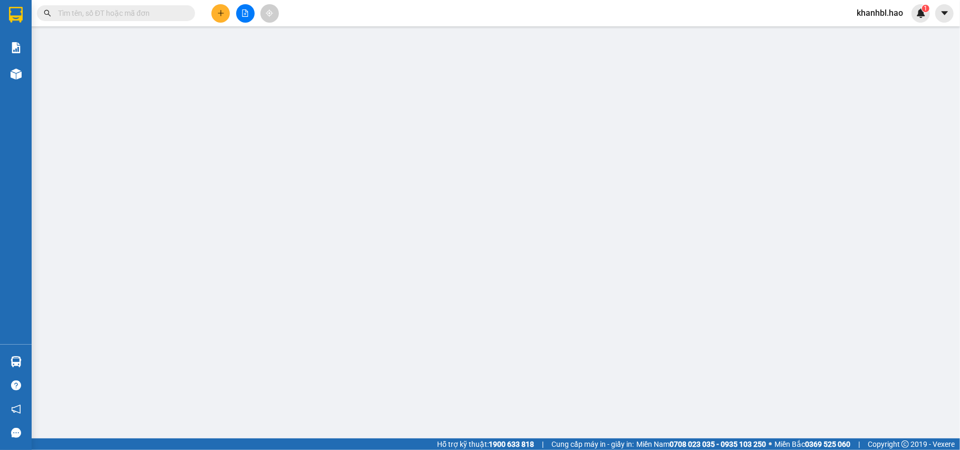
type input "0919464615"
type input "Thu Mộng"
type input "40.000"
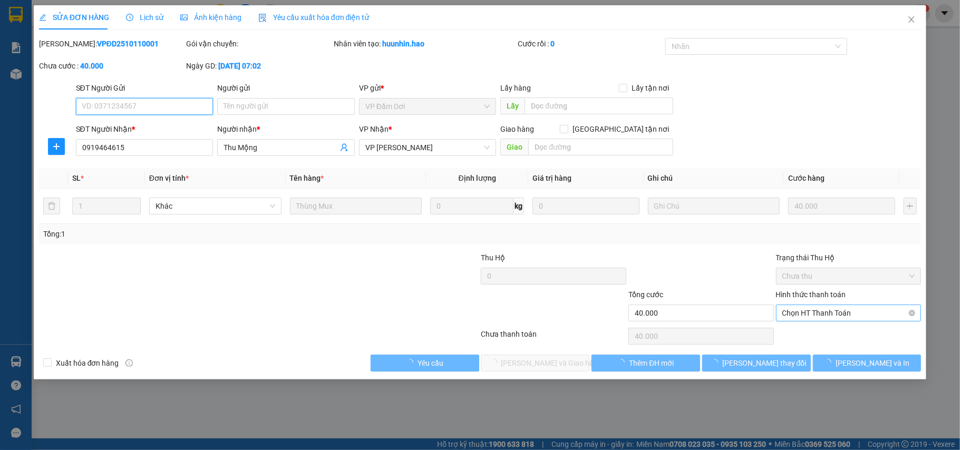
click at [831, 315] on span "Chọn HT Thanh Toán" at bounding box center [848, 313] width 133 height 16
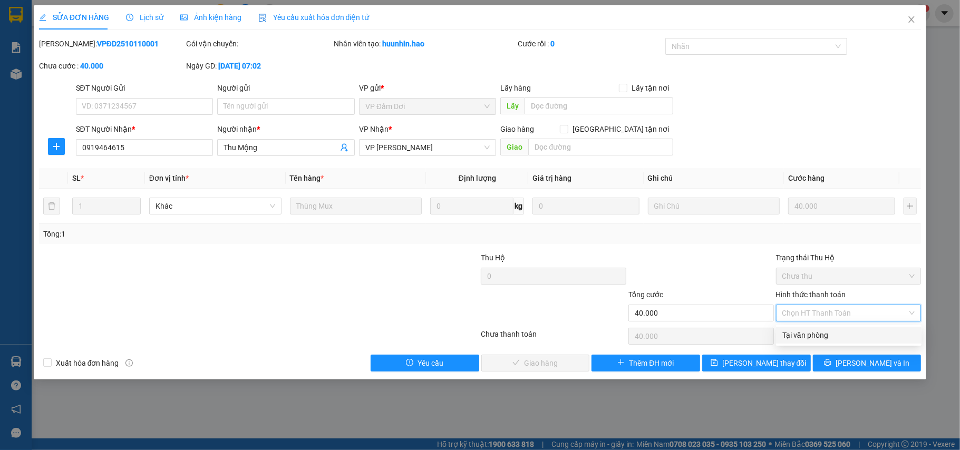
click at [820, 330] on div "Tại văn phòng" at bounding box center [848, 335] width 133 height 12
type input "0"
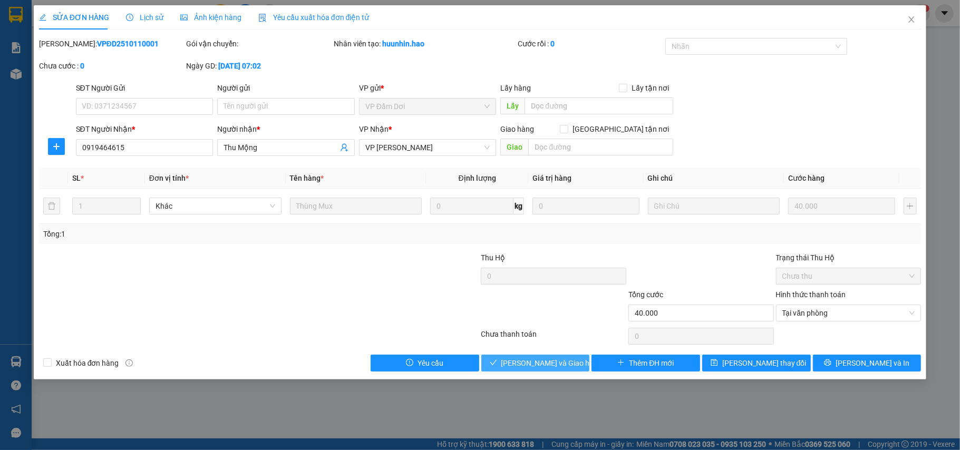
drag, startPoint x: 544, startPoint y: 368, endPoint x: 561, endPoint y: 354, distance: 21.3
click at [544, 366] on span "[PERSON_NAME] và Giao hàng" at bounding box center [551, 363] width 101 height 12
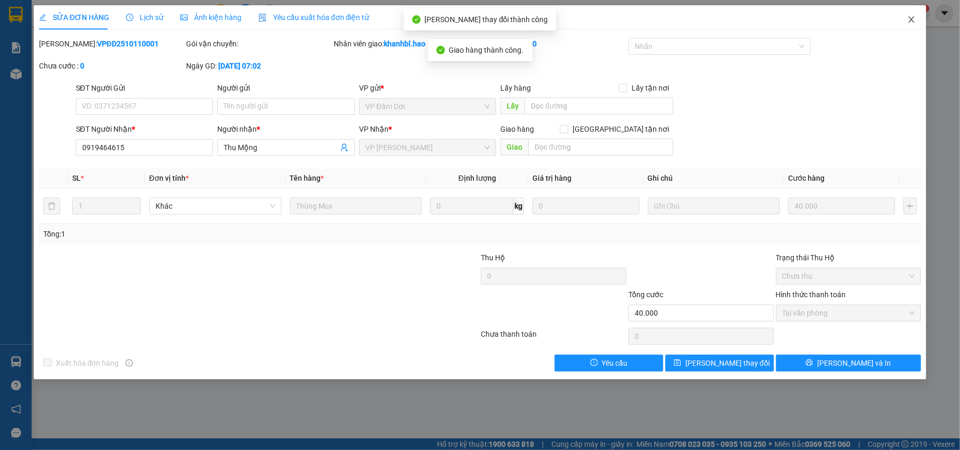
click at [911, 15] on span "Close" at bounding box center [911, 20] width 30 height 30
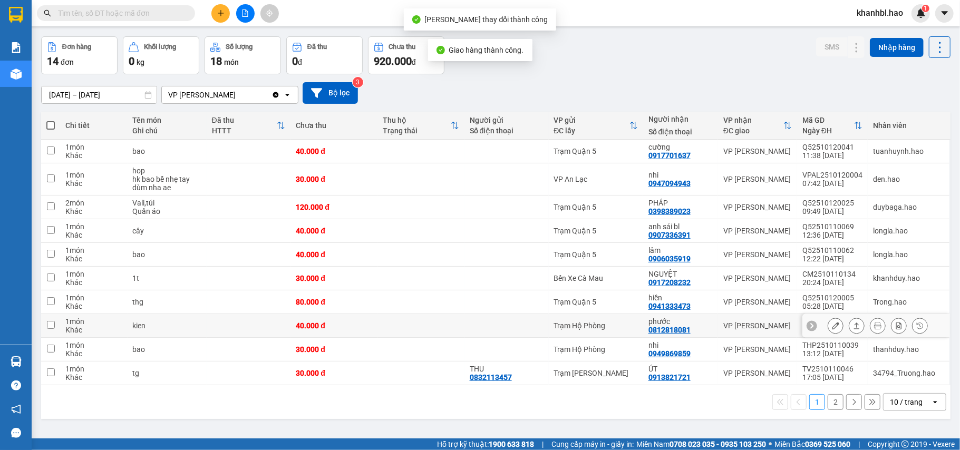
scroll to position [48, 0]
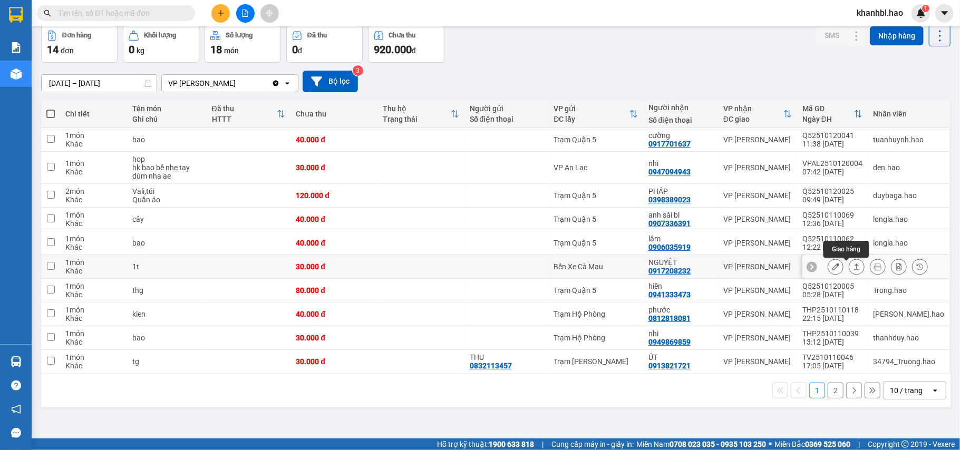
click at [832, 269] on icon at bounding box center [835, 266] width 7 height 7
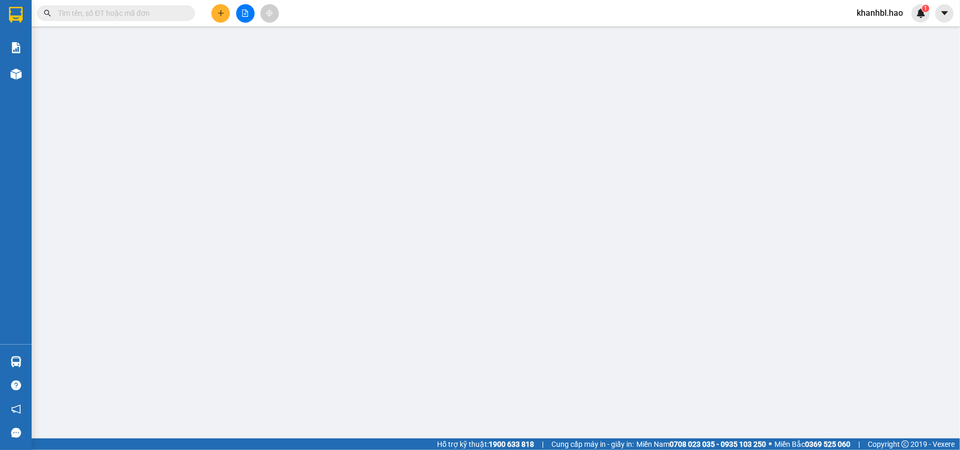
type input "0917208232"
type input "NGUYỆT"
type input "30.000"
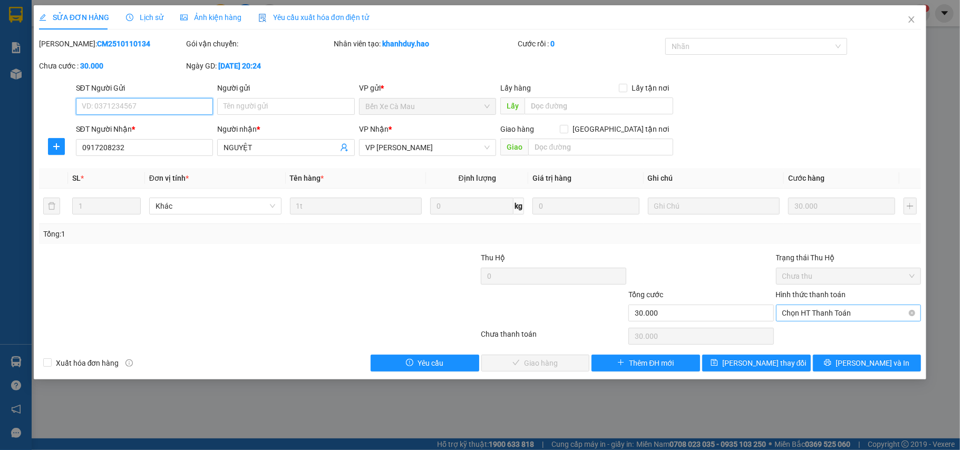
click at [820, 312] on span "Chọn HT Thanh Toán" at bounding box center [848, 313] width 133 height 16
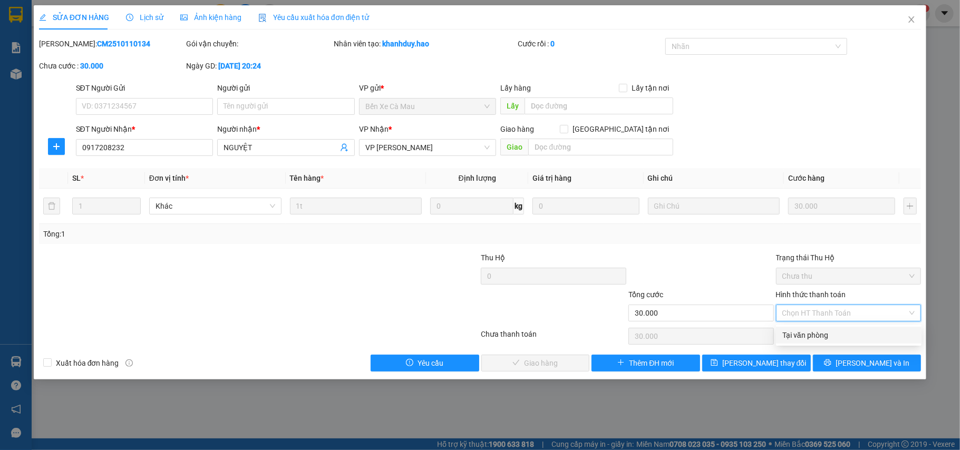
drag, startPoint x: 810, startPoint y: 334, endPoint x: 801, endPoint y: 334, distance: 9.5
click at [809, 334] on div "Tại văn phòng" at bounding box center [848, 335] width 133 height 12
type input "0"
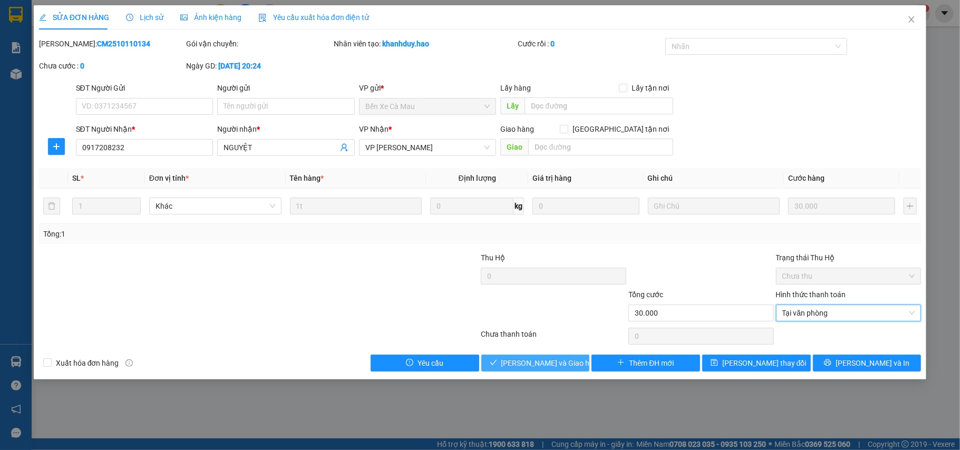
drag, startPoint x: 544, startPoint y: 361, endPoint x: 553, endPoint y: 350, distance: 13.8
click at [544, 355] on button "[PERSON_NAME] và Giao hàng" at bounding box center [535, 363] width 109 height 17
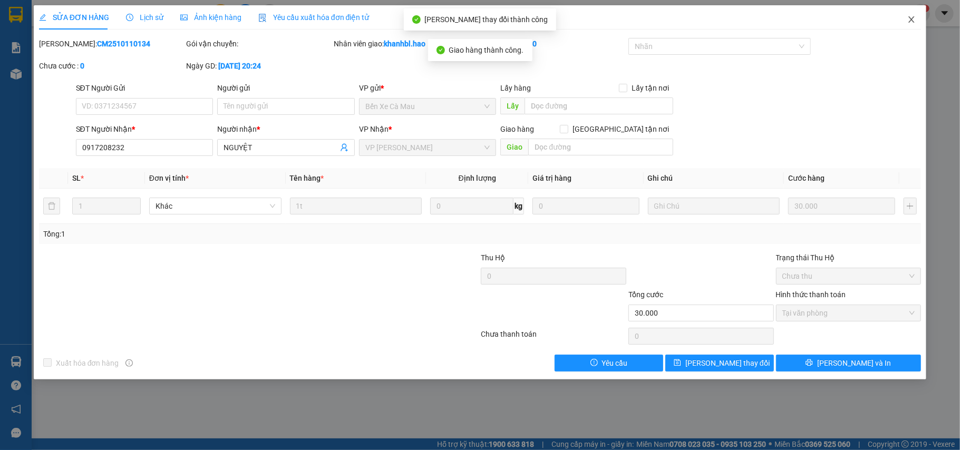
click at [911, 19] on icon "close" at bounding box center [911, 19] width 6 height 6
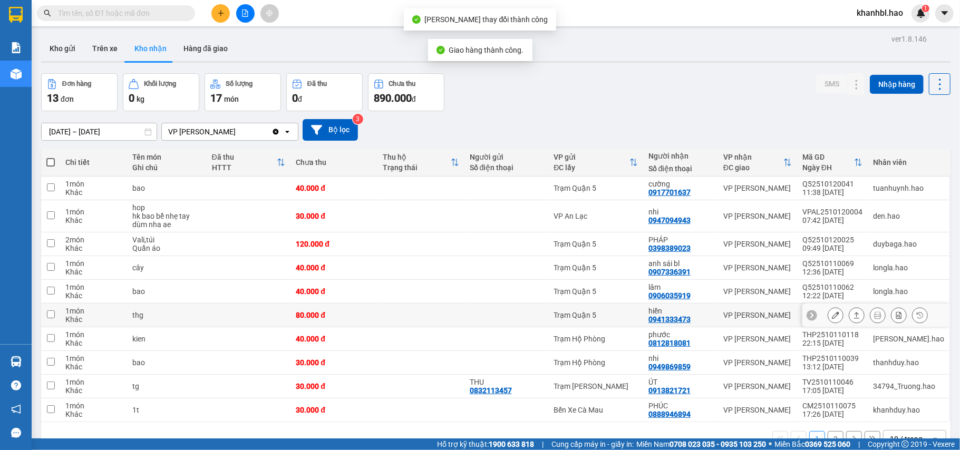
scroll to position [48, 0]
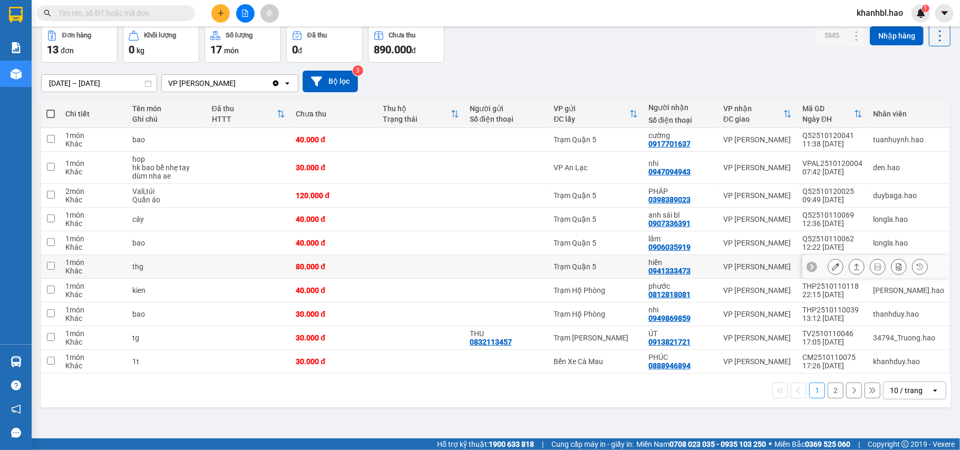
click at [832, 268] on icon at bounding box center [835, 266] width 7 height 7
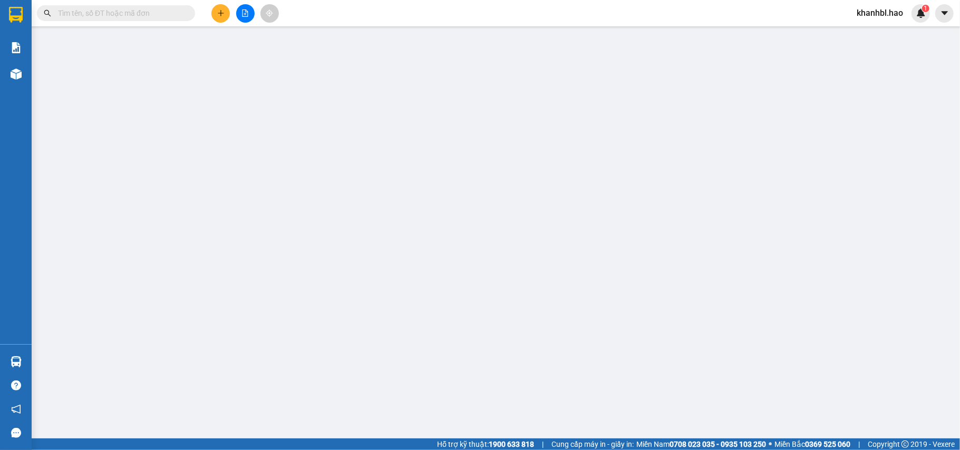
type input "0941333473"
type input "hiền"
type input "80.000"
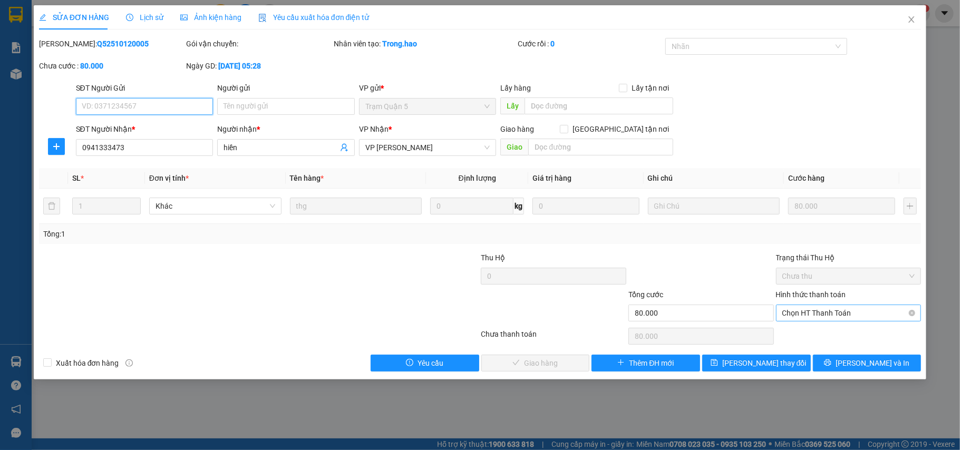
click at [812, 316] on span "Chọn HT Thanh Toán" at bounding box center [848, 313] width 133 height 16
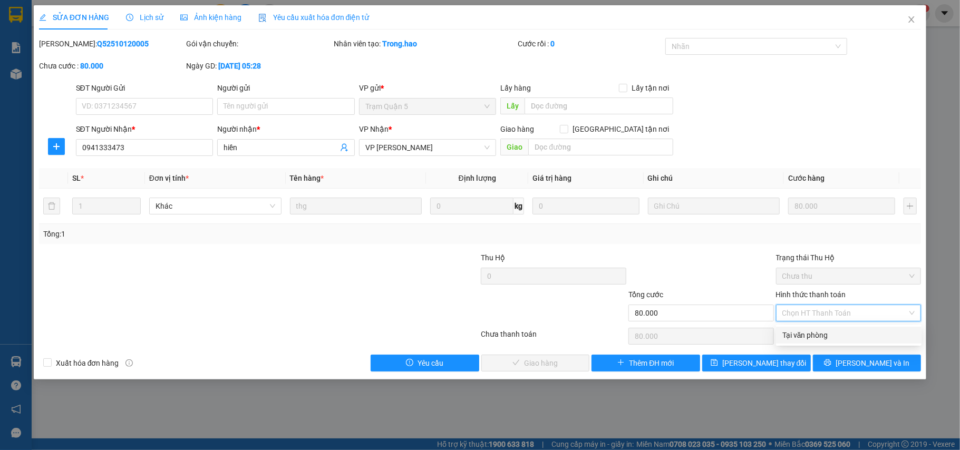
drag, startPoint x: 807, startPoint y: 331, endPoint x: 677, endPoint y: 344, distance: 130.8
click at [806, 331] on div "Tại văn phòng" at bounding box center [848, 335] width 133 height 12
type input "0"
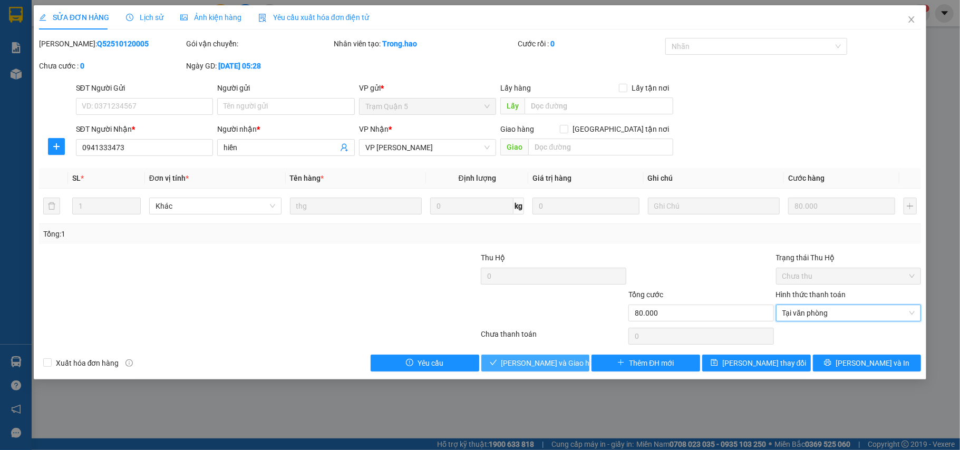
click at [549, 361] on span "[PERSON_NAME] và Giao hàng" at bounding box center [551, 363] width 101 height 12
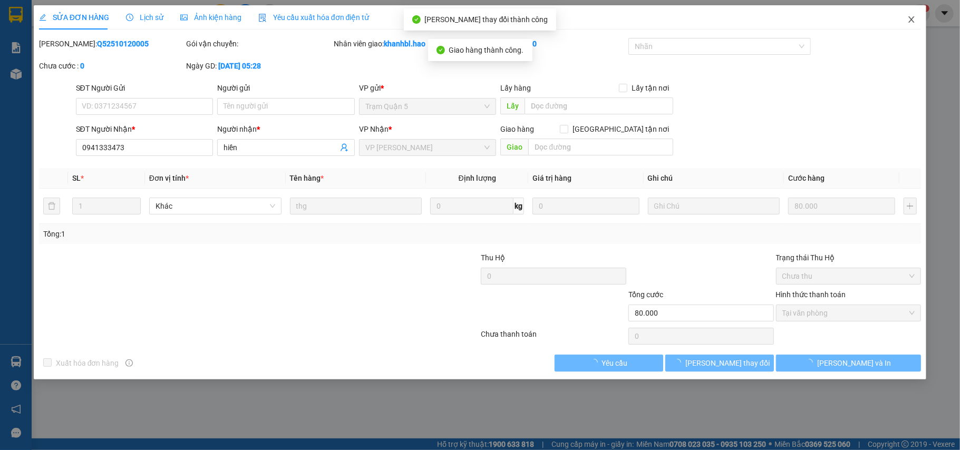
click at [911, 17] on icon "close" at bounding box center [911, 19] width 8 height 8
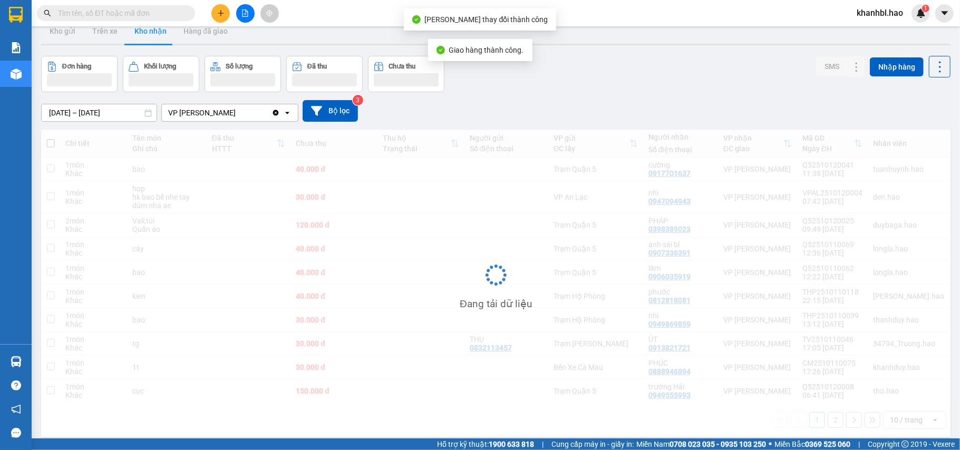
scroll to position [48, 0]
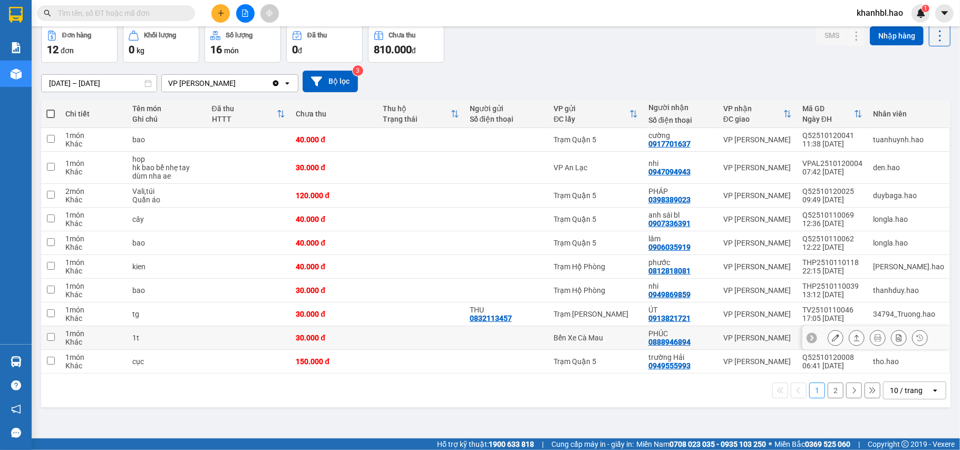
click at [832, 340] on icon at bounding box center [835, 337] width 7 height 7
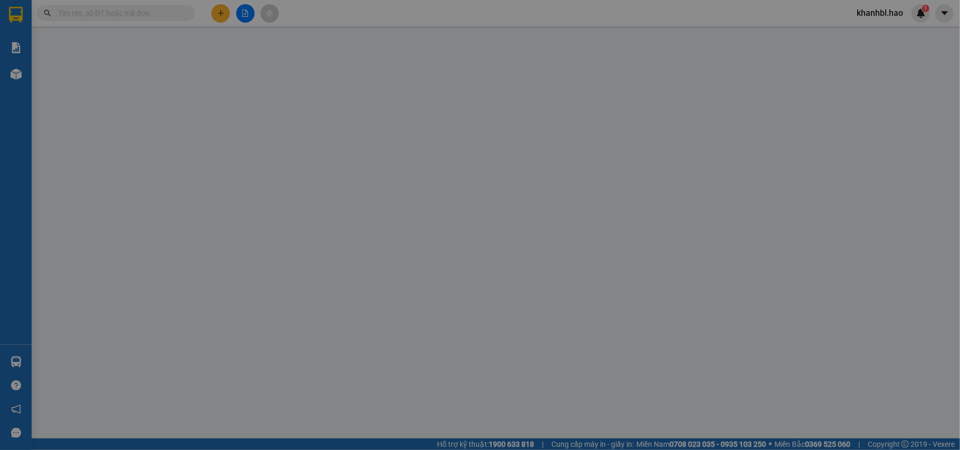
type input "0888946894"
type input "PHÚC"
type input "30.000"
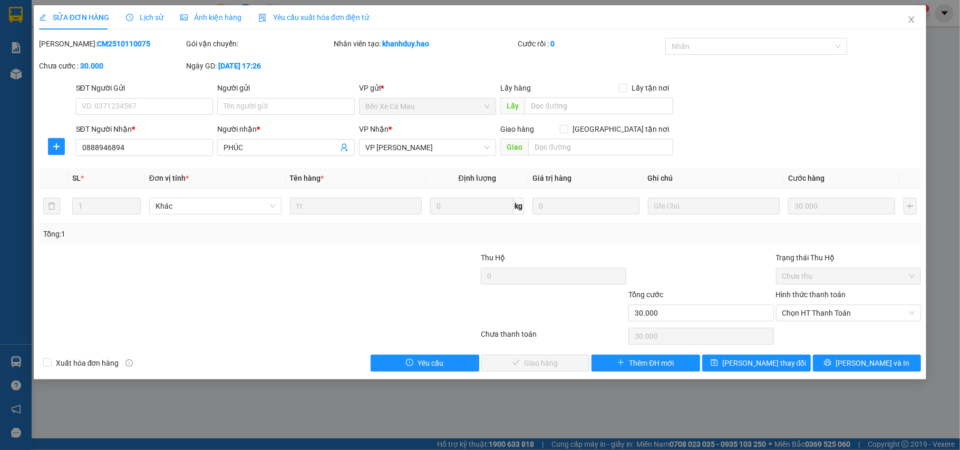
click at [209, 19] on span "Ảnh kiện hàng" at bounding box center [210, 17] width 61 height 8
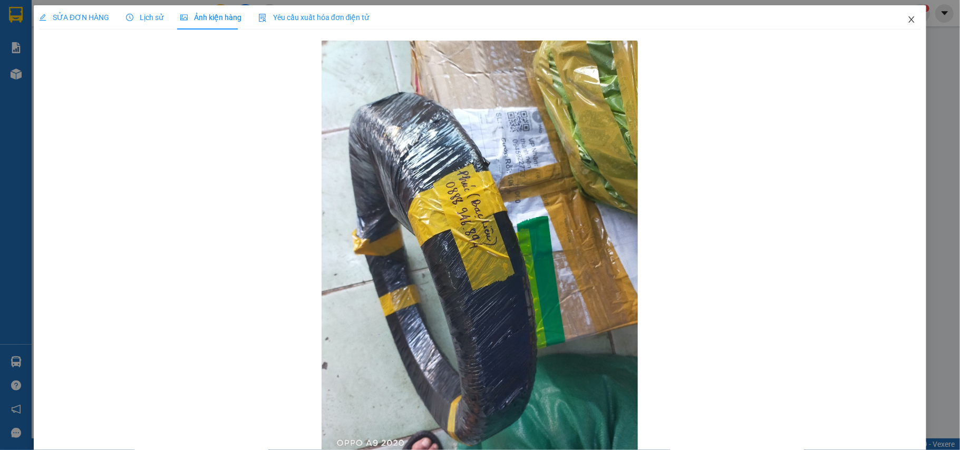
click at [907, 17] on icon "close" at bounding box center [911, 19] width 8 height 8
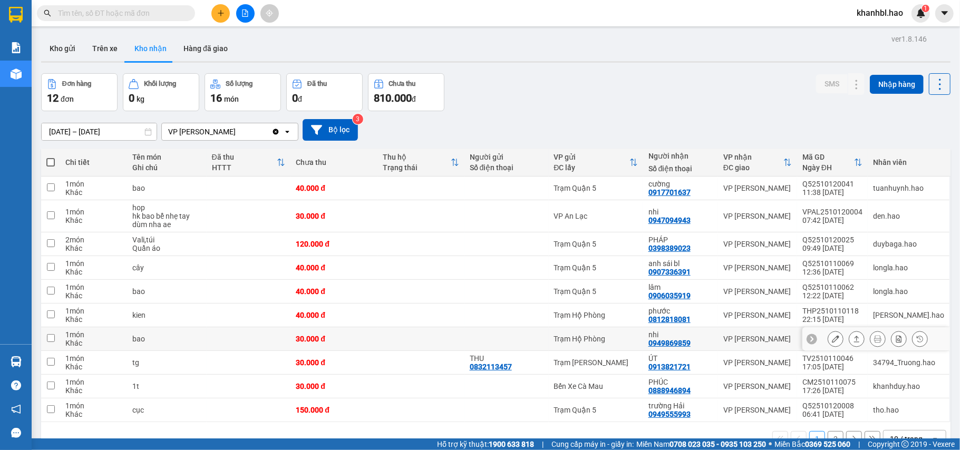
scroll to position [48, 0]
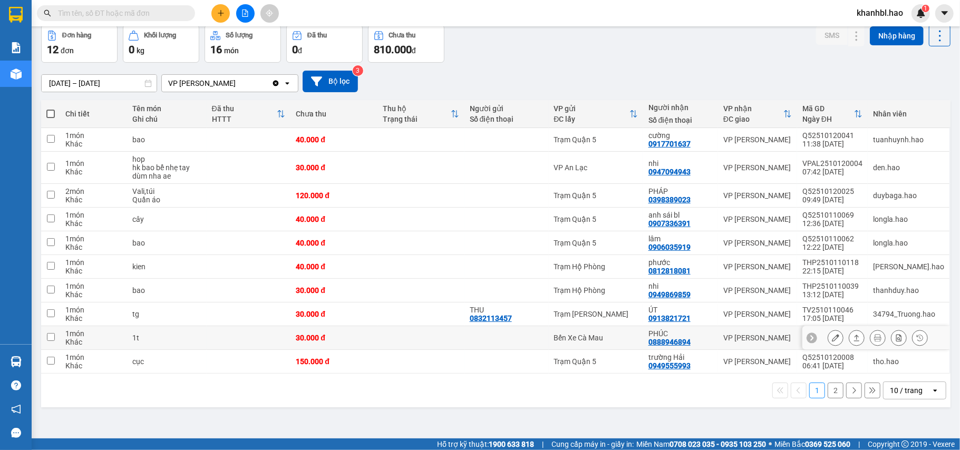
click at [829, 338] on button at bounding box center [835, 338] width 15 height 18
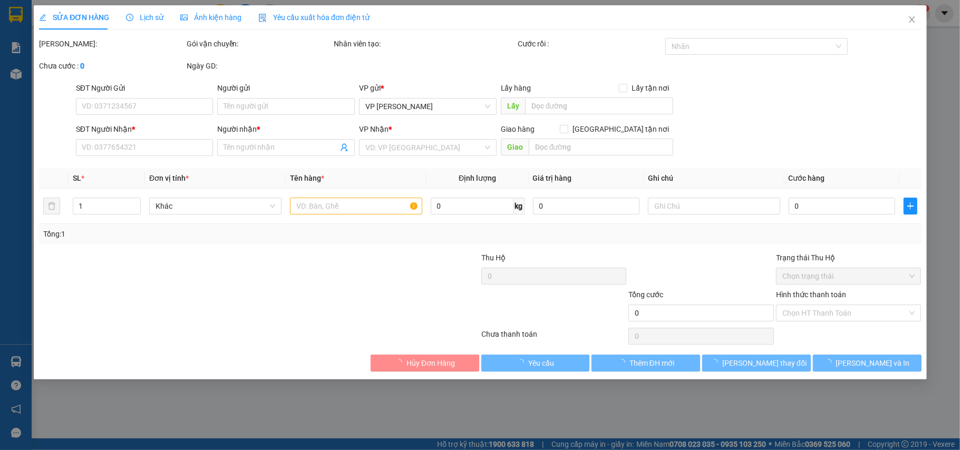
type input "0888946894"
type input "PHÚC"
type input "30.000"
click at [819, 312] on div "Hình thức thanh toán Chọn HT Thanh Toán" at bounding box center [848, 307] width 145 height 37
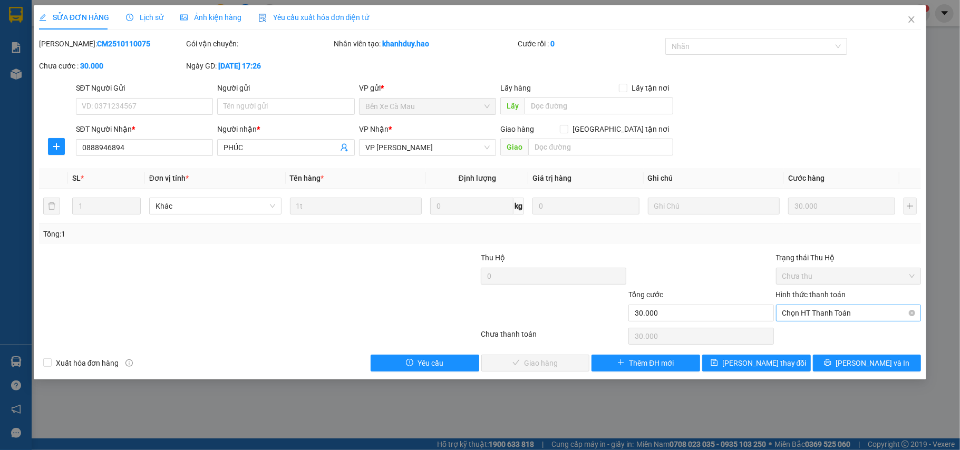
click at [818, 311] on span "Chọn HT Thanh Toán" at bounding box center [848, 313] width 133 height 16
drag, startPoint x: 812, startPoint y: 335, endPoint x: 767, endPoint y: 343, distance: 45.4
click at [812, 336] on div "Tại văn phòng" at bounding box center [848, 335] width 133 height 12
type input "0"
drag, startPoint x: 535, startPoint y: 370, endPoint x: 557, endPoint y: 371, distance: 21.6
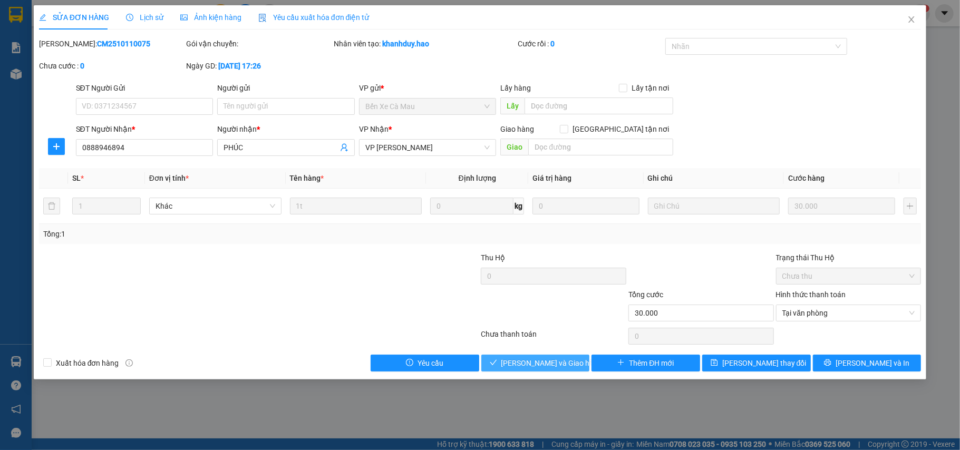
click at [535, 369] on span "[PERSON_NAME] và Giao hàng" at bounding box center [551, 363] width 101 height 12
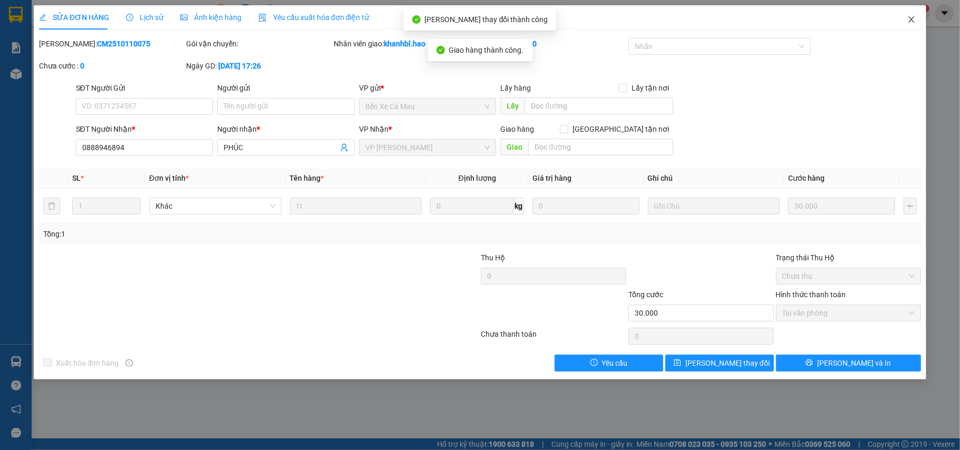
click at [911, 20] on icon "close" at bounding box center [911, 19] width 8 height 8
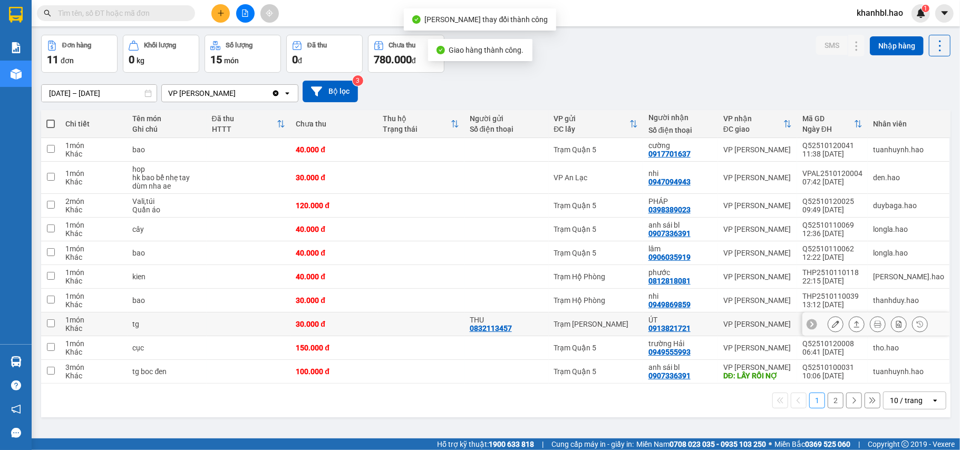
scroll to position [48, 0]
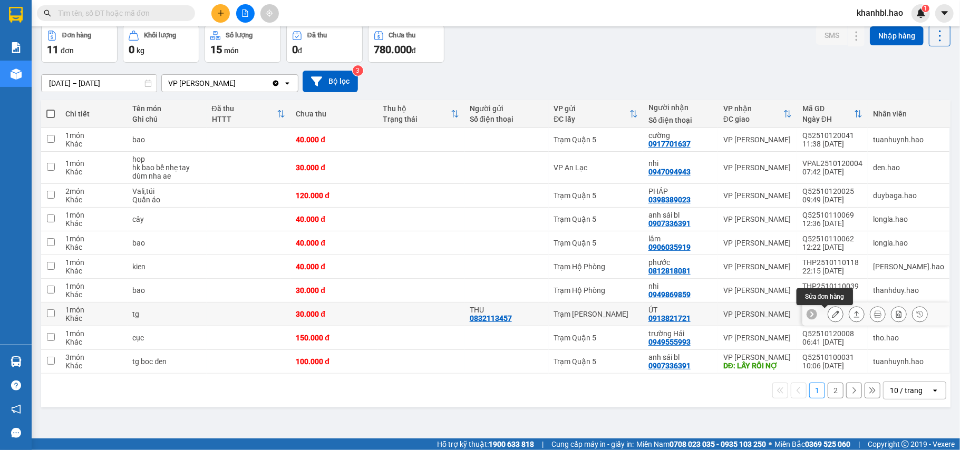
click at [829, 314] on button at bounding box center [835, 314] width 15 height 18
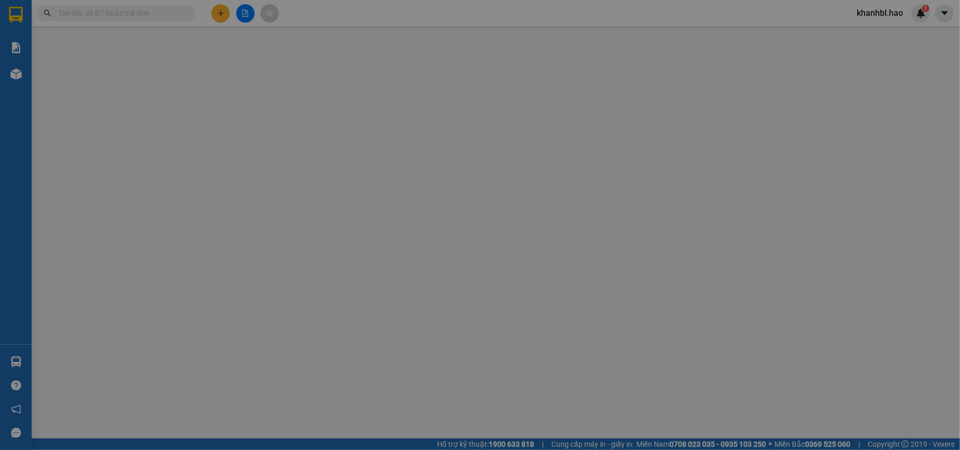
type input "0832113457"
type input "THU"
type input "0913821721"
type input "ÚT"
type input "30.000"
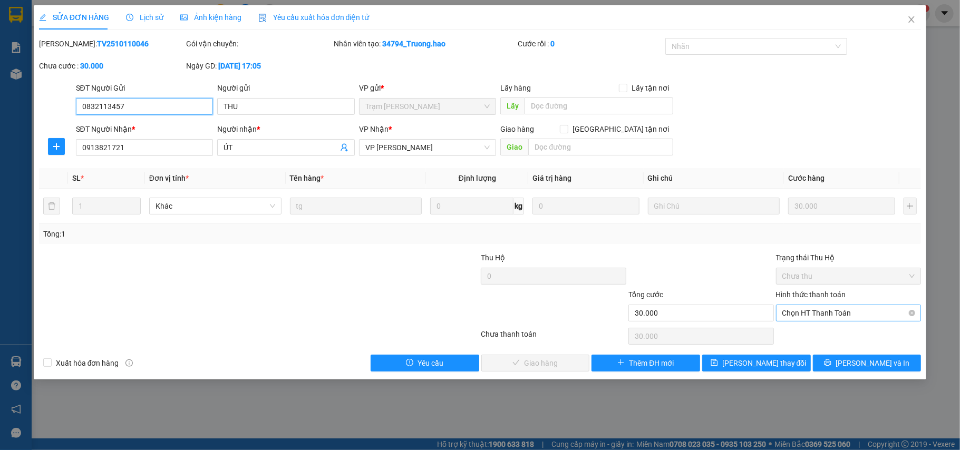
click at [832, 315] on span "Chọn HT Thanh Toán" at bounding box center [848, 313] width 133 height 16
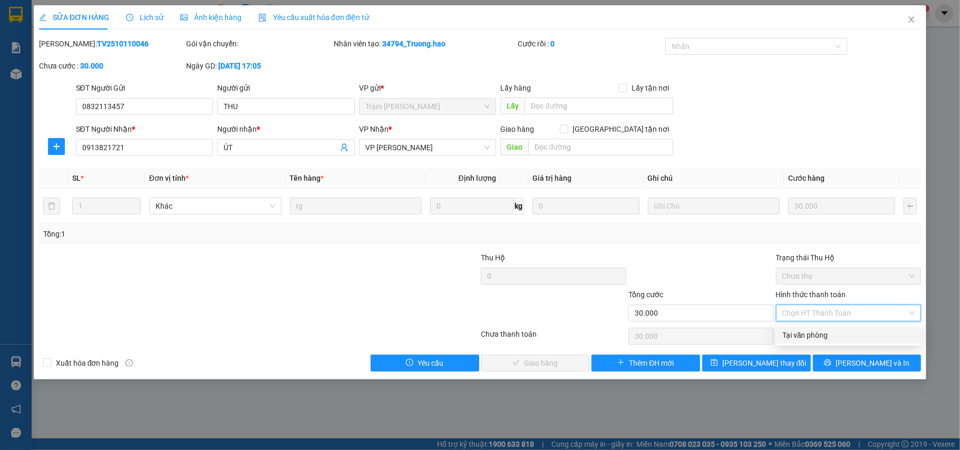
drag, startPoint x: 817, startPoint y: 335, endPoint x: 714, endPoint y: 338, distance: 103.3
click at [816, 335] on div "Tại văn phòng" at bounding box center [848, 335] width 133 height 12
type input "0"
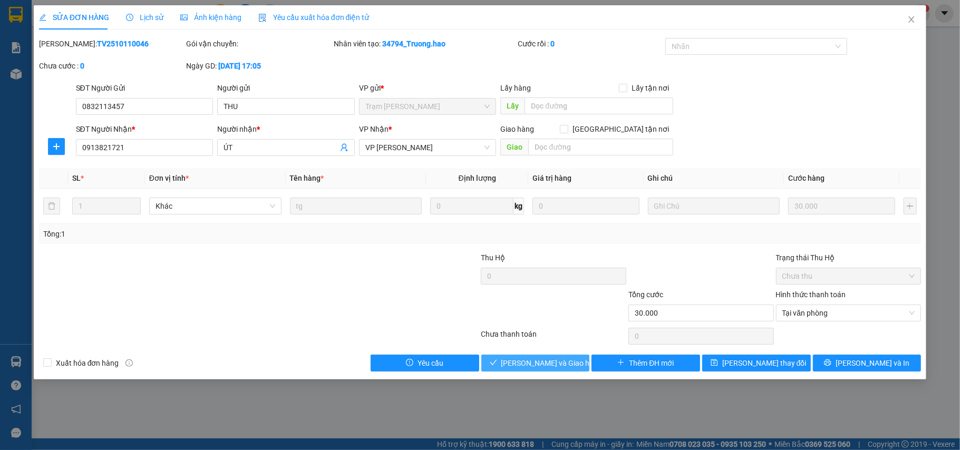
click at [569, 358] on span "[PERSON_NAME] và Giao hàng" at bounding box center [551, 363] width 101 height 12
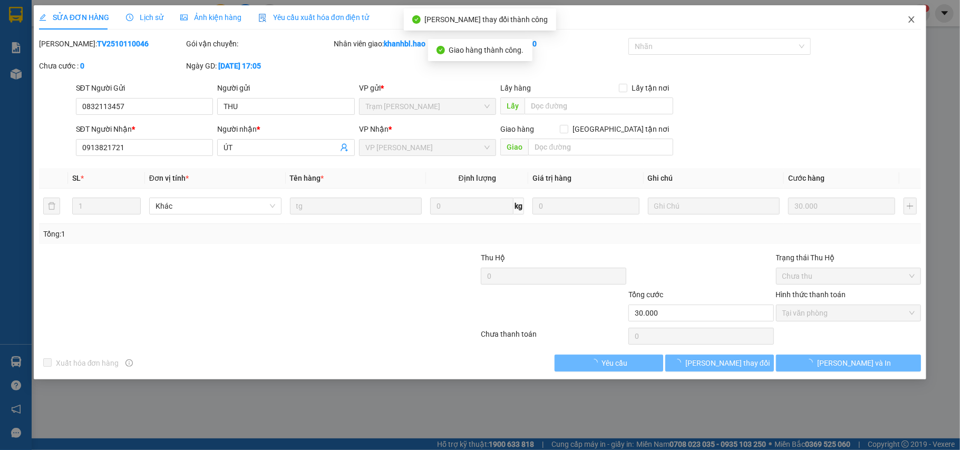
click at [906, 19] on span "Close" at bounding box center [911, 20] width 30 height 30
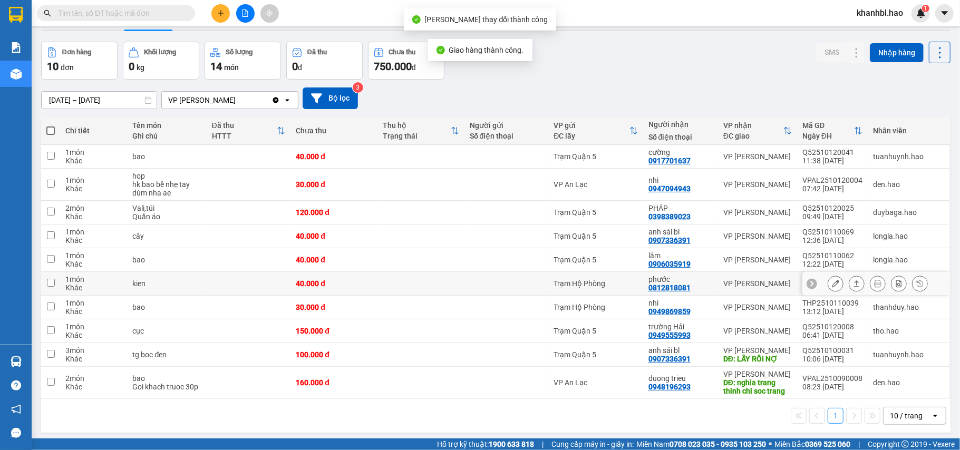
scroll to position [48, 0]
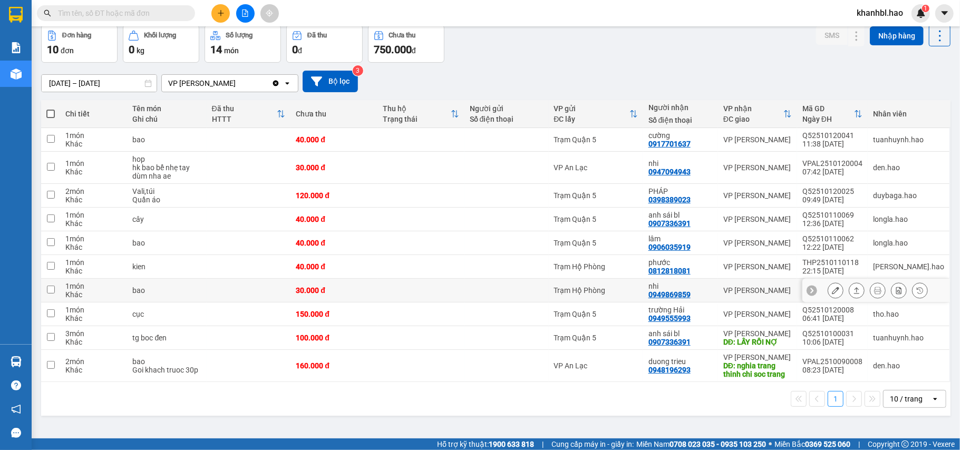
click at [832, 291] on icon at bounding box center [835, 290] width 7 height 7
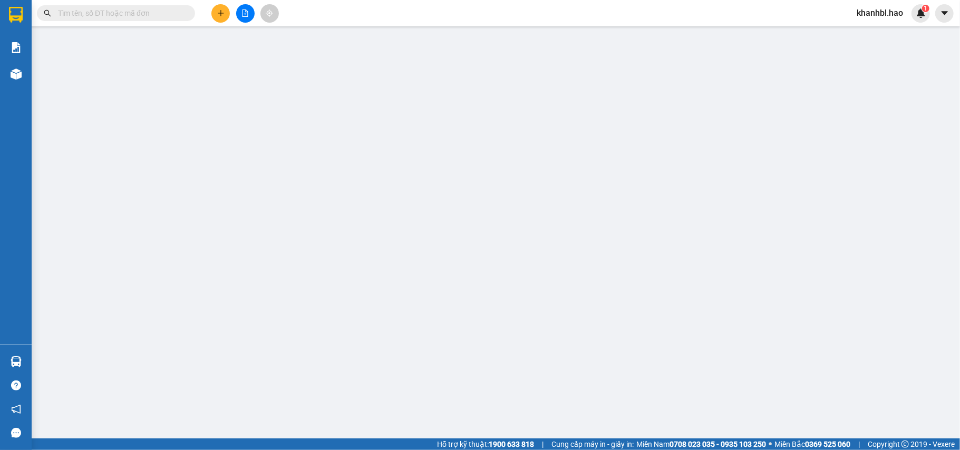
type input "0949869859"
type input "nhi"
type input "30.000"
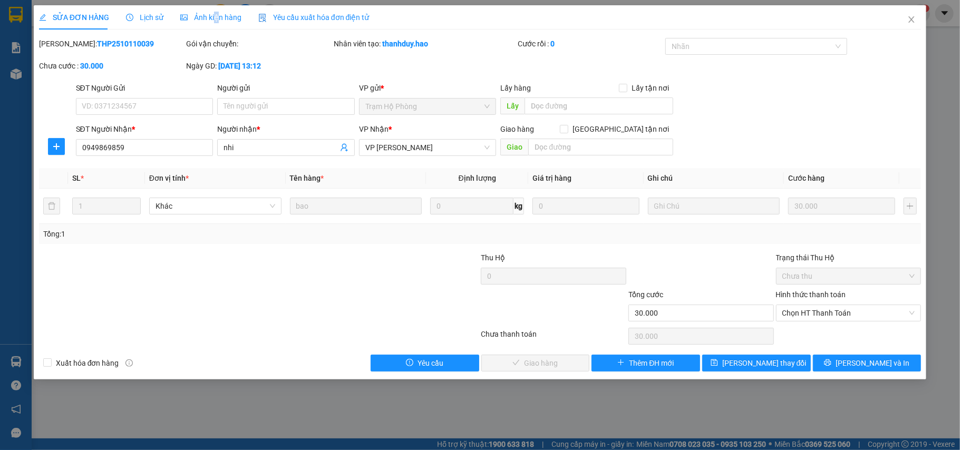
click at [213, 23] on div "Ảnh kiện hàng" at bounding box center [210, 17] width 61 height 24
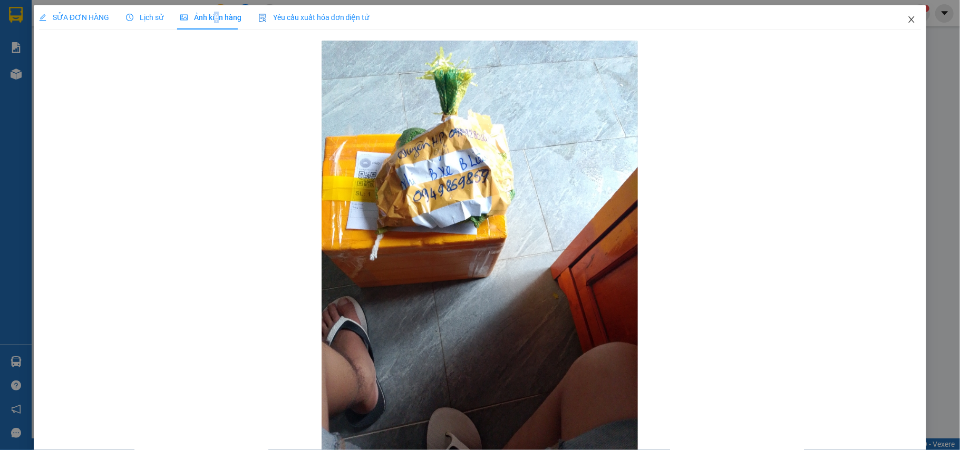
click at [907, 22] on icon "close" at bounding box center [911, 19] width 8 height 8
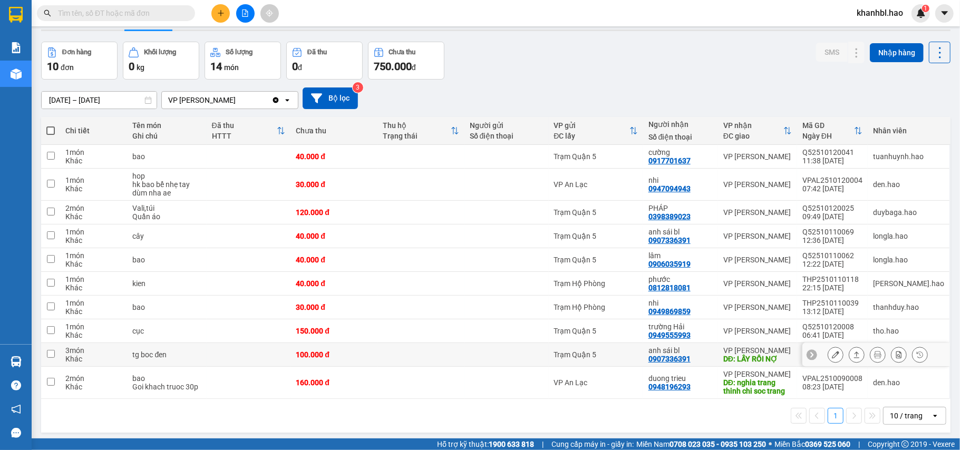
scroll to position [48, 0]
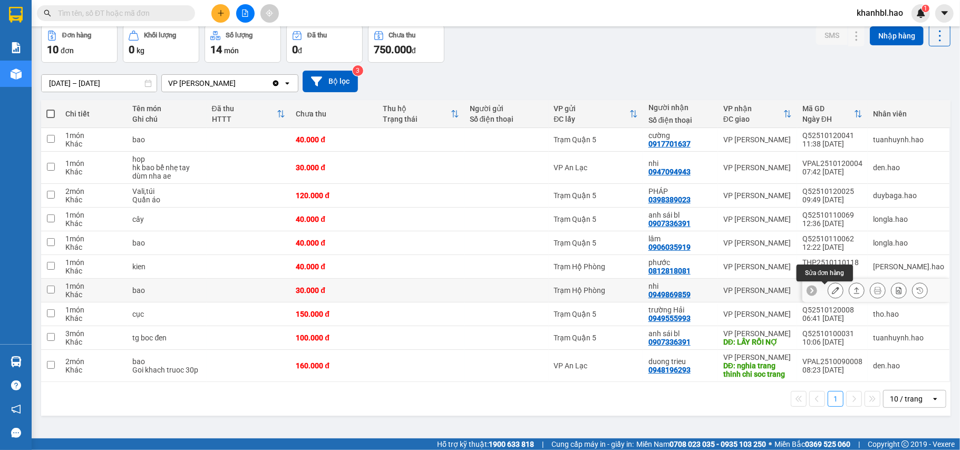
click at [832, 291] on icon at bounding box center [835, 290] width 7 height 7
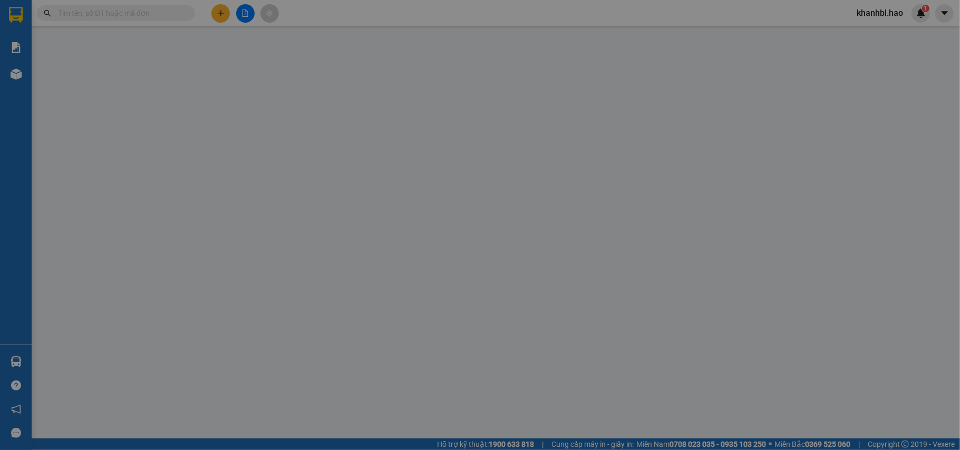
type input "0949869859"
type input "nhi"
type input "30.000"
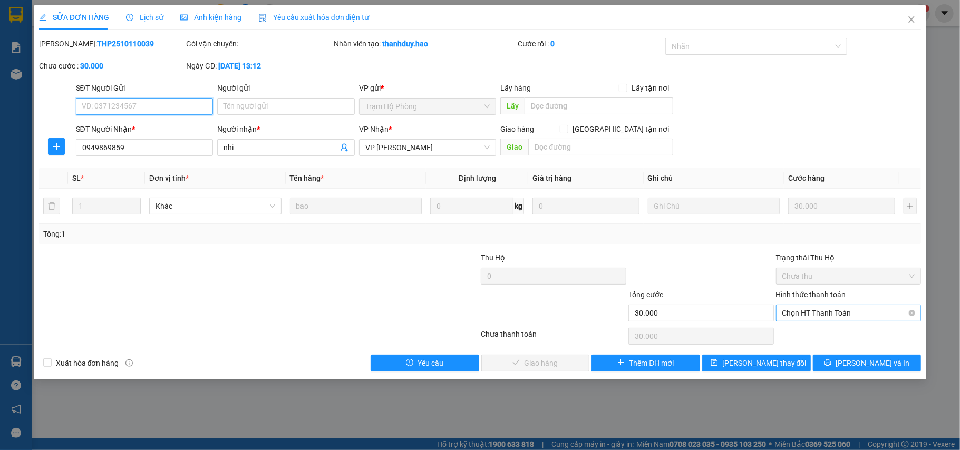
click at [823, 313] on span "Chọn HT Thanh Toán" at bounding box center [848, 313] width 133 height 16
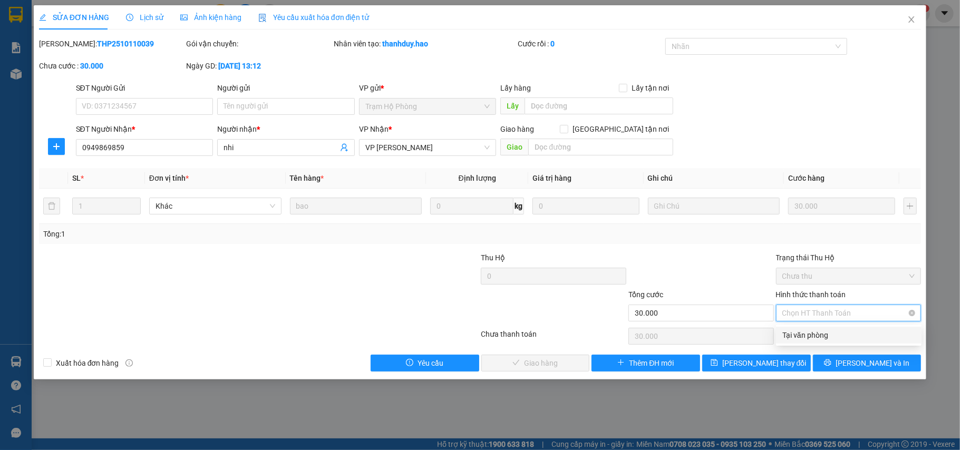
drag, startPoint x: 821, startPoint y: 320, endPoint x: 777, endPoint y: 338, distance: 47.6
click at [818, 329] on div "Tại văn phòng" at bounding box center [848, 335] width 133 height 12
type input "0"
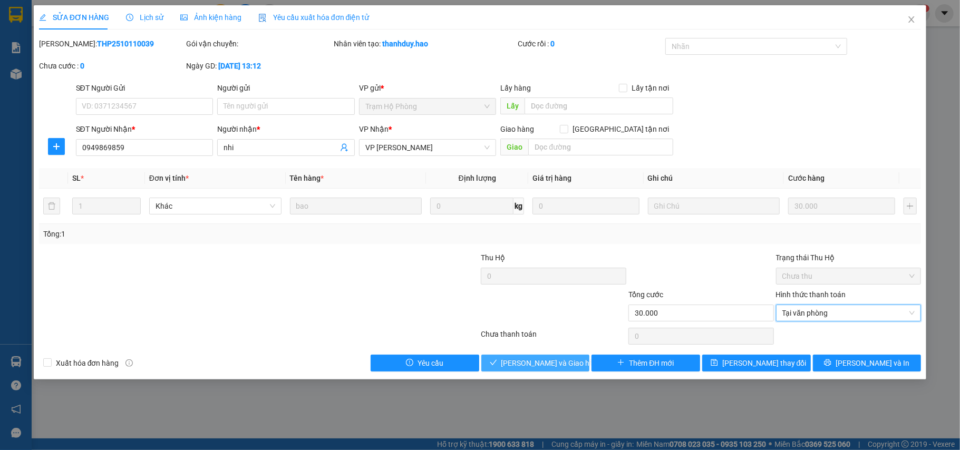
drag, startPoint x: 555, startPoint y: 363, endPoint x: 597, endPoint y: 352, distance: 43.1
click at [556, 361] on span "[PERSON_NAME] và Giao hàng" at bounding box center [551, 363] width 101 height 12
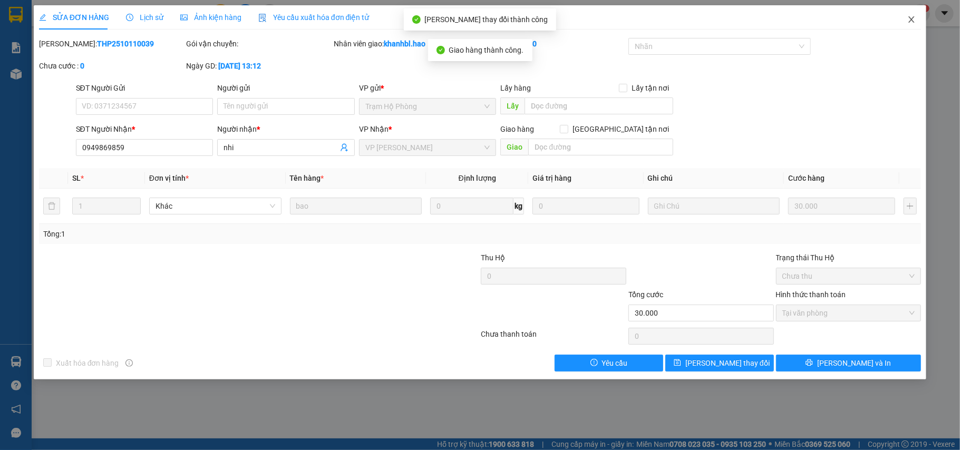
click at [909, 19] on icon "close" at bounding box center [911, 19] width 8 height 8
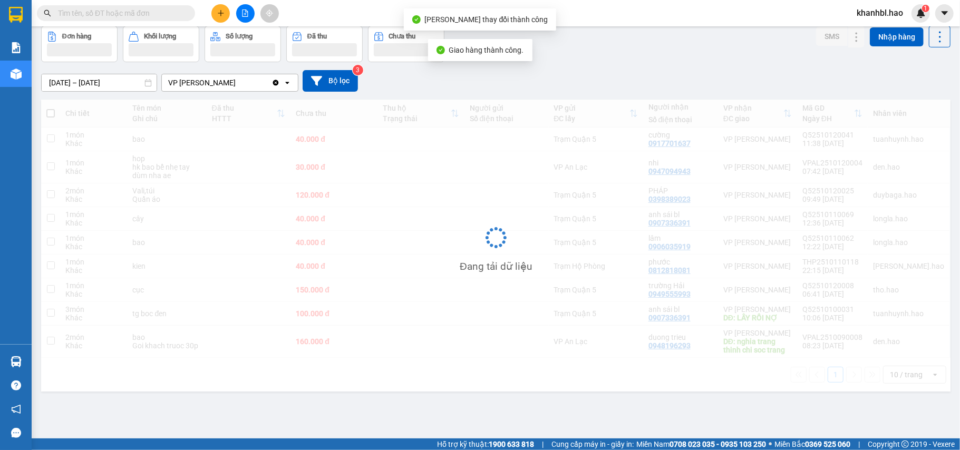
scroll to position [48, 0]
